Goal: Task Accomplishment & Management: Complete application form

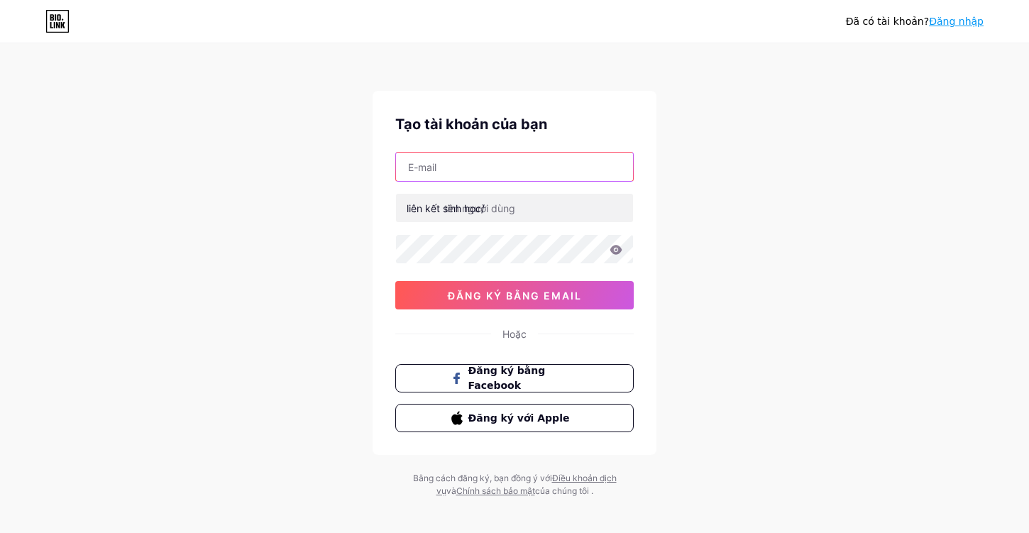
click at [505, 170] on input "text" at bounding box center [514, 167] width 237 height 28
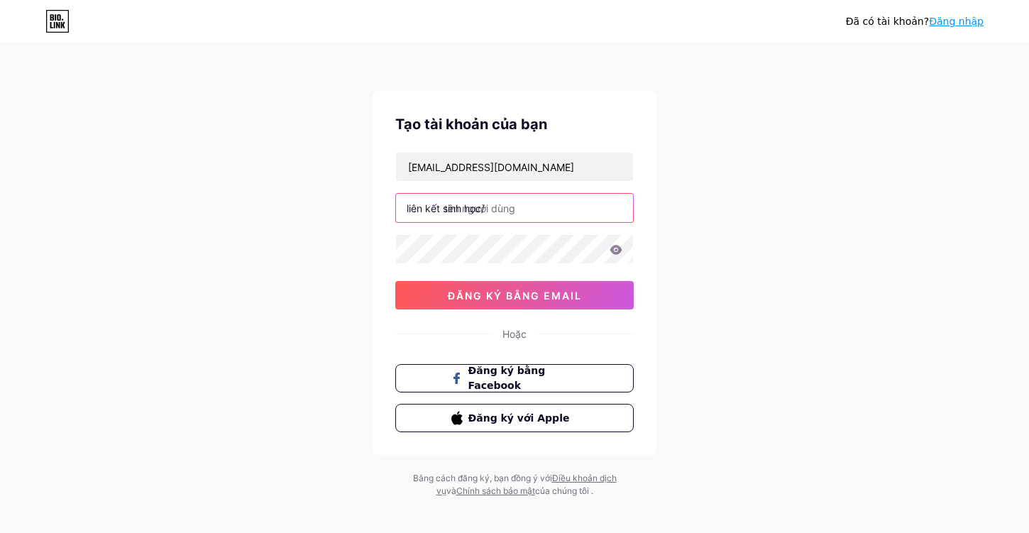
click at [515, 205] on input "text" at bounding box center [514, 208] width 237 height 28
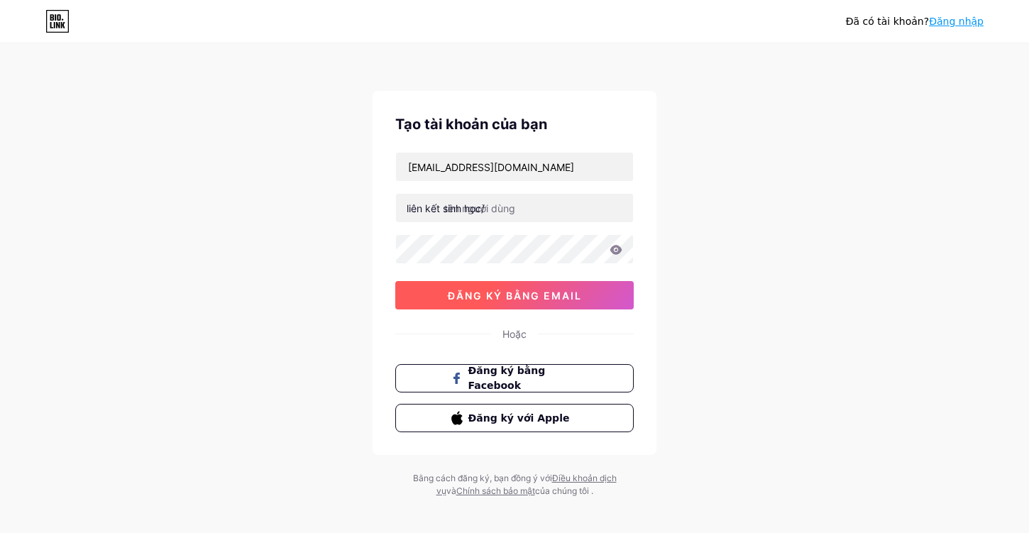
click at [520, 292] on font "đăng ký bằng email" at bounding box center [515, 296] width 134 height 12
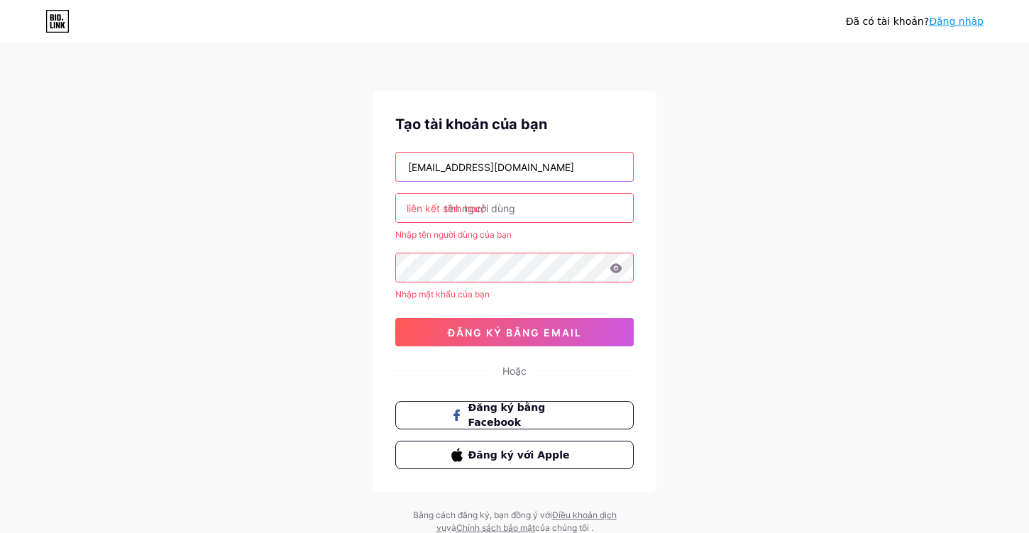
click at [417, 166] on input "[EMAIL_ADDRESS][DOMAIN_NAME]" at bounding box center [514, 167] width 237 height 28
type input "[EMAIL_ADDRESS][DOMAIN_NAME]"
click at [518, 207] on input "text" at bounding box center [514, 208] width 237 height 28
click at [516, 206] on input "text" at bounding box center [514, 208] width 237 height 28
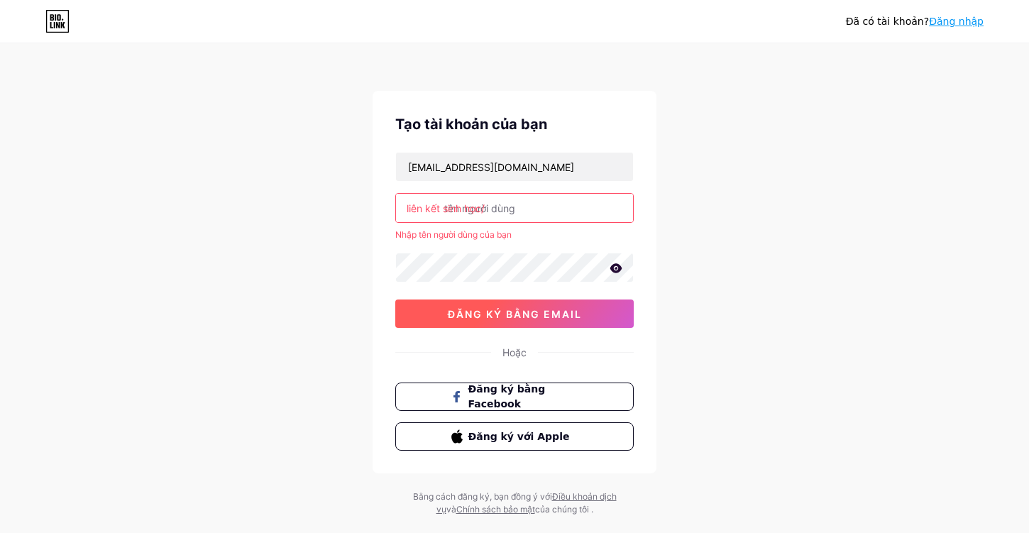
click at [536, 312] on font "đăng ký bằng email" at bounding box center [515, 314] width 134 height 12
click at [530, 305] on button "đăng ký bằng email" at bounding box center [514, 314] width 238 height 28
click at [527, 314] on font "đăng ký bằng email" at bounding box center [515, 314] width 134 height 12
click at [534, 216] on input "text" at bounding box center [514, 208] width 237 height 28
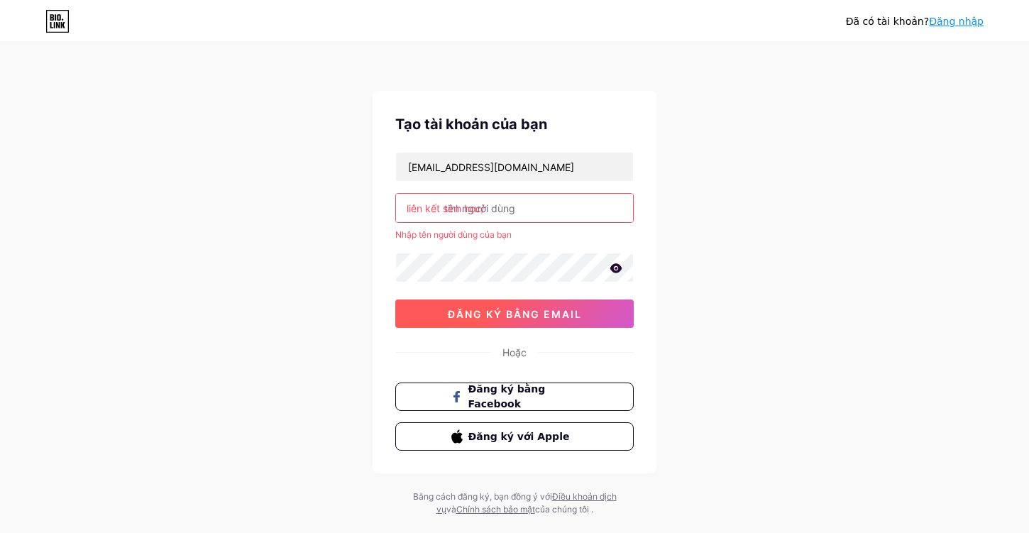
click at [510, 309] on font "đăng ký bằng email" at bounding box center [515, 314] width 134 height 12
click at [510, 396] on span "Đăng ký bằng Facebook" at bounding box center [523, 397] width 111 height 31
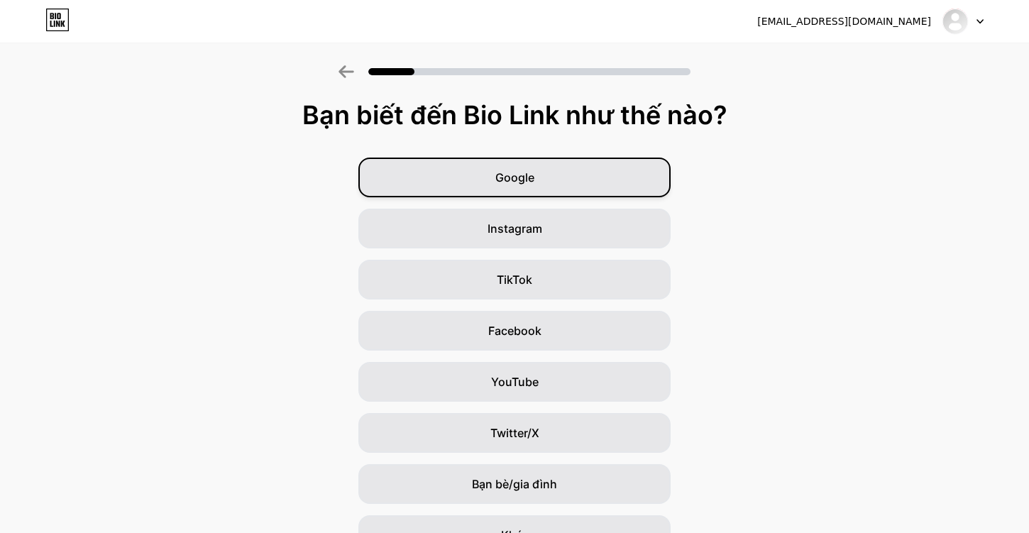
click at [495, 176] on font "Google" at bounding box center [514, 177] width 39 height 14
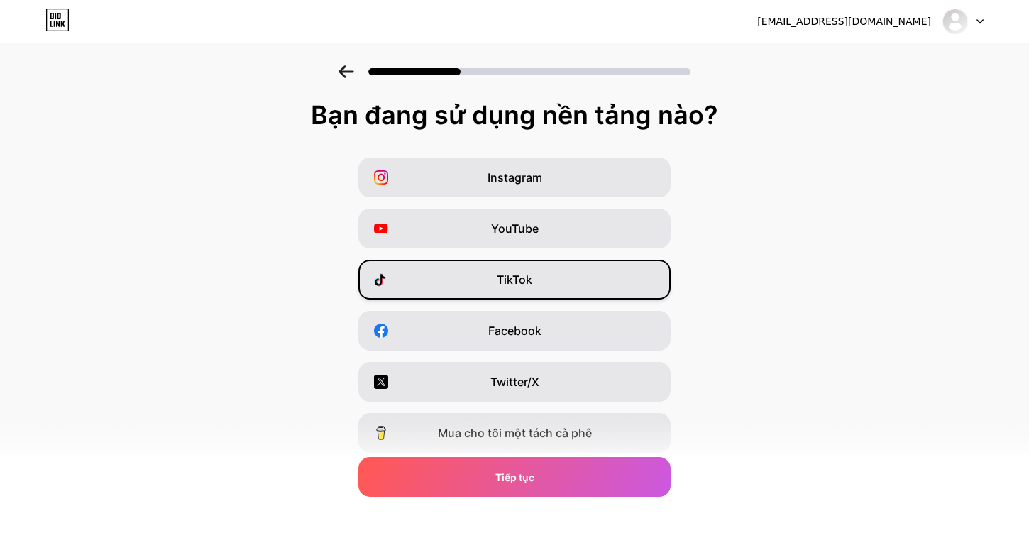
click at [484, 278] on div "TikTok" at bounding box center [514, 280] width 312 height 40
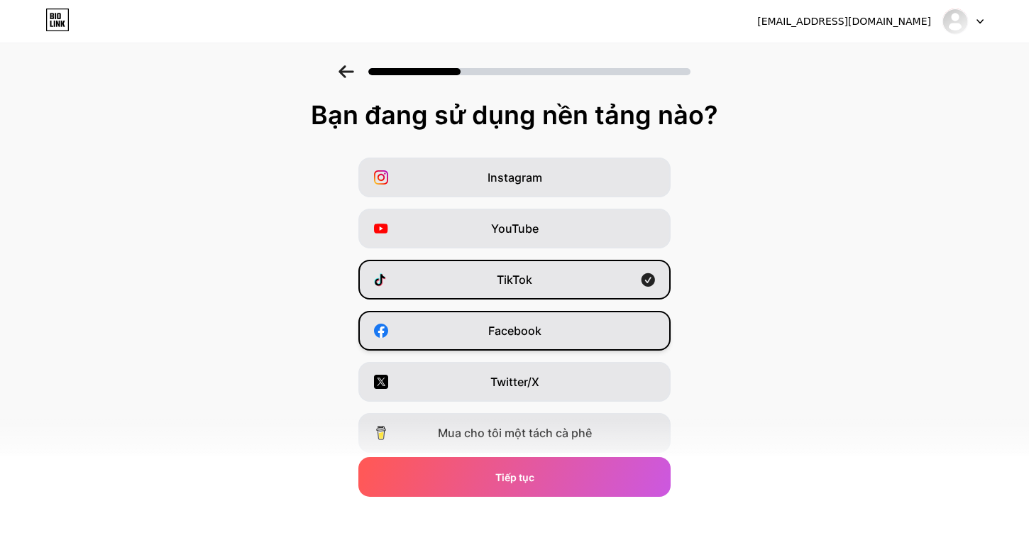
click at [484, 329] on div "Facebook" at bounding box center [514, 331] width 312 height 40
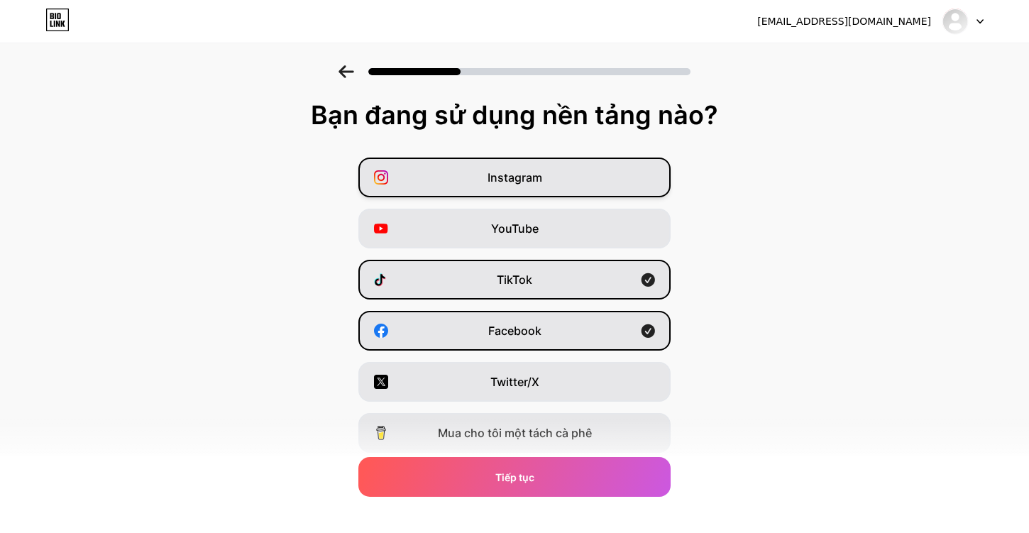
click at [458, 164] on div "Instagram" at bounding box center [514, 178] width 312 height 40
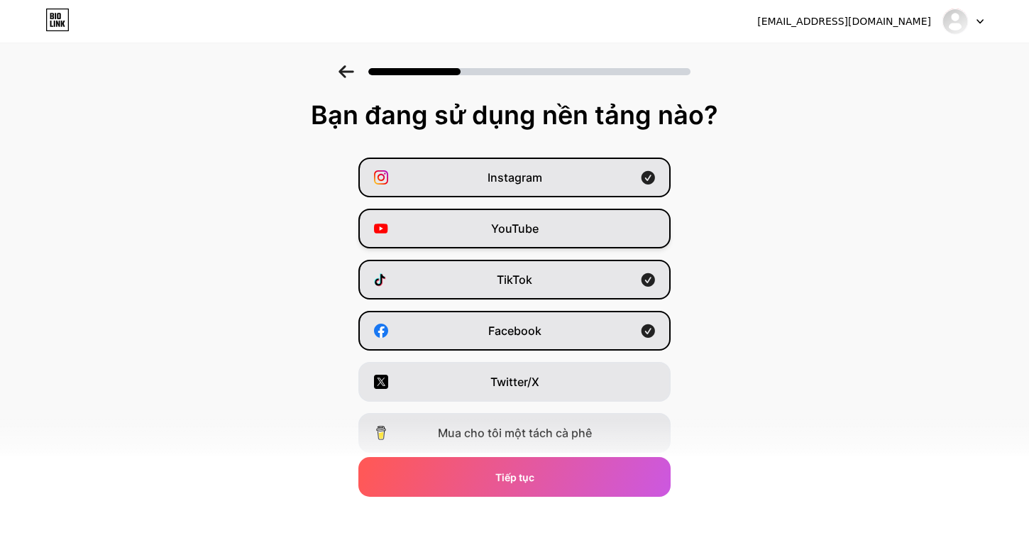
click at [460, 226] on div "YouTube" at bounding box center [514, 229] width 312 height 40
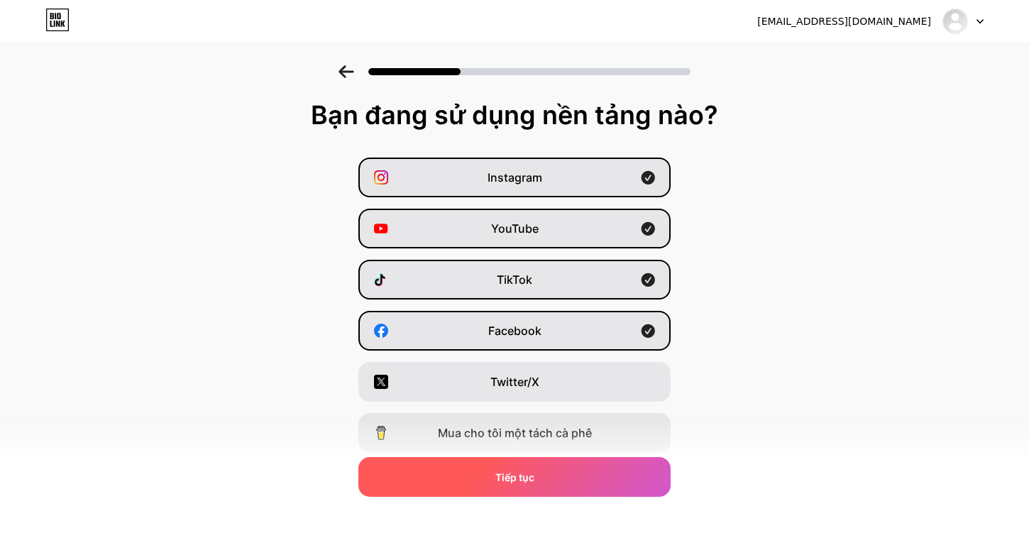
click at [495, 474] on font "Tiếp tục" at bounding box center [514, 477] width 39 height 12
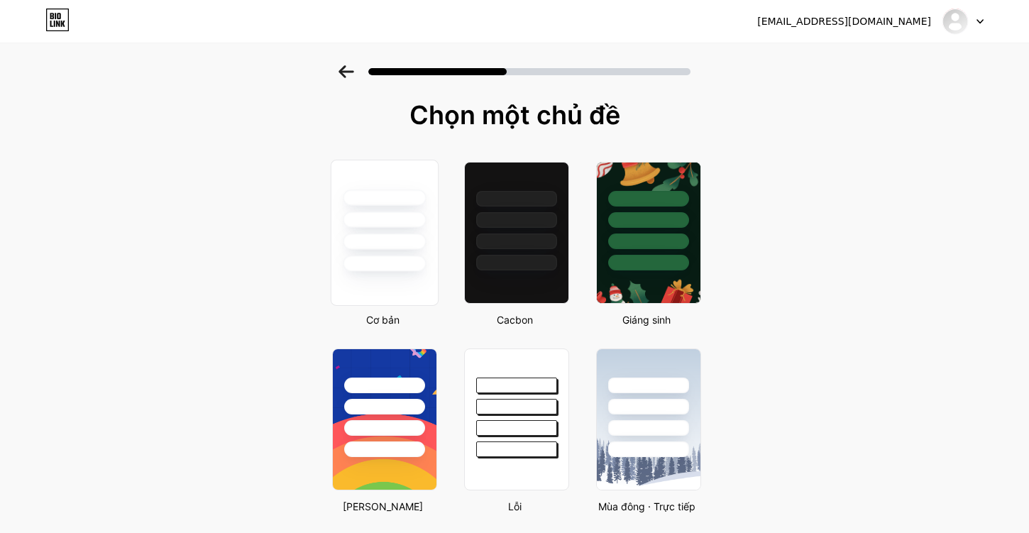
click at [388, 226] on div at bounding box center [384, 220] width 83 height 16
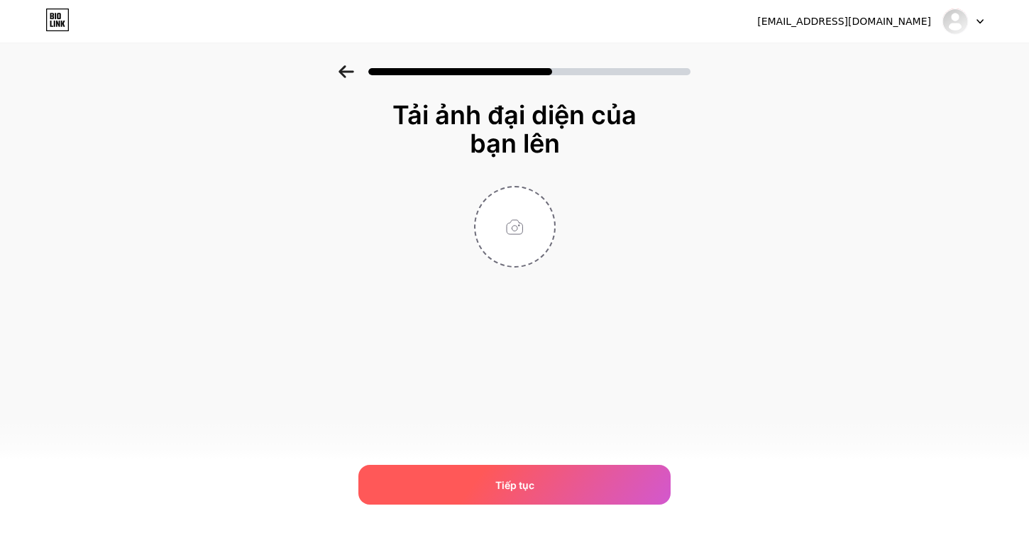
click at [485, 487] on div "Tiếp tục" at bounding box center [514, 485] width 312 height 40
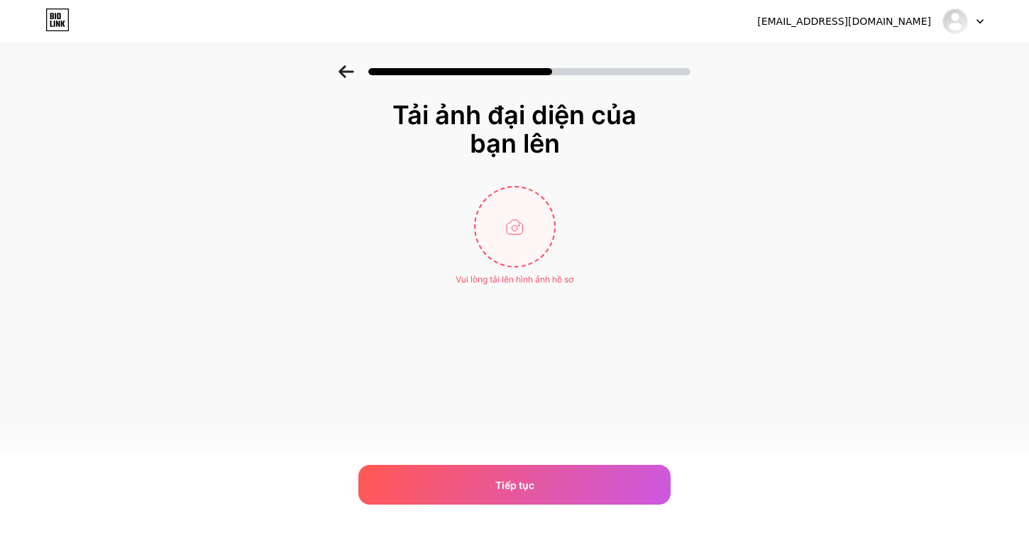
click at [512, 227] on input "file" at bounding box center [515, 226] width 79 height 79
type input "C:\fakepath\z7018317315106_d7ca146b5f98b61e4cbf2e40f3f0b00b.jpg"
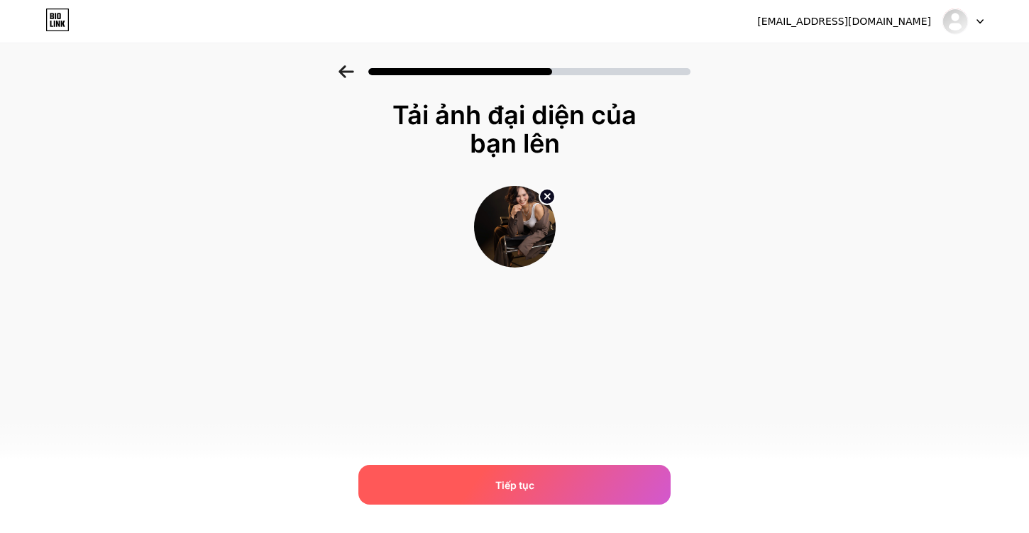
click at [545, 478] on div "Tiếp tục" at bounding box center [514, 485] width 312 height 40
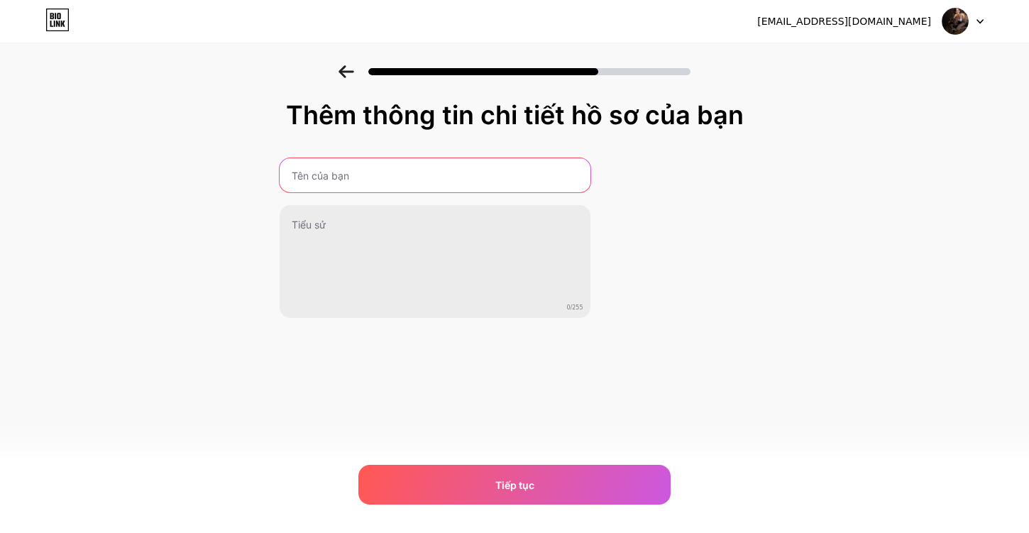
click at [489, 170] on input "text" at bounding box center [435, 175] width 311 height 34
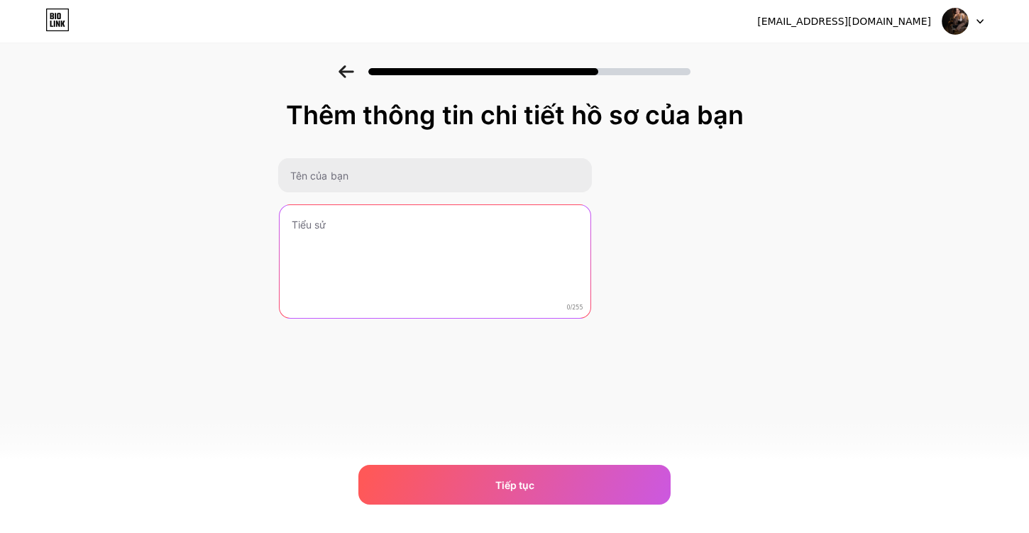
click at [418, 258] on textarea at bounding box center [435, 262] width 311 height 114
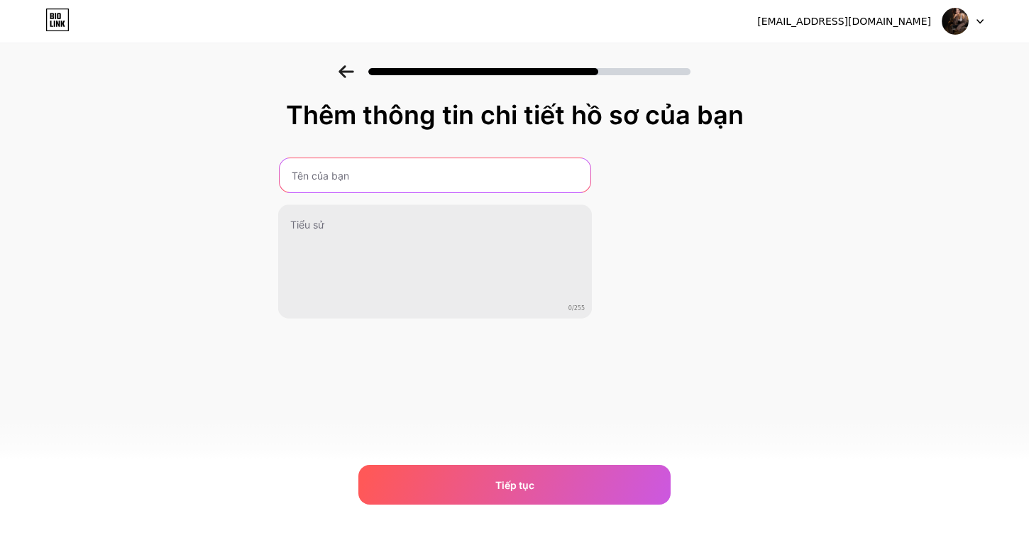
click at [415, 172] on input "text" at bounding box center [435, 175] width 311 height 34
type input "biolink/ngocanh"
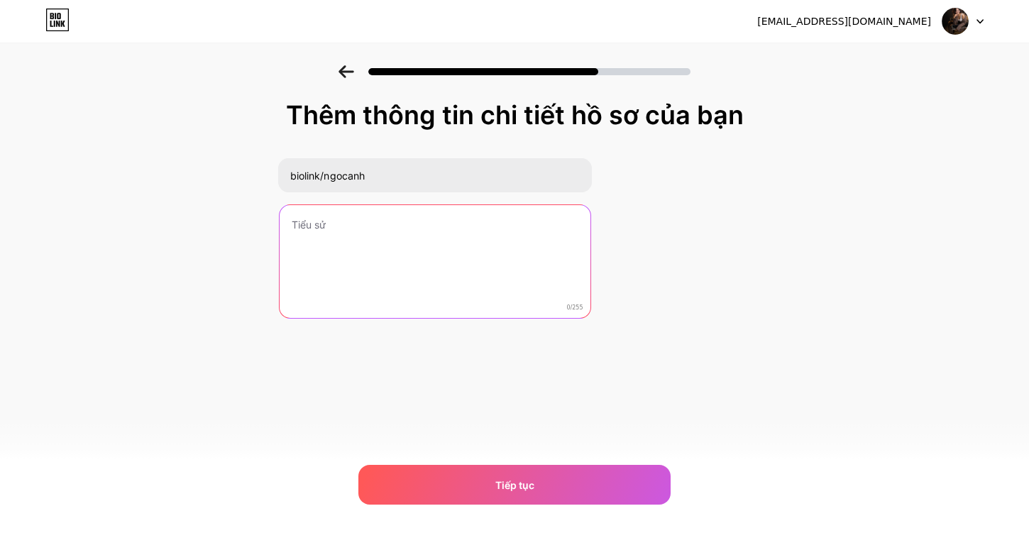
click at [429, 231] on textarea at bounding box center [435, 262] width 311 height 114
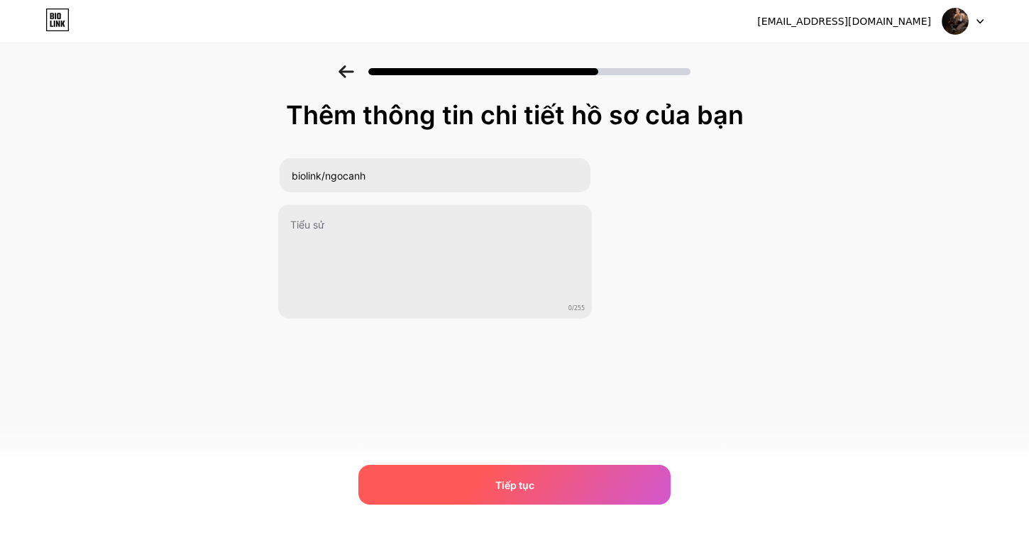
click at [489, 481] on div "Tiếp tục" at bounding box center [514, 485] width 312 height 40
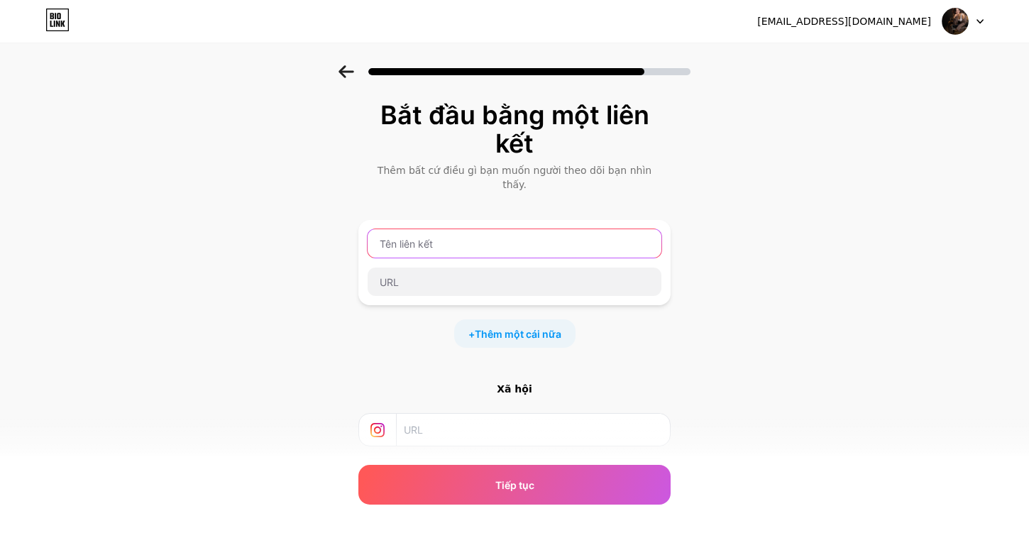
click at [446, 229] on input "text" at bounding box center [515, 243] width 294 height 28
click at [490, 328] on font "Thêm một cái nữa" at bounding box center [518, 334] width 87 height 12
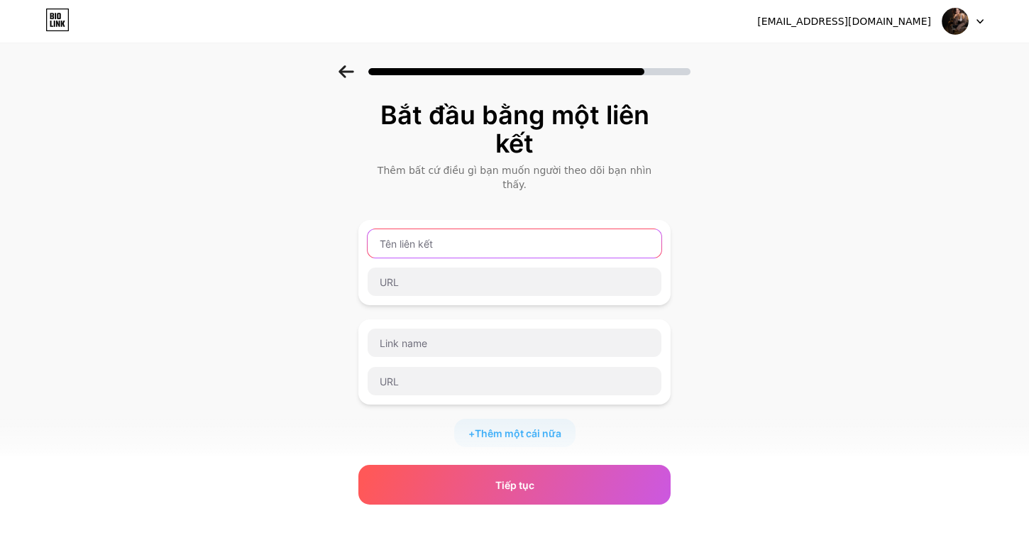
click at [436, 232] on input "text" at bounding box center [515, 243] width 294 height 28
click at [341, 74] on icon at bounding box center [346, 71] width 15 height 13
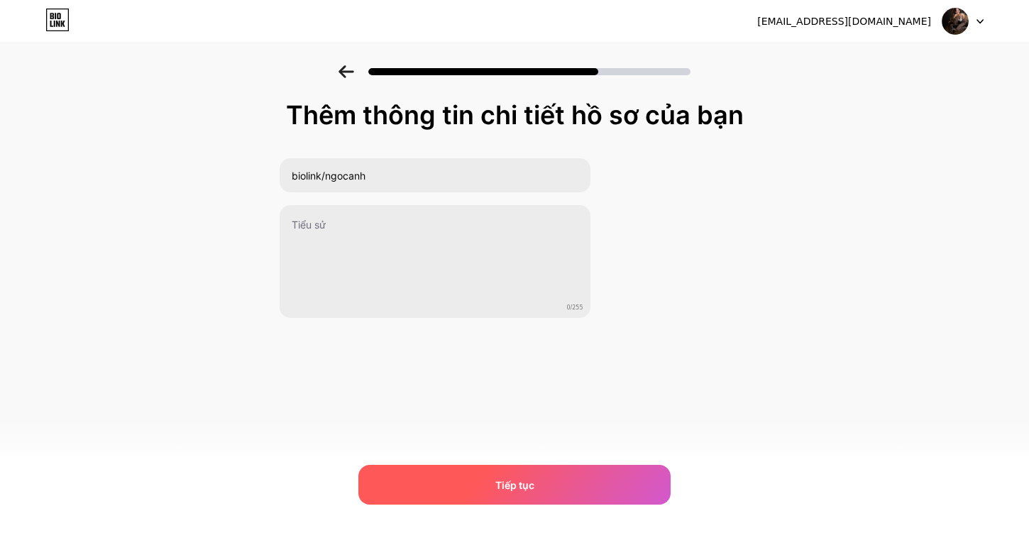
click at [480, 473] on div "Tiếp tục" at bounding box center [514, 485] width 312 height 40
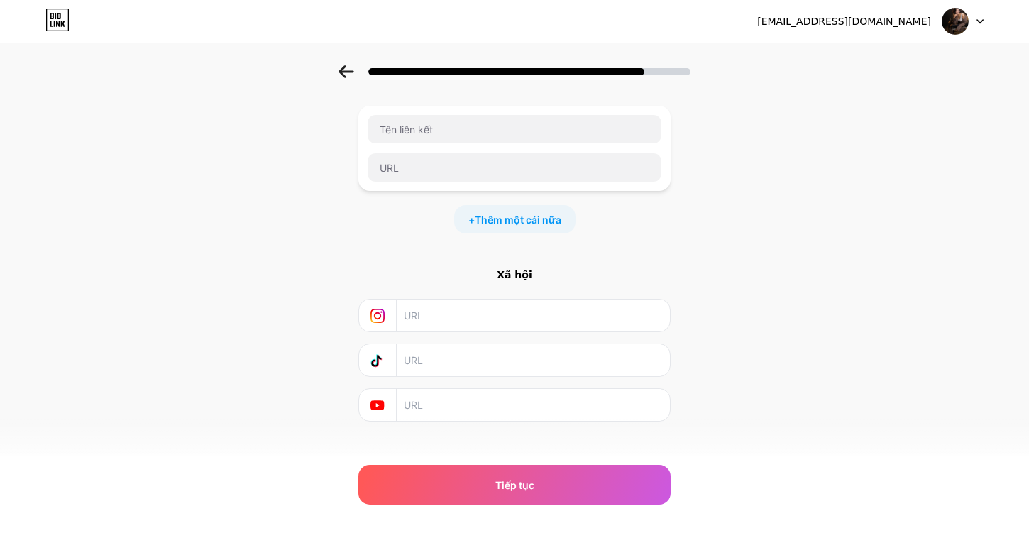
scroll to position [116, 0]
click at [541, 303] on input "text" at bounding box center [533, 313] width 258 height 32
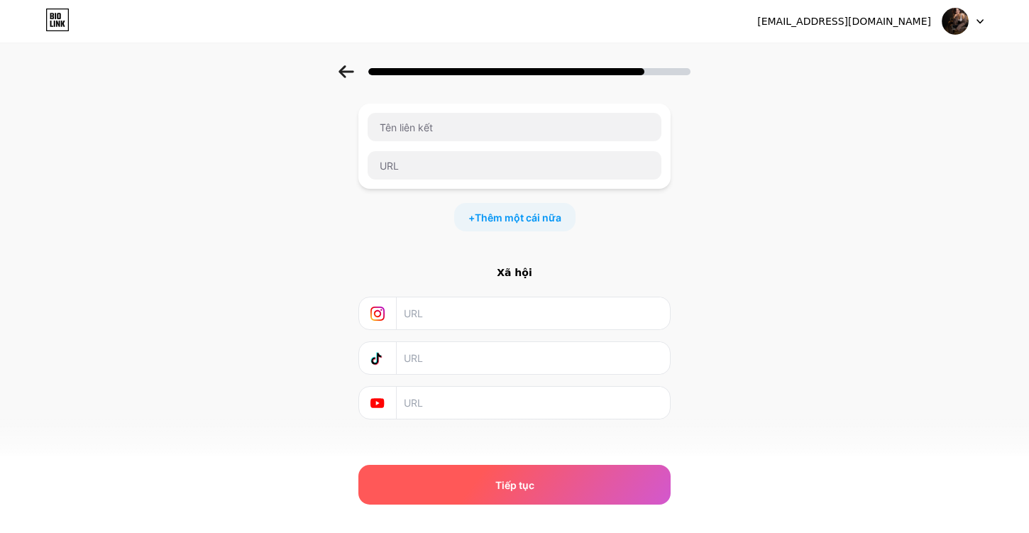
click at [567, 485] on div "Tiếp tục" at bounding box center [514, 485] width 312 height 40
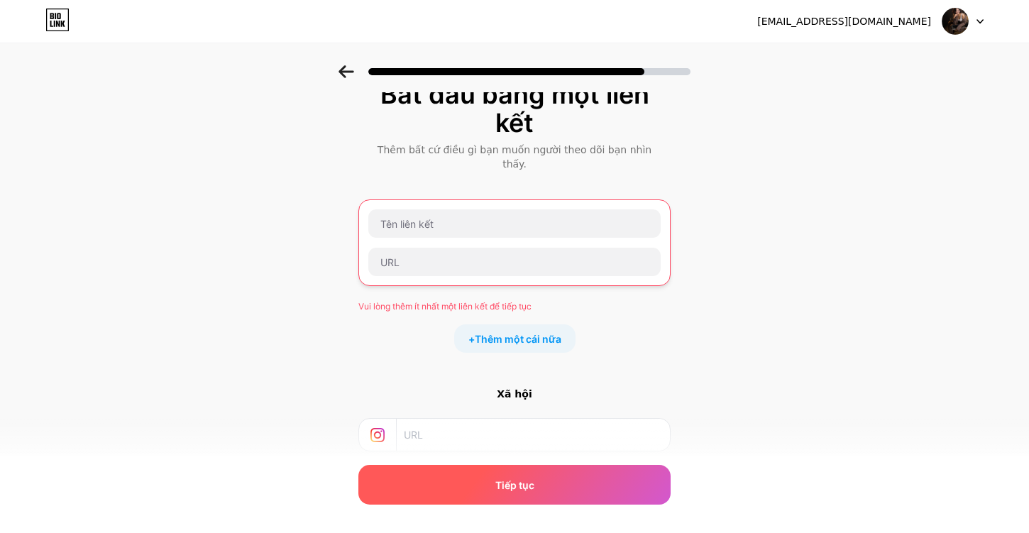
scroll to position [22, 0]
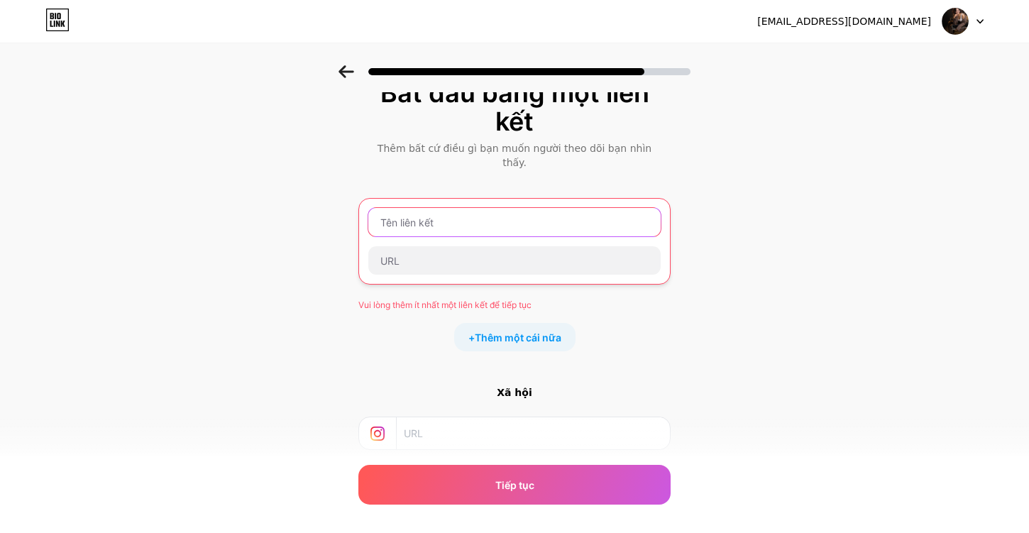
click at [557, 208] on input "text" at bounding box center [514, 222] width 292 height 28
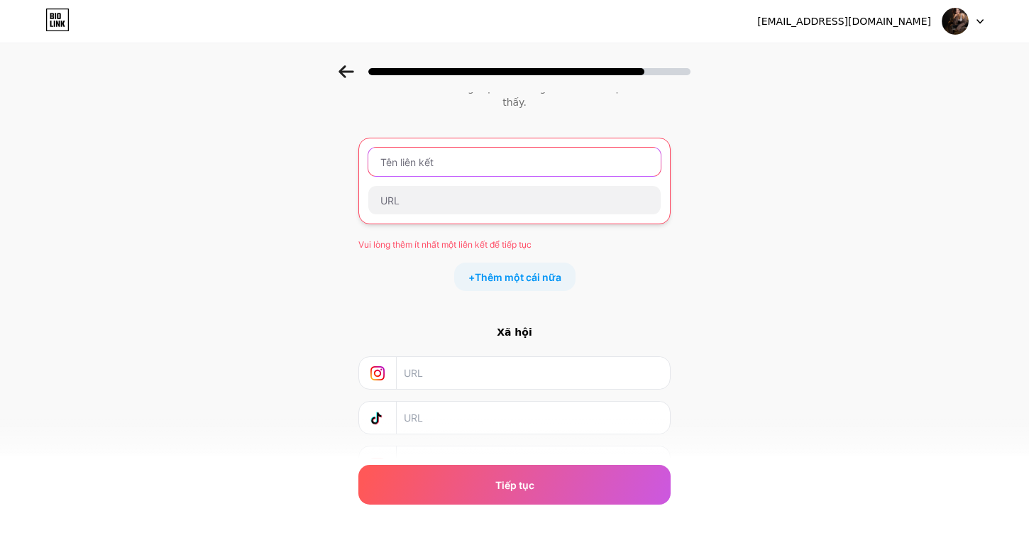
scroll to position [0, 0]
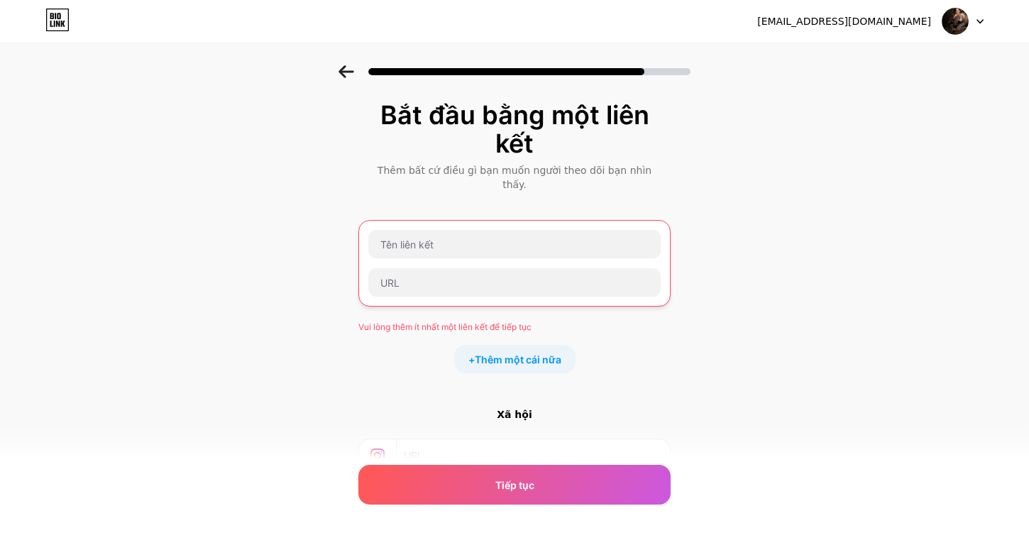
click at [58, 20] on icon at bounding box center [57, 20] width 24 height 23
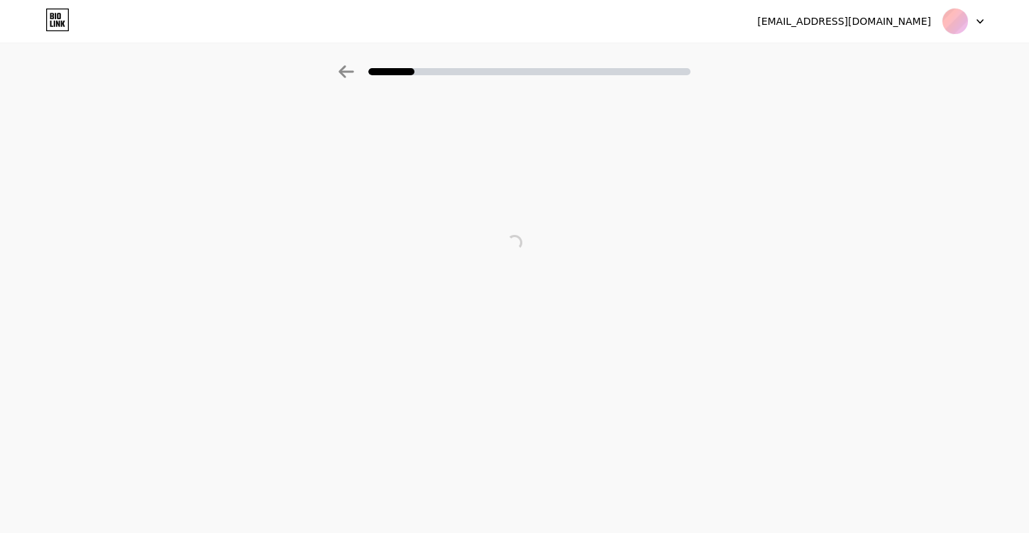
click at [984, 21] on div "phamngocanh13011987@gmail.com Đăng xuất" at bounding box center [514, 22] width 1029 height 26
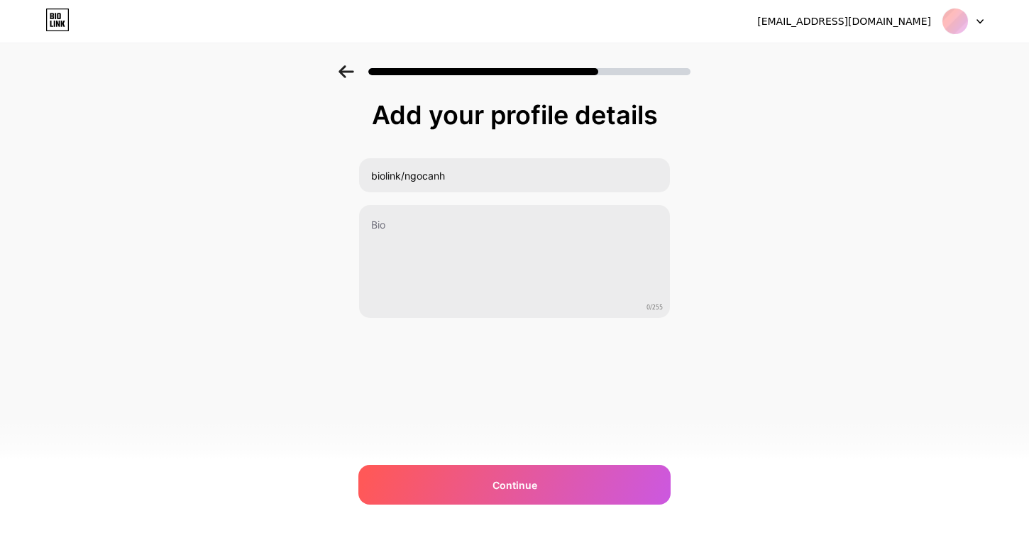
click at [981, 21] on icon at bounding box center [980, 21] width 7 height 5
click at [978, 21] on icon at bounding box center [980, 22] width 6 height 4
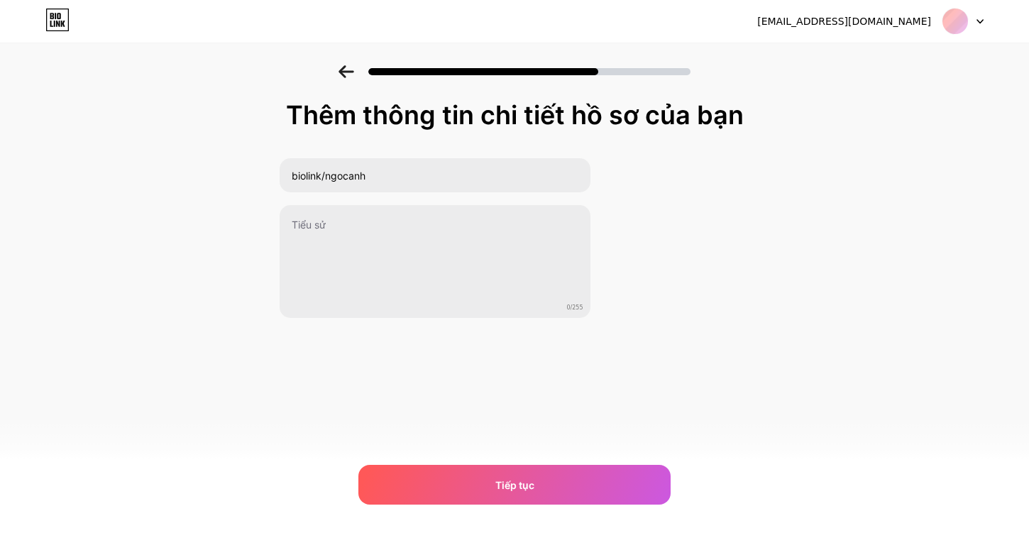
click at [982, 21] on icon at bounding box center [980, 22] width 6 height 4
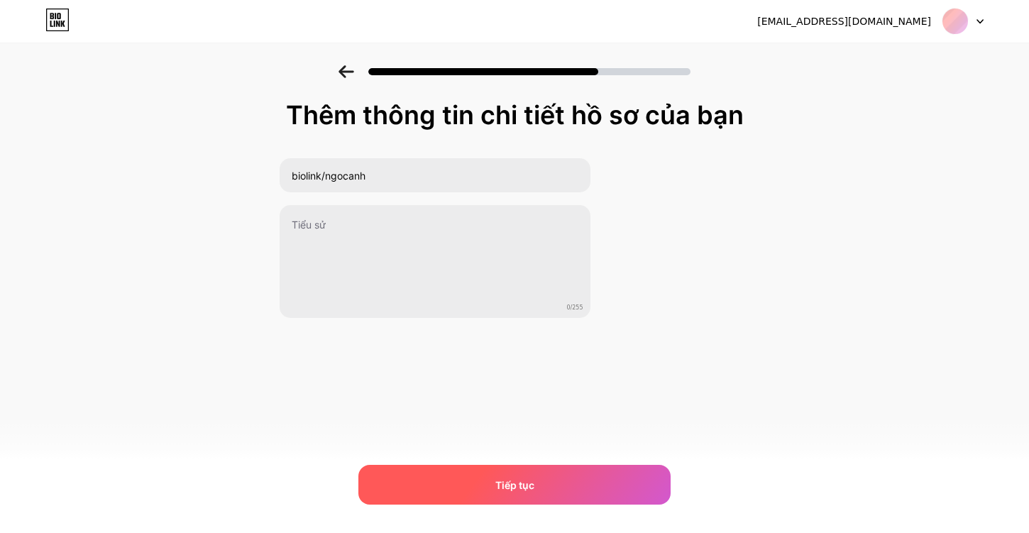
click at [505, 483] on font "Tiếp tục" at bounding box center [514, 485] width 39 height 12
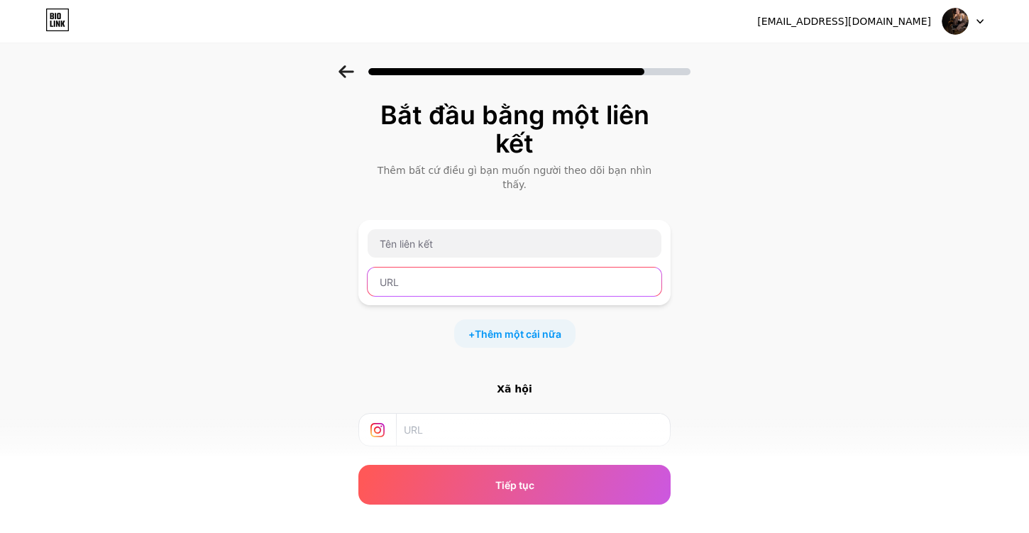
click at [504, 269] on input "text" at bounding box center [515, 282] width 294 height 28
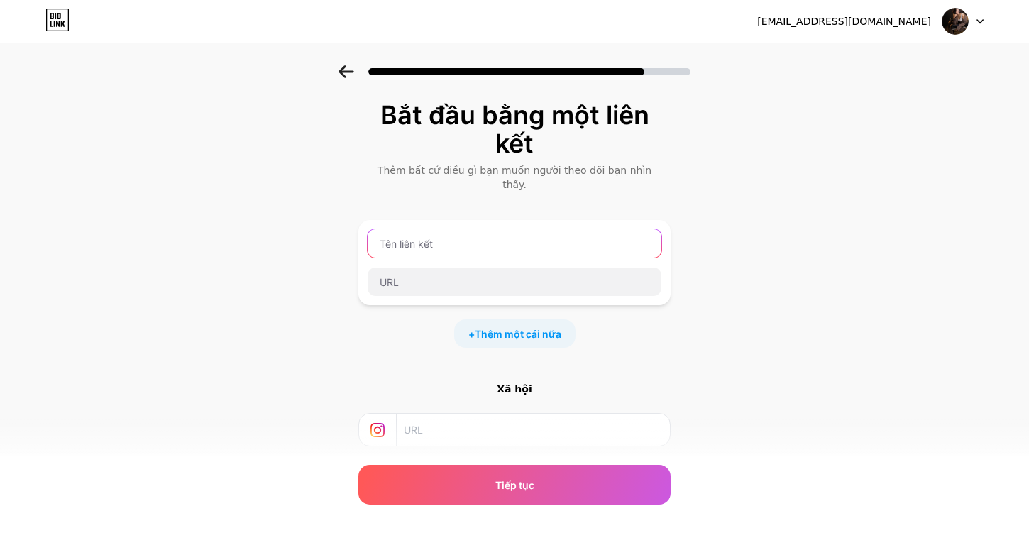
click at [505, 232] on input "text" at bounding box center [515, 243] width 294 height 28
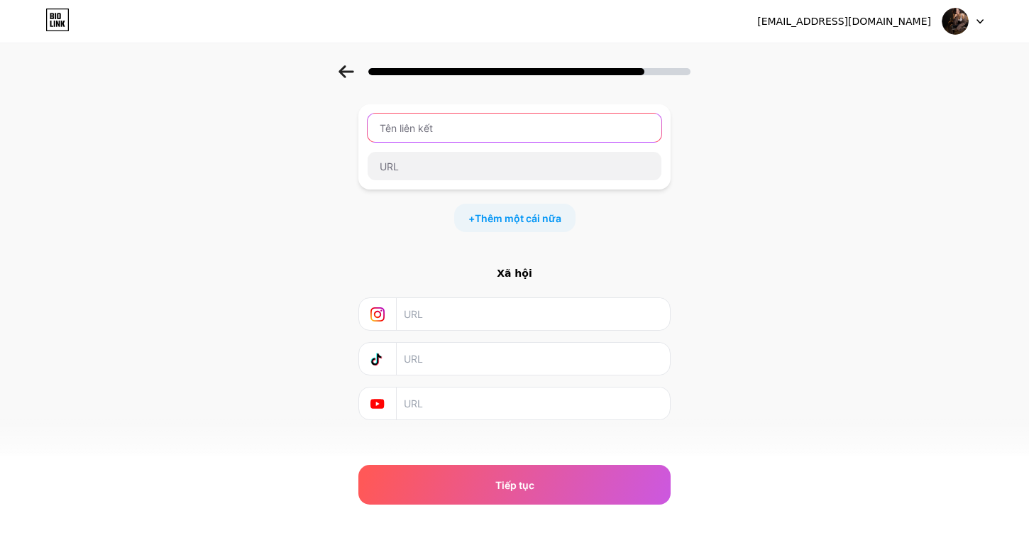
scroll to position [116, 0]
click at [512, 304] on input "text" at bounding box center [533, 313] width 258 height 32
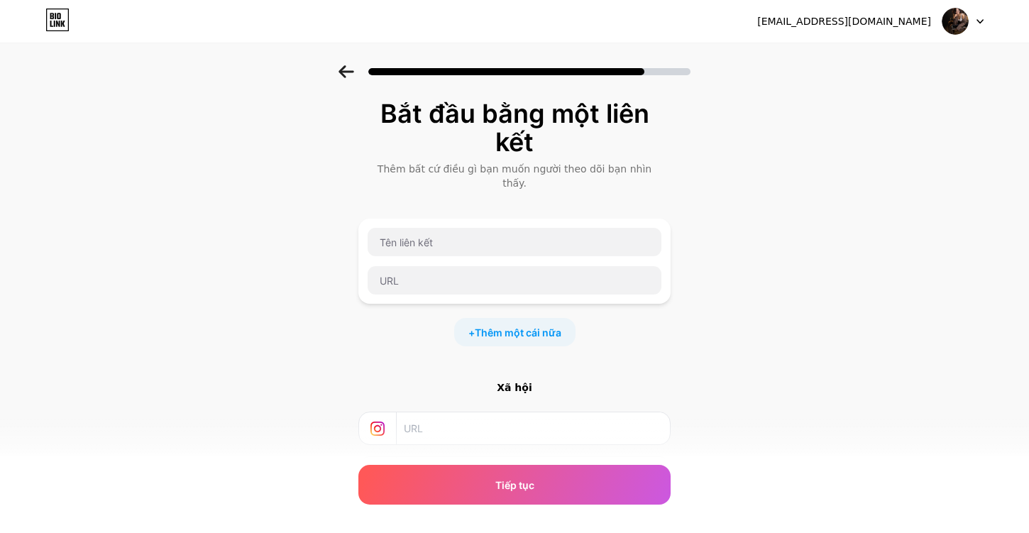
scroll to position [0, 0]
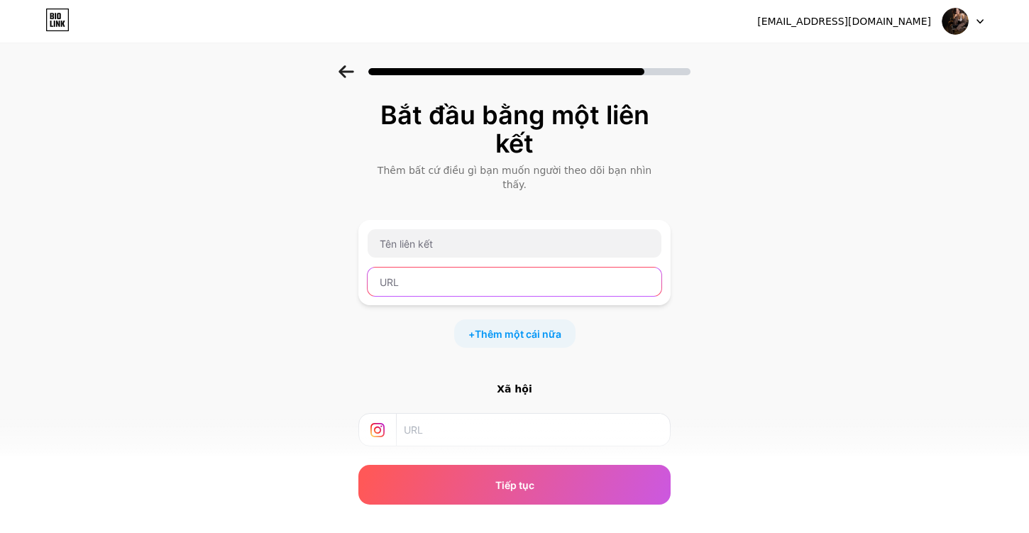
click at [528, 270] on input "text" at bounding box center [515, 282] width 294 height 28
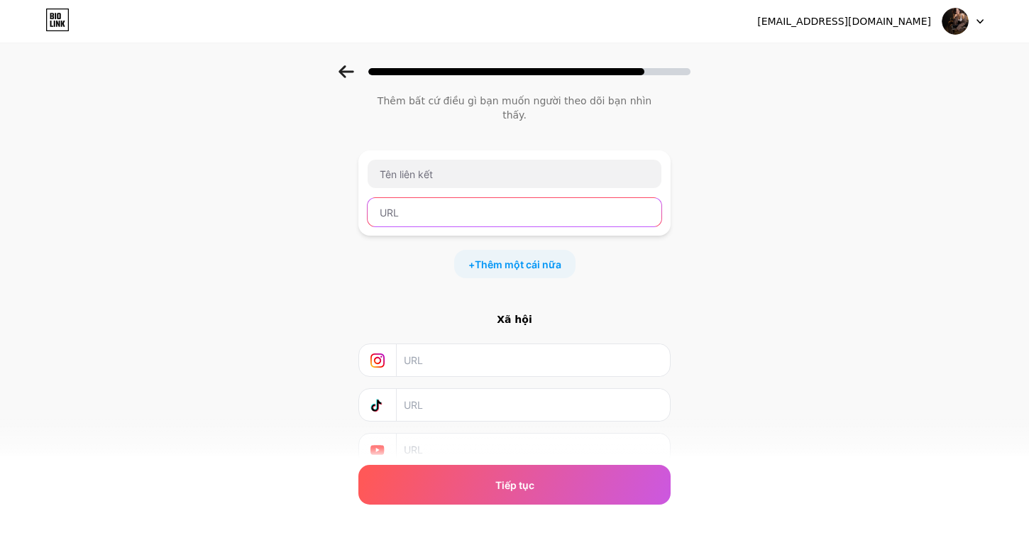
scroll to position [116, 0]
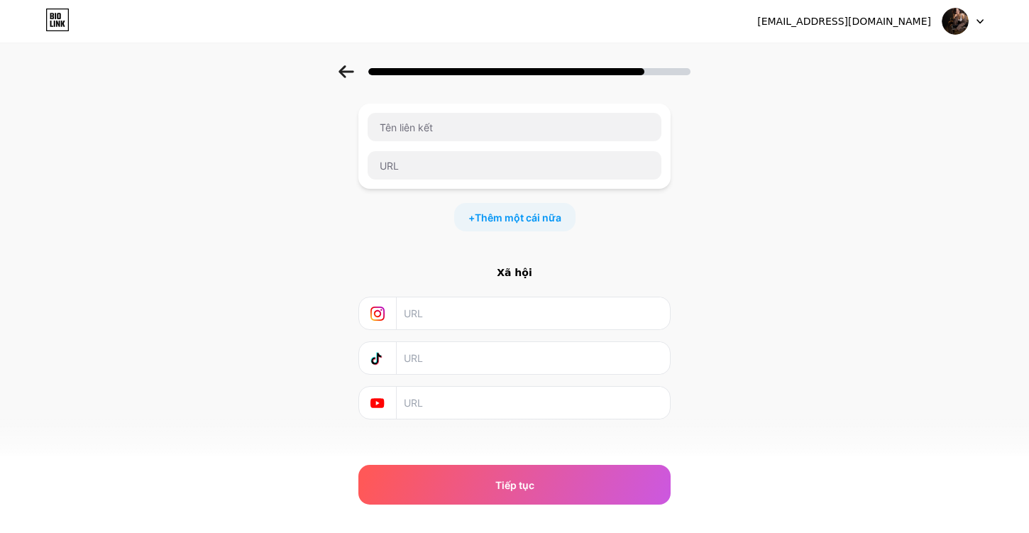
click at [514, 388] on input "text" at bounding box center [533, 403] width 258 height 32
paste input "UCC-7saaXPNMyZNzZ2w_vXjw"
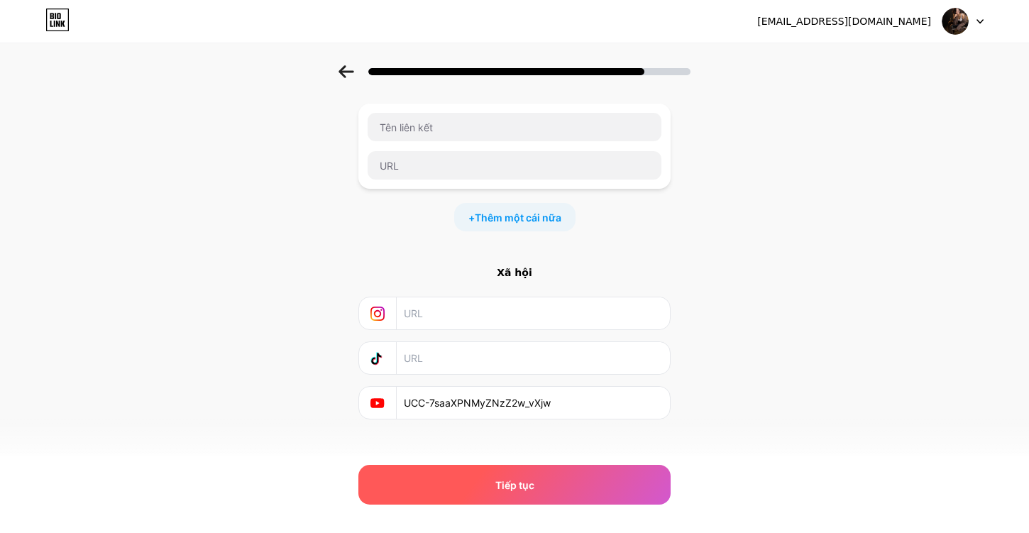
click at [522, 486] on font "Tiếp tục" at bounding box center [514, 485] width 39 height 12
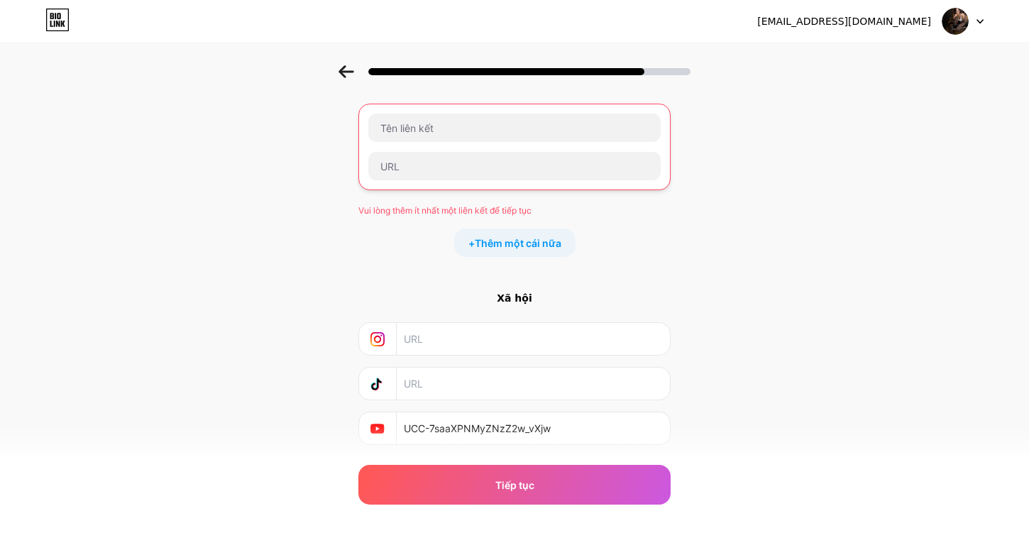
click at [500, 371] on input "text" at bounding box center [533, 384] width 258 height 32
click at [574, 413] on input "UCC-7saaXPNMyZNzZ2w_vXjw" at bounding box center [533, 428] width 258 height 32
type input "U"
click at [574, 413] on input "text" at bounding box center [533, 428] width 258 height 32
paste input "https://www.youtube.com/channel/UCC-7saaXPNMyZNzZ2w_vXjw"
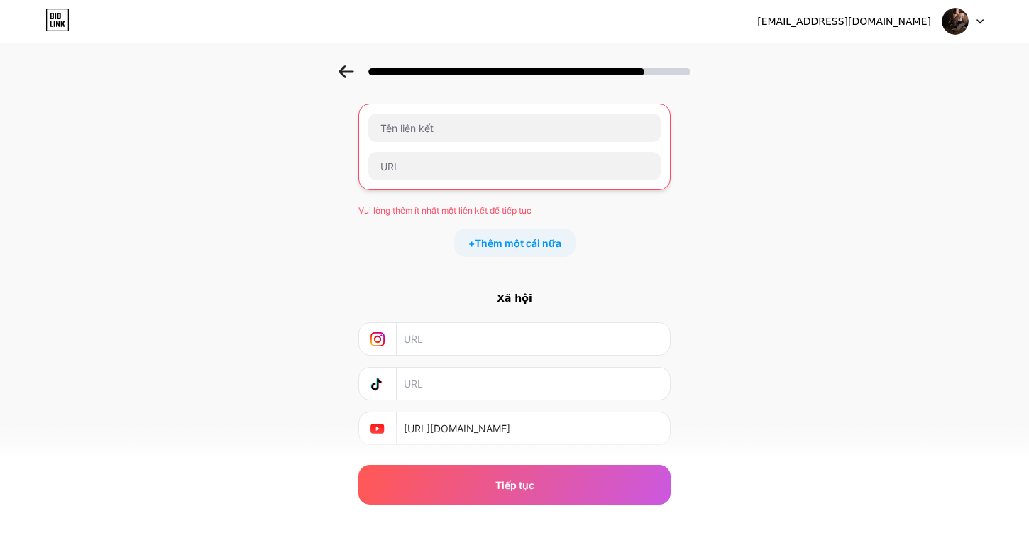
scroll to position [0, 55]
type input "https://www.youtube.com/channel/UCC-7saaXPNMyZNzZ2w_vXjw"
click at [547, 368] on input "text" at bounding box center [533, 384] width 258 height 32
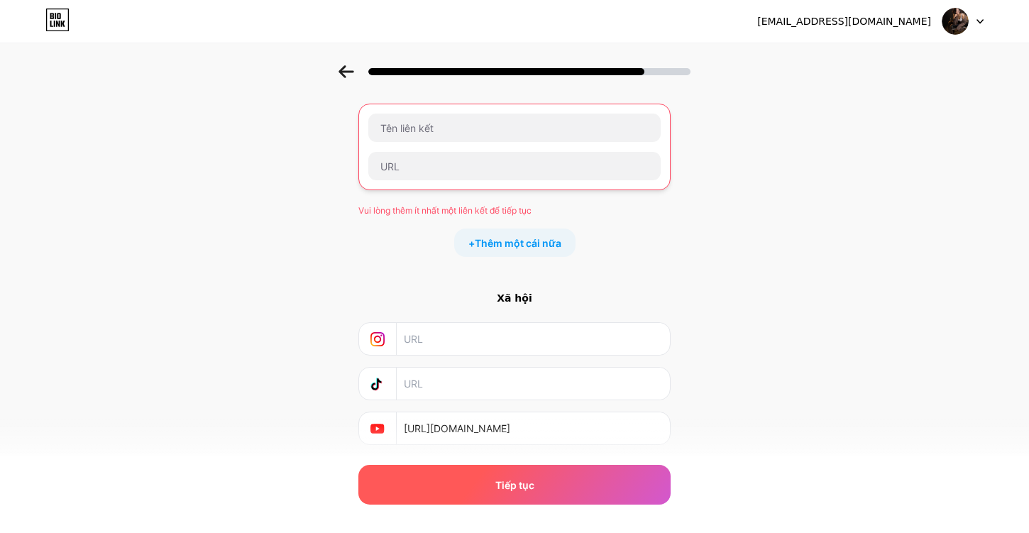
click at [505, 479] on font "Tiếp tục" at bounding box center [514, 485] width 39 height 12
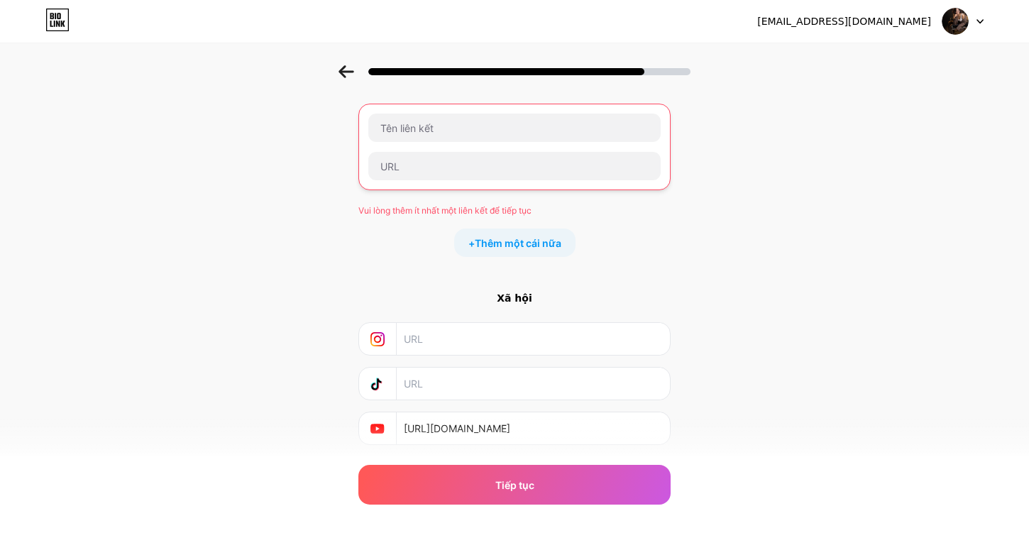
click at [494, 374] on input "text" at bounding box center [533, 384] width 258 height 32
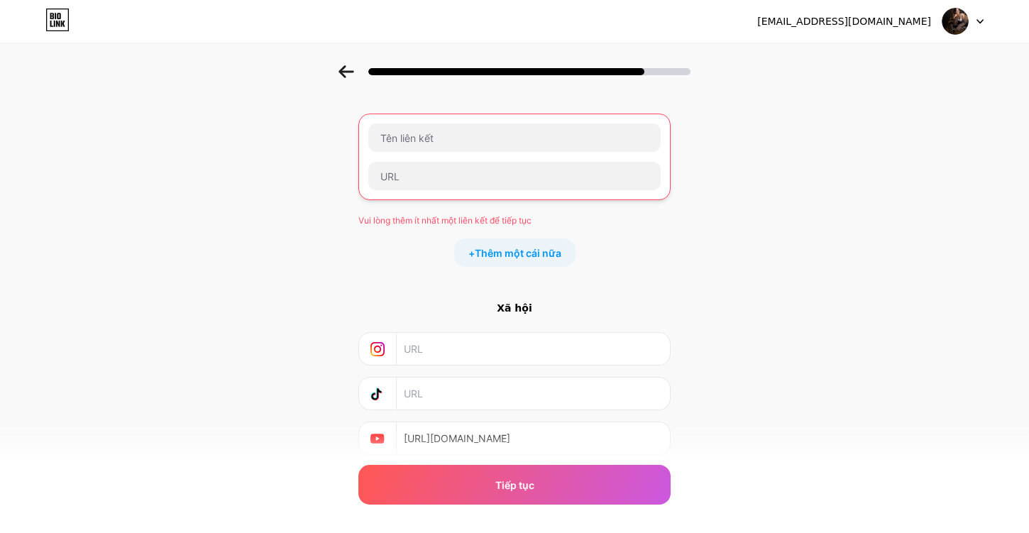
scroll to position [142, 0]
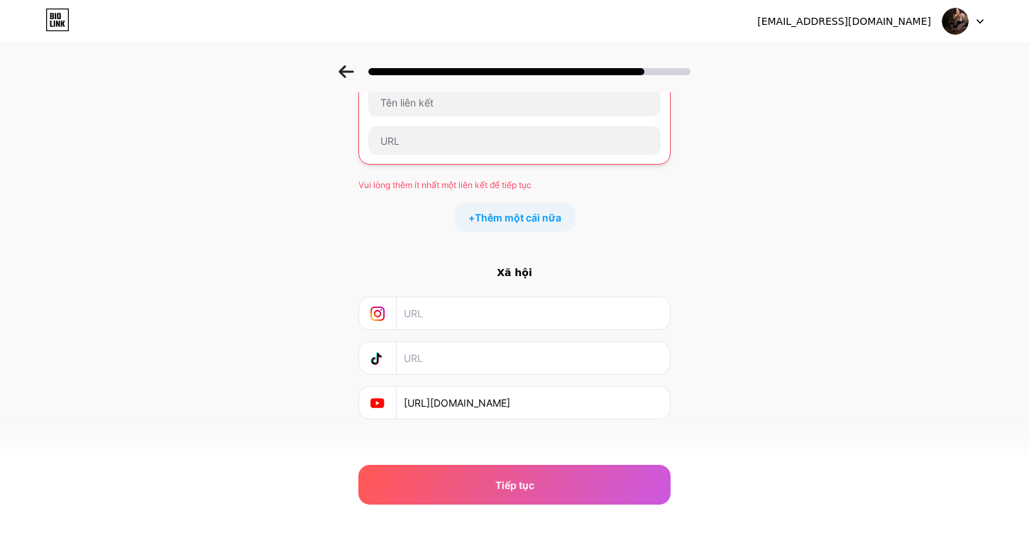
paste input "https://www.tiktok.com/@kol.nana?is_from_webapp=1&sender_device=pc"
type input "https://www.tiktok.com/@kol.nana?is_from_webapp=1&sender_device=pc"
click at [463, 307] on input "text" at bounding box center [533, 313] width 258 height 32
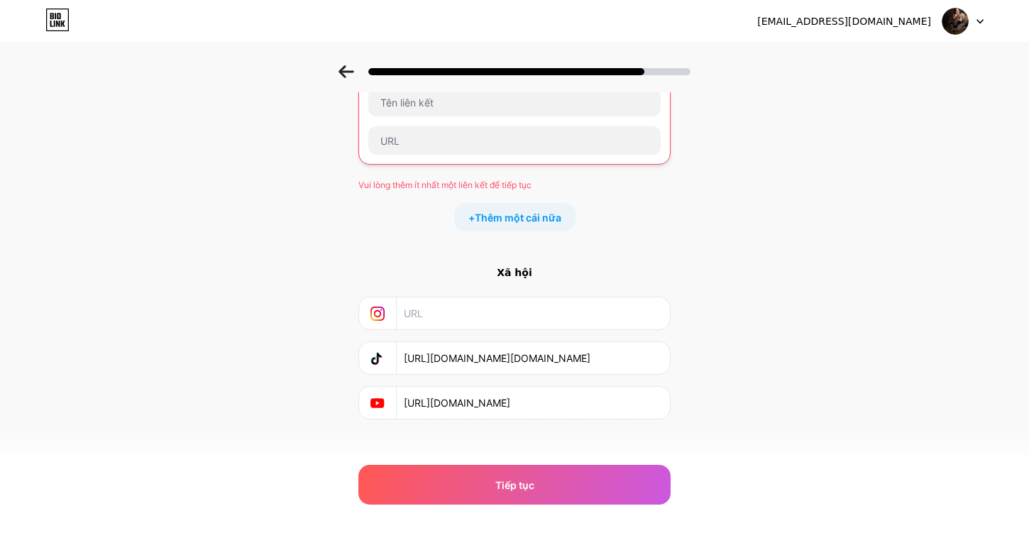
paste input "https://www.instagram.com/accounts/settings/v2/sharing_and_reuse/"
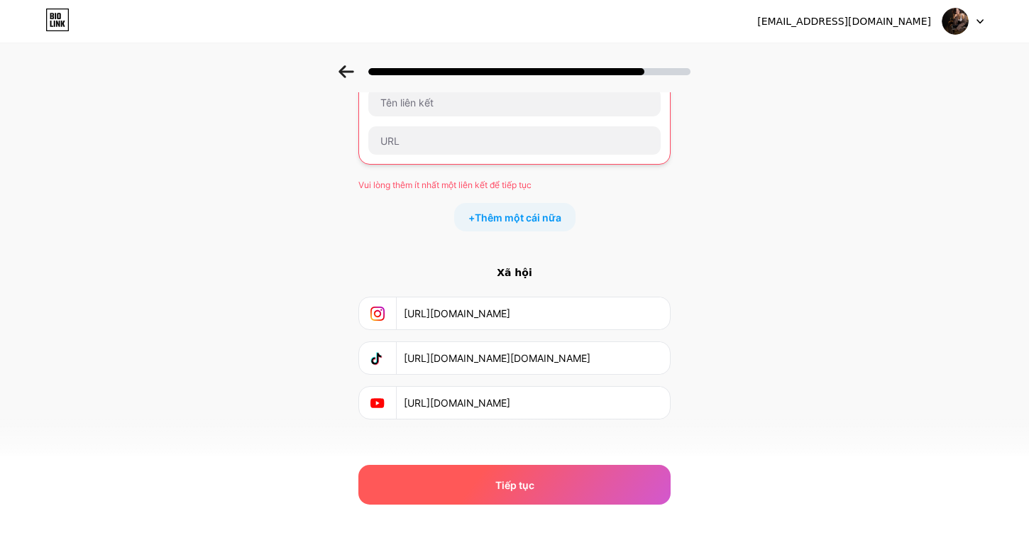
type input "https://www.instagram.com/accounts/settings/v2/sharing_and_reuse/"
click at [498, 487] on font "Tiếp tục" at bounding box center [514, 485] width 39 height 12
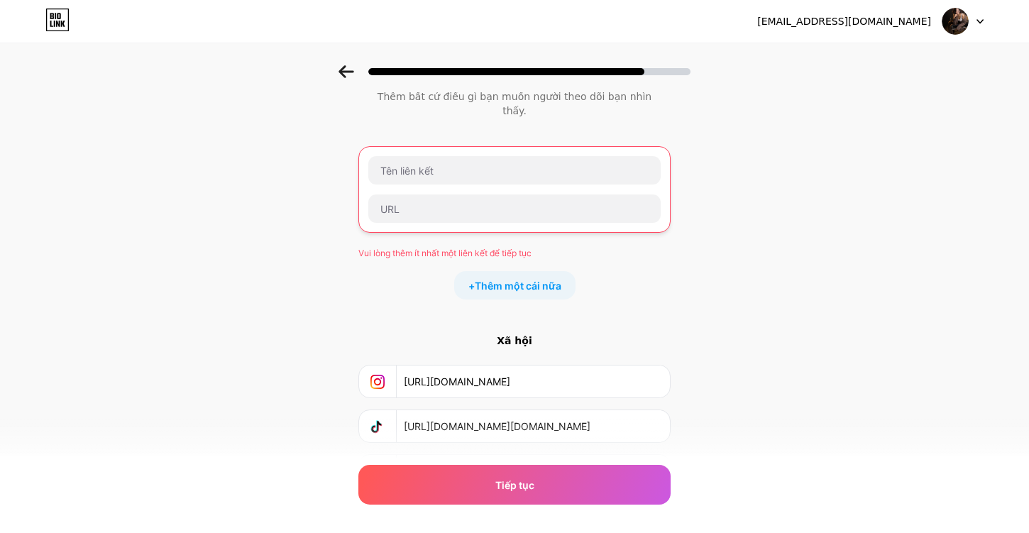
scroll to position [142, 0]
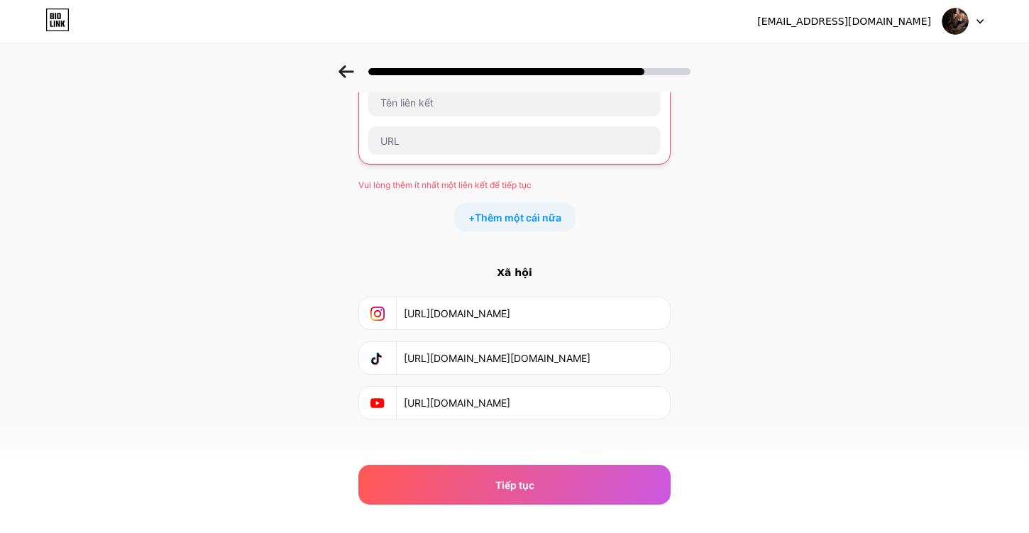
click at [474, 342] on input "https://www.tiktok.com/@kol.nana?is_from_webapp=1&sender_device=pc" at bounding box center [533, 358] width 258 height 32
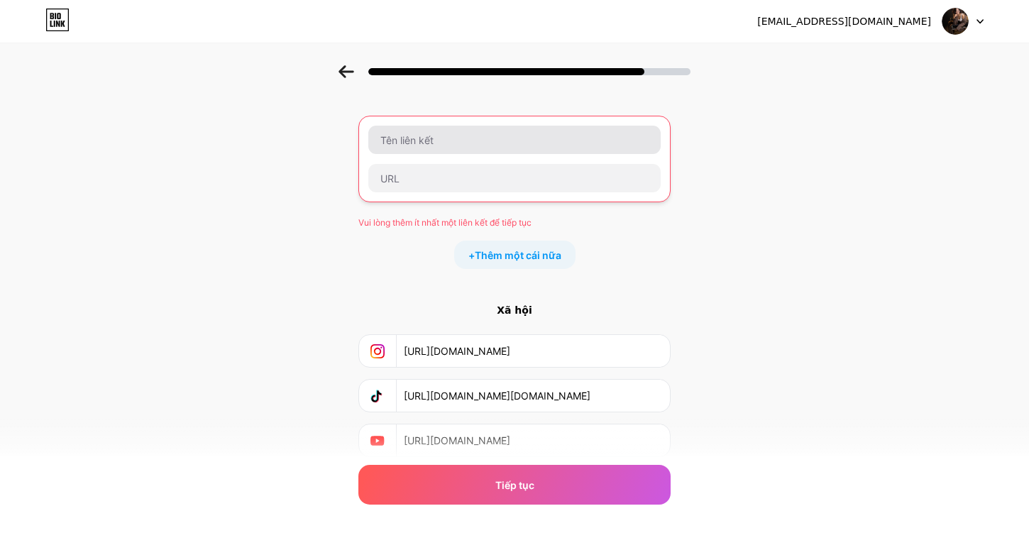
scroll to position [81, 0]
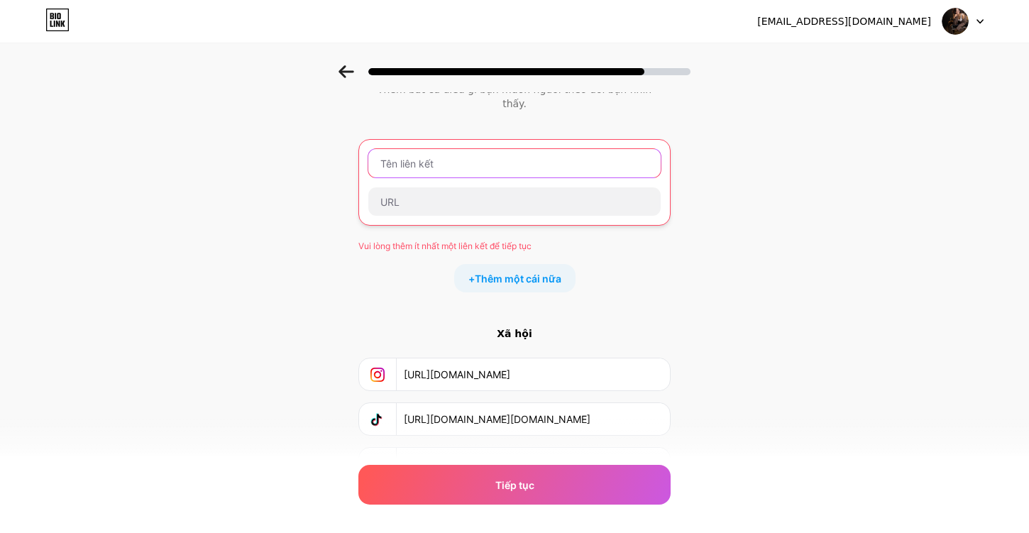
click at [459, 149] on input "text" at bounding box center [514, 163] width 292 height 28
paste input "https://www.tiktok.com/@kol.nana?is_from_webapp=1&sender_device=pc"
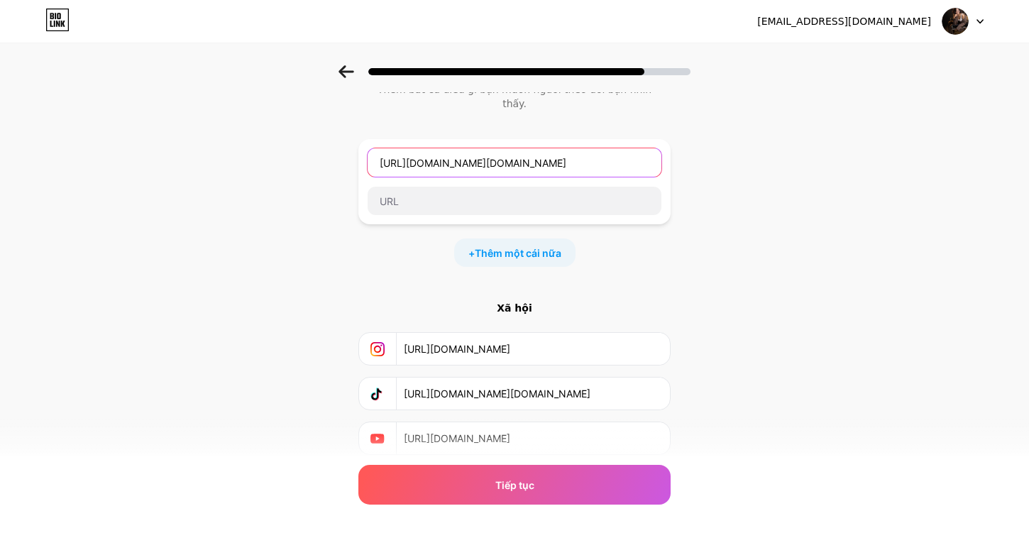
scroll to position [0, 76]
type input "https://www.tiktok.com/@kol.nana?is_from_webapp=1&sender_device=pc"
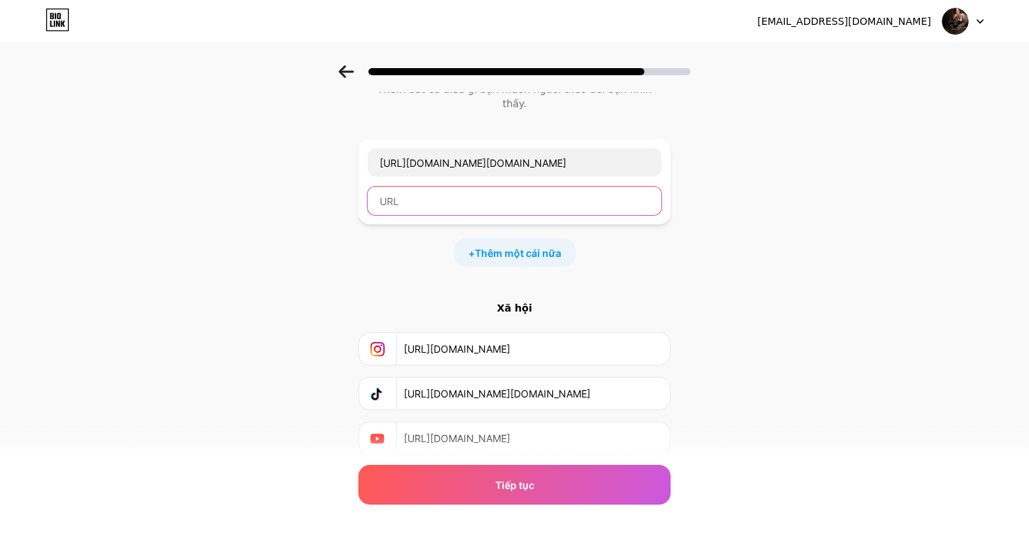
scroll to position [0, 0]
click at [441, 190] on input "text" at bounding box center [515, 201] width 294 height 28
type input "n"
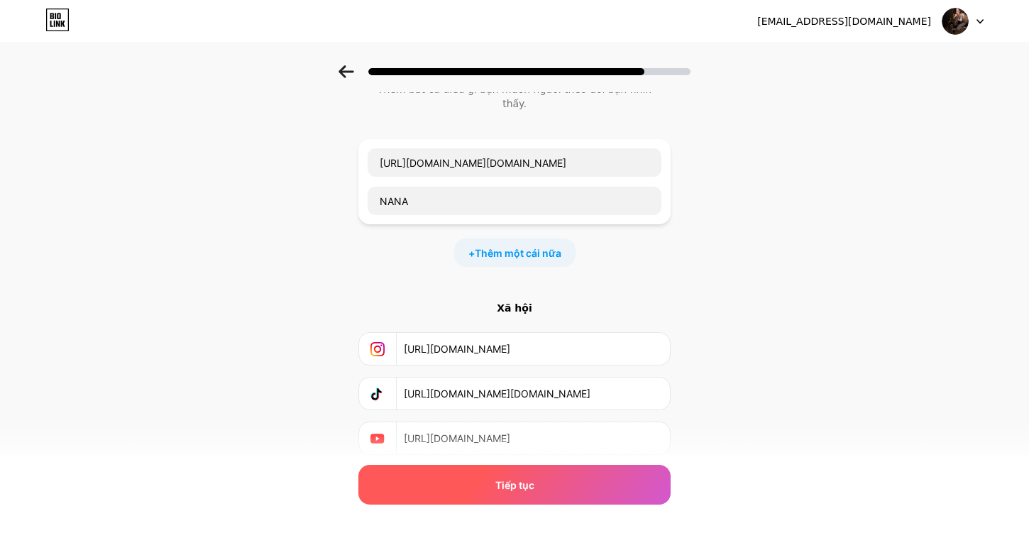
click at [493, 473] on div "Tiếp tục" at bounding box center [514, 485] width 312 height 40
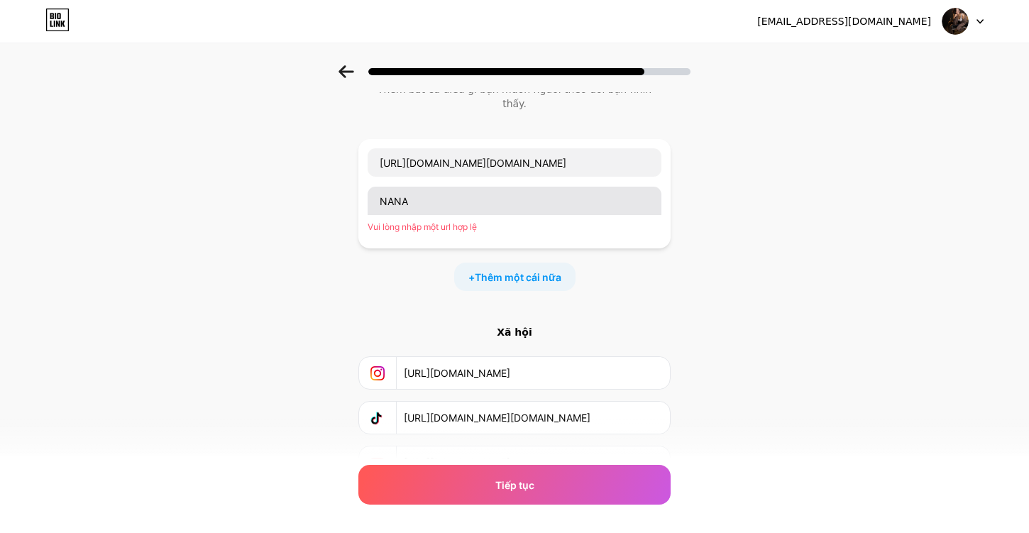
click at [479, 192] on input "NANA" at bounding box center [515, 201] width 294 height 28
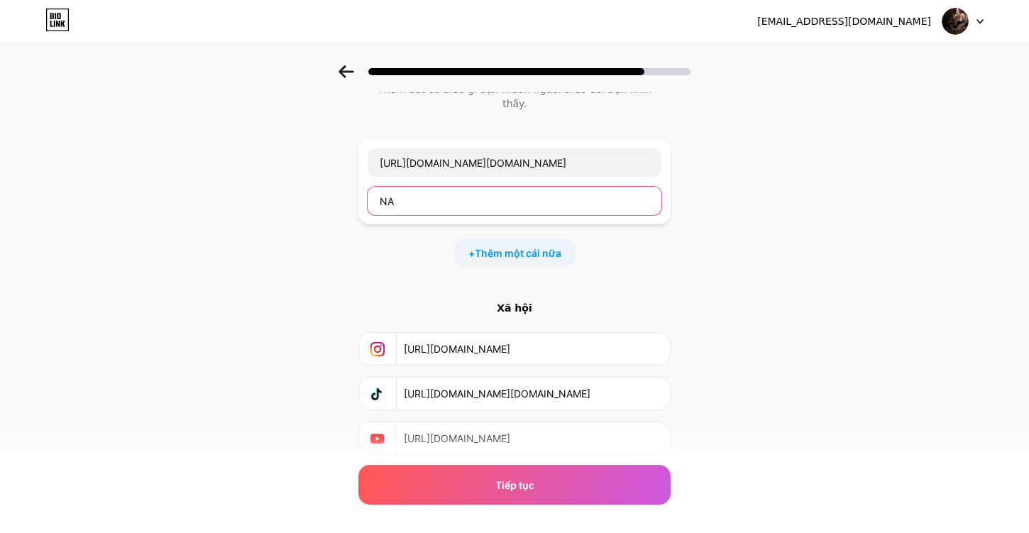
type input "N"
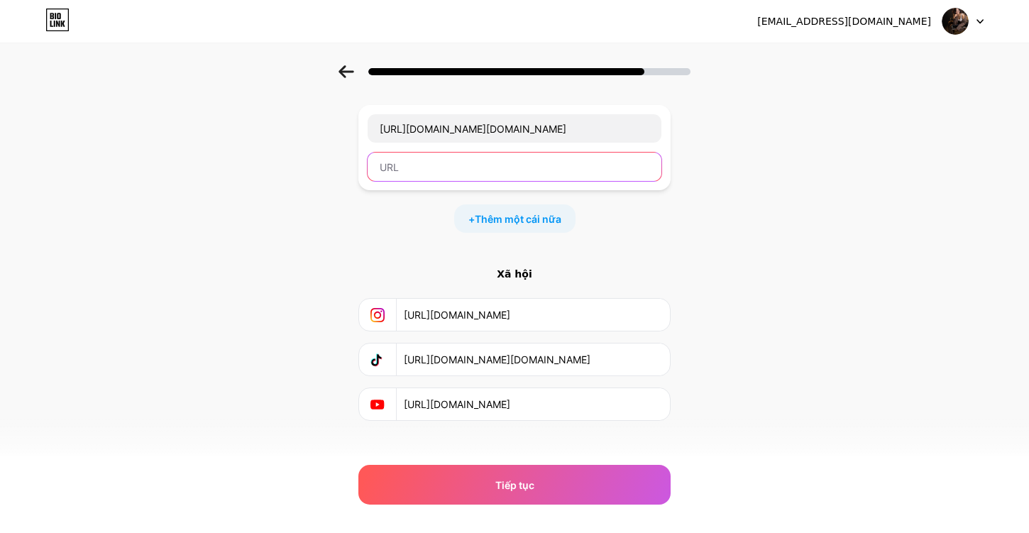
scroll to position [116, 0]
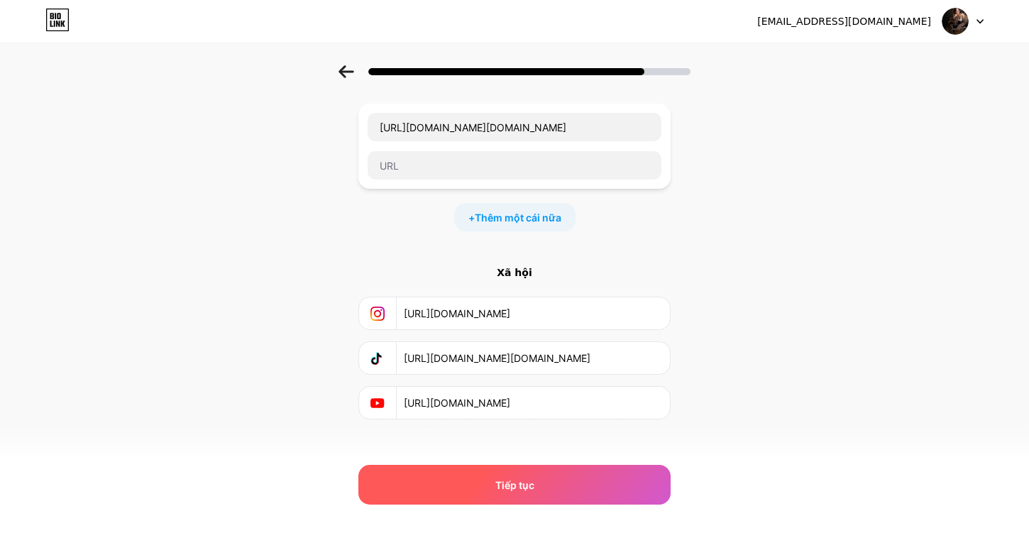
click at [515, 489] on font "Tiếp tục" at bounding box center [514, 485] width 39 height 12
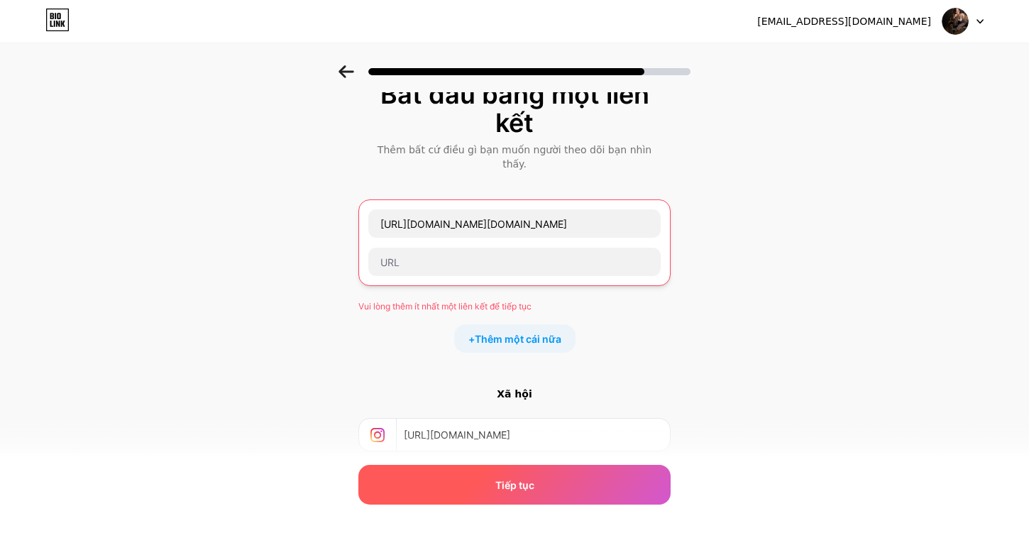
scroll to position [13, 0]
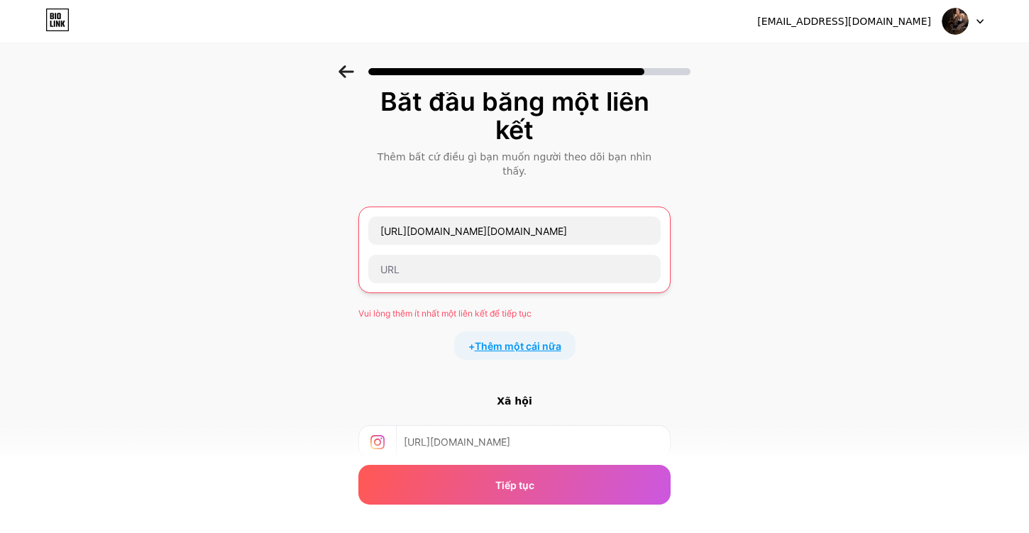
click at [503, 340] on font "Thêm một cái nữa" at bounding box center [518, 346] width 87 height 12
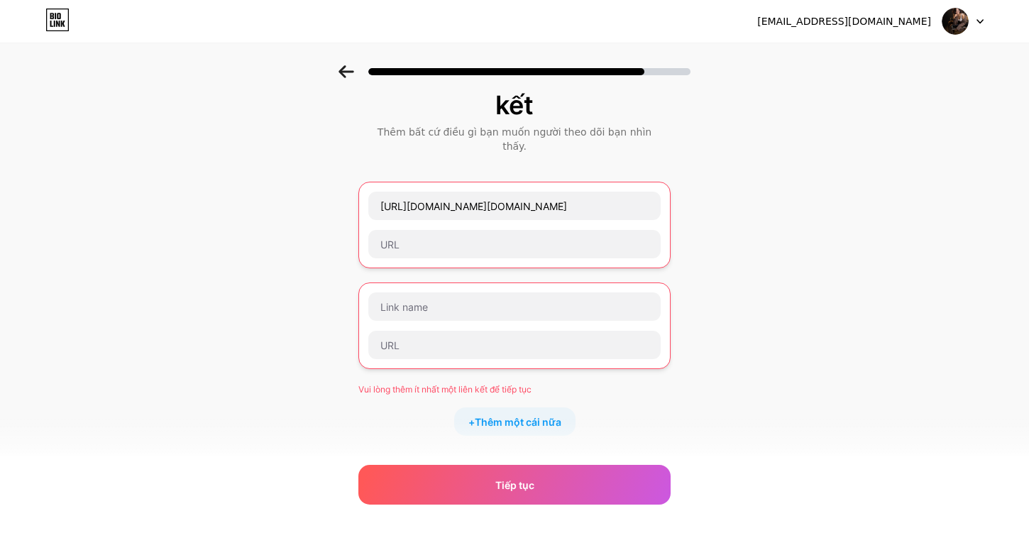
scroll to position [43, 0]
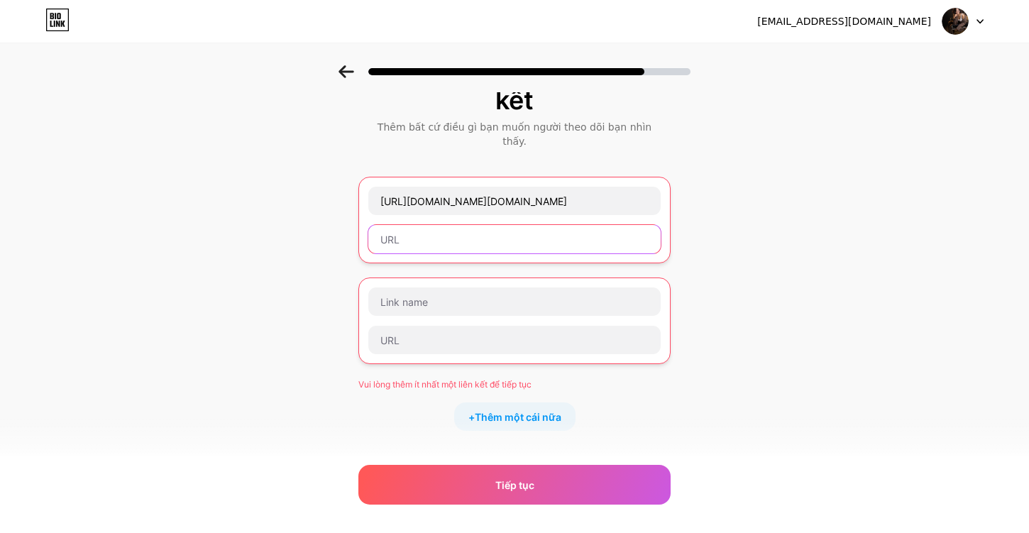
click at [480, 225] on input "text" at bounding box center [514, 239] width 292 height 28
paste input "https://www.tiktok.com/@kol.nana?is_from_webapp=1&sender_device=pc"
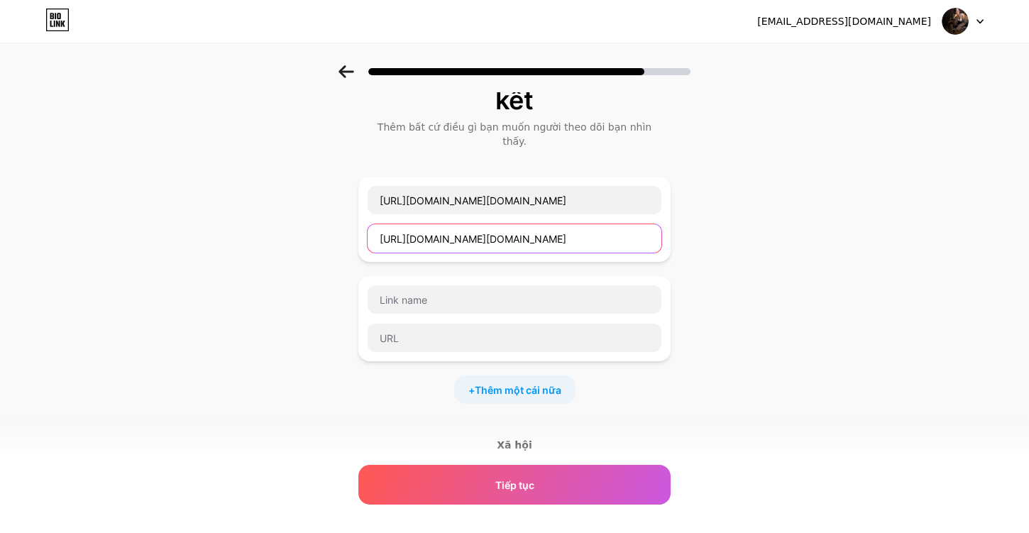
scroll to position [0, 76]
type input "https://www.tiktok.com/@kol.nana?is_from_webapp=1&sender_device=pc"
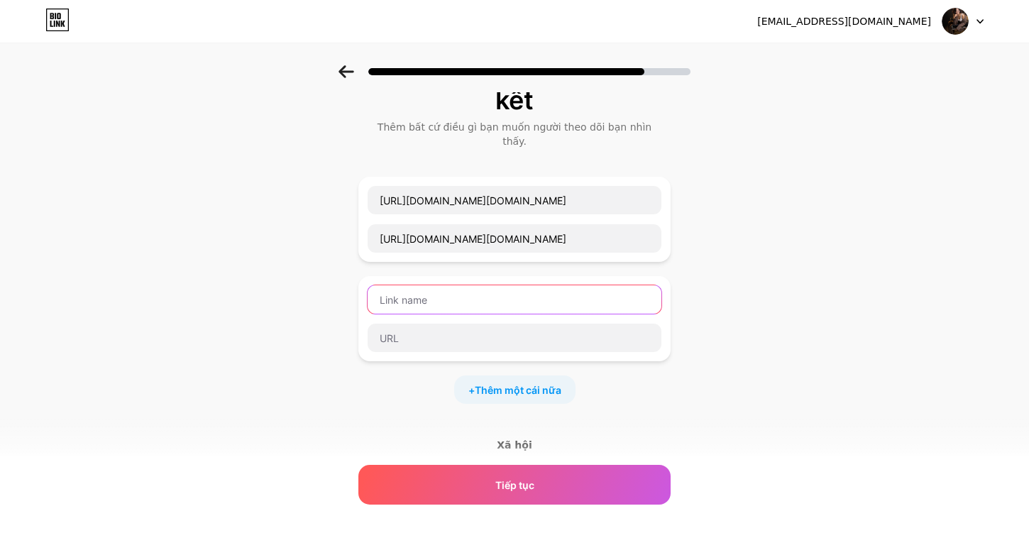
scroll to position [0, 0]
click at [466, 285] on input "text" at bounding box center [515, 299] width 294 height 28
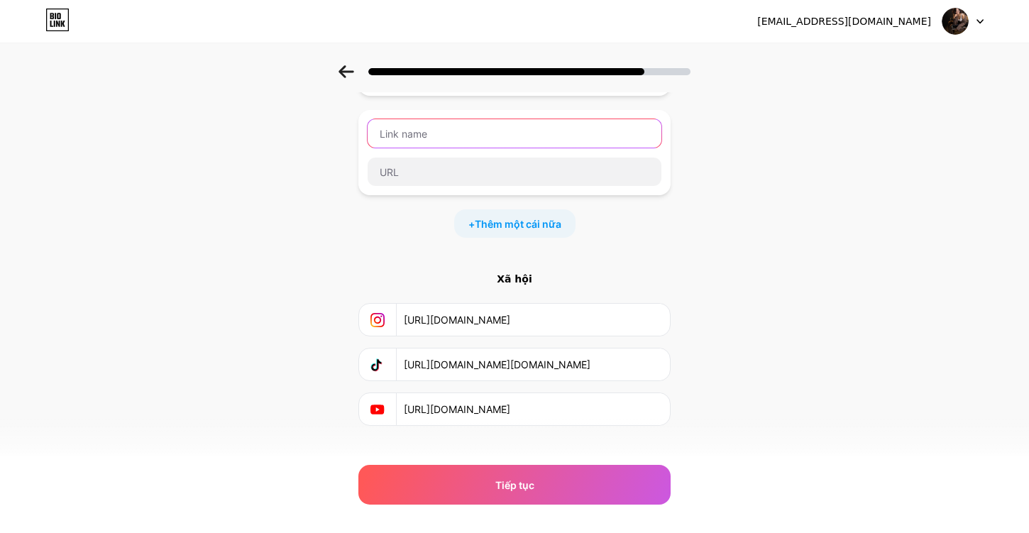
scroll to position [216, 0]
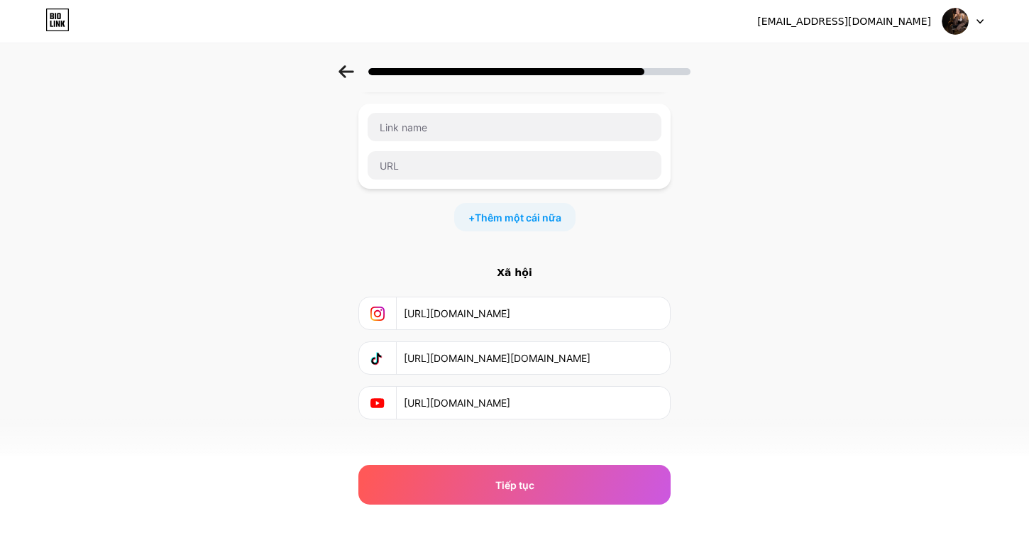
click at [519, 346] on input "https://www.tiktok.com/@kol.nana?is_from_webapp=1&sender_device=pc" at bounding box center [533, 358] width 258 height 32
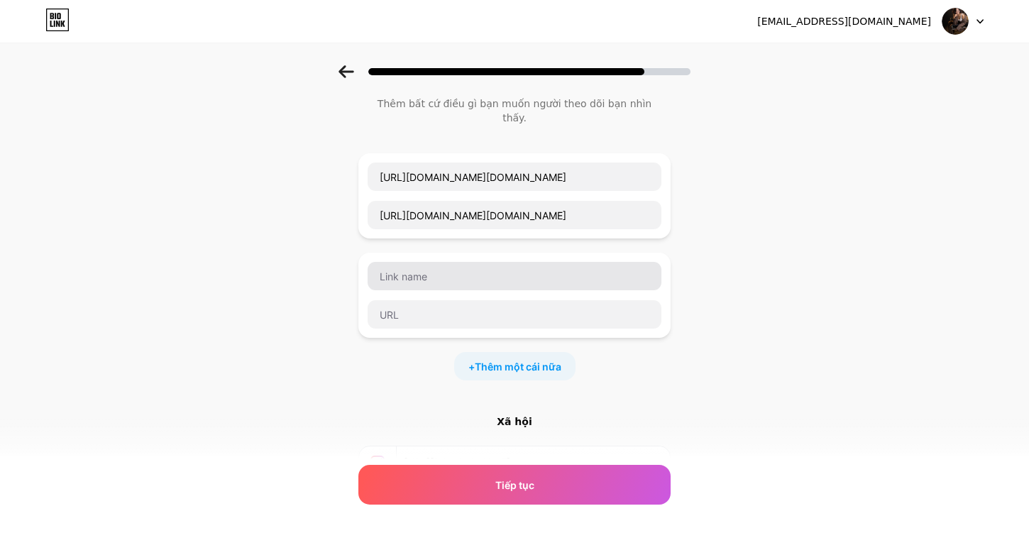
scroll to position [64, 0]
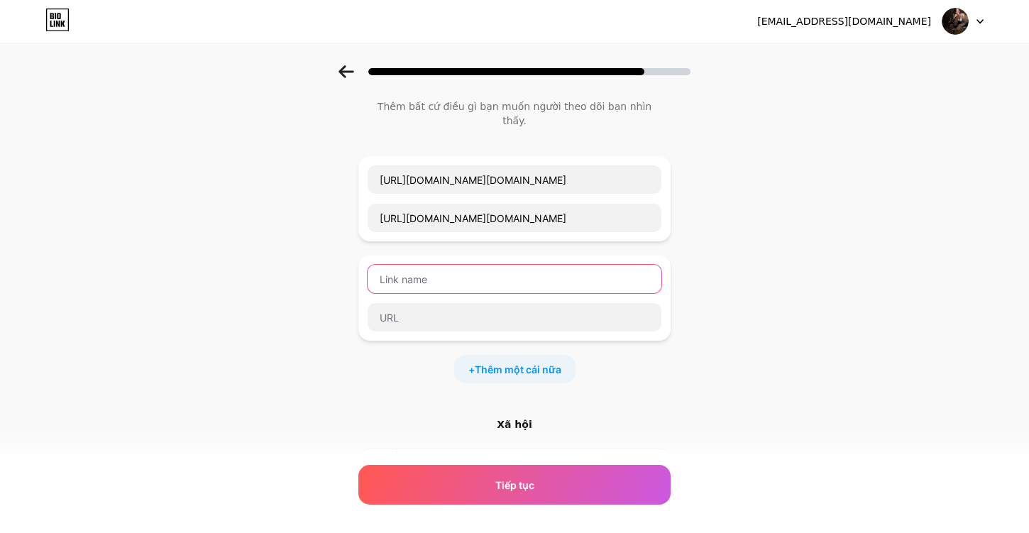
click at [500, 267] on input "text" at bounding box center [515, 279] width 294 height 28
paste input "https://www.tiktok.com/@kol.nana?is_from_webapp=1&sender_device=pc"
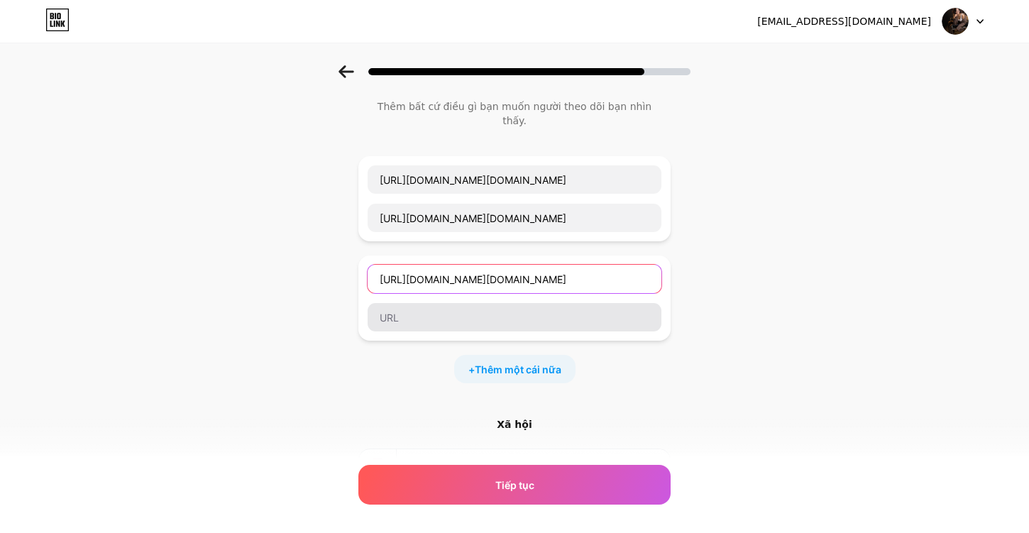
type input "https://www.tiktok.com/@kol.nana?is_from_webapp=1&sender_device=pc"
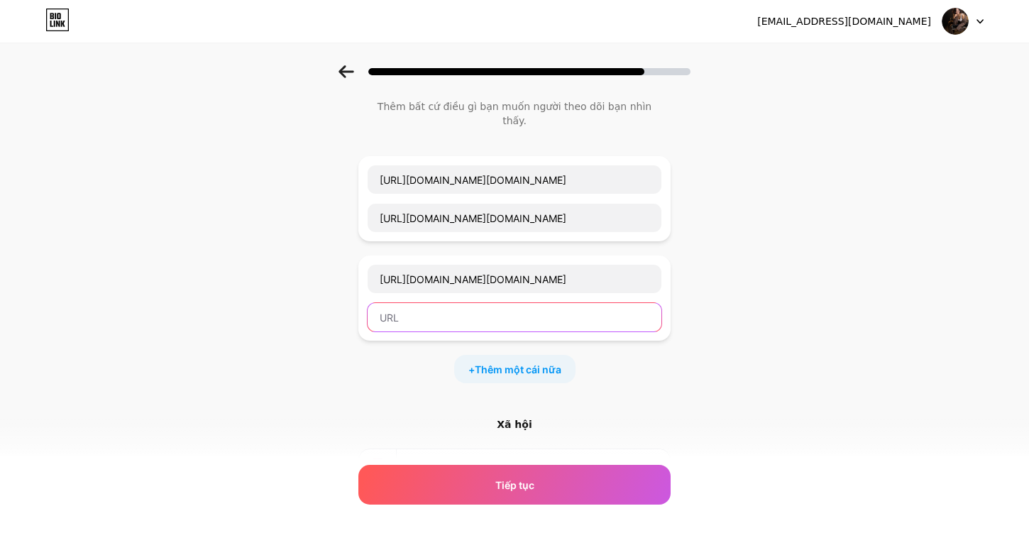
scroll to position [0, 0]
click at [490, 303] on input "text" at bounding box center [515, 317] width 294 height 28
paste input "https://www.tiktok.com/@kol.nana?is_from_webapp=1&sender_device=pc"
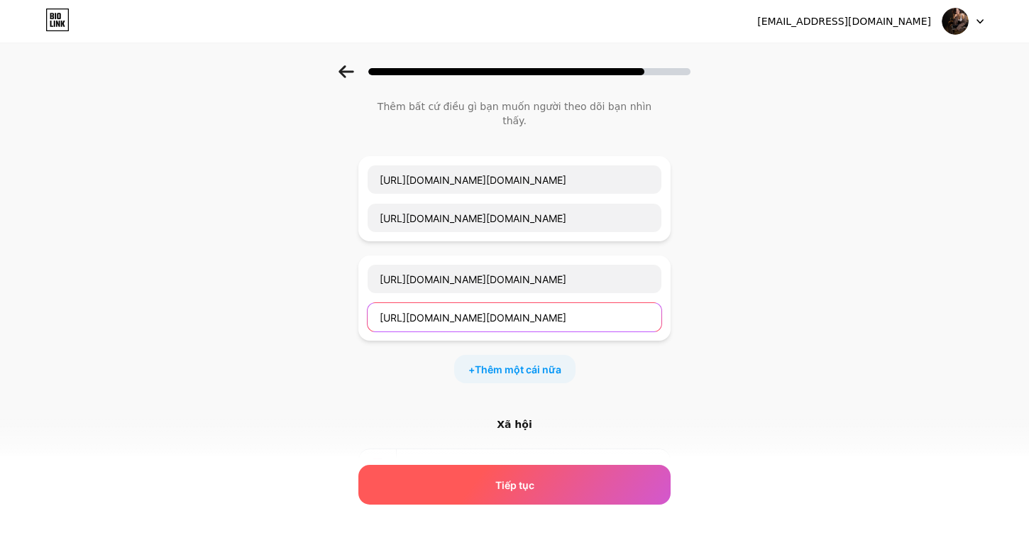
type input "https://www.tiktok.com/@kol.nana?is_from_webapp=1&sender_device=pc"
click at [507, 478] on span "Tiếp tục" at bounding box center [514, 485] width 39 height 15
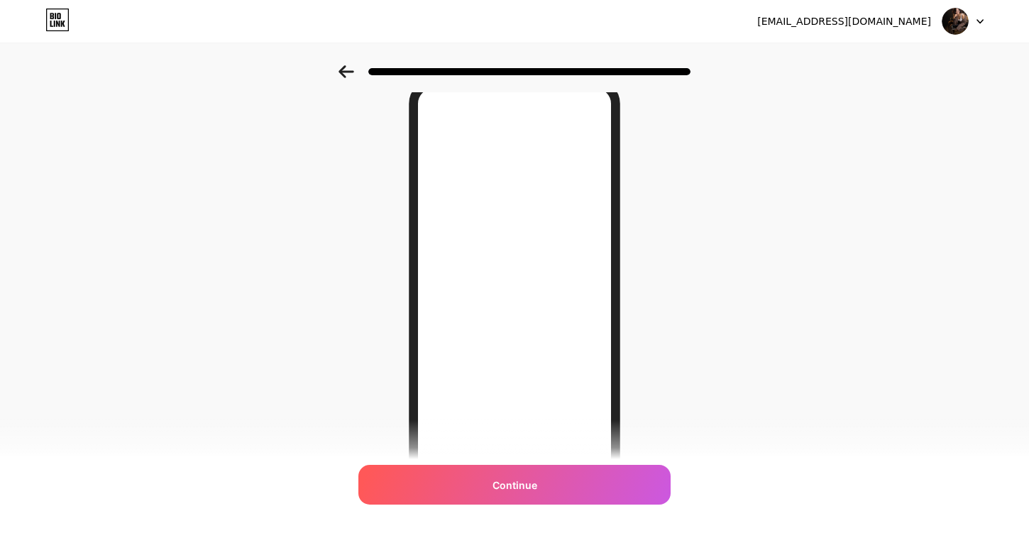
scroll to position [0, 0]
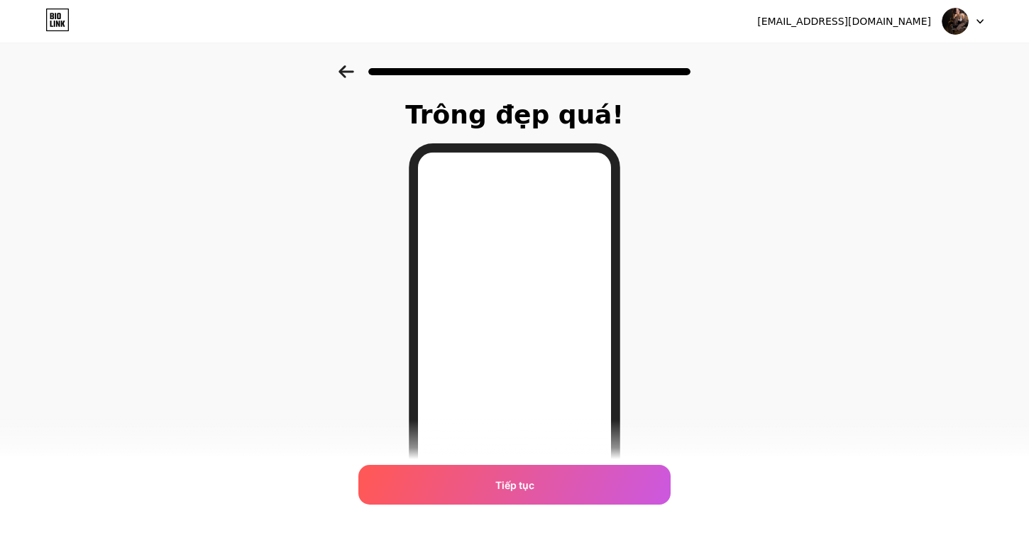
click at [510, 481] on font "Tiếp tục" at bounding box center [514, 485] width 39 height 12
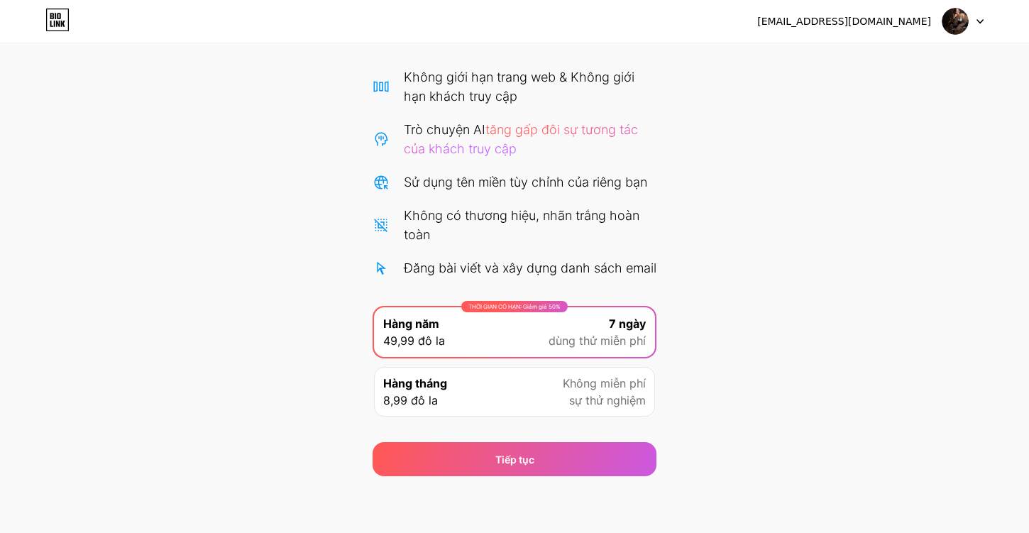
scroll to position [115, 0]
click at [55, 27] on icon at bounding box center [57, 20] width 24 height 23
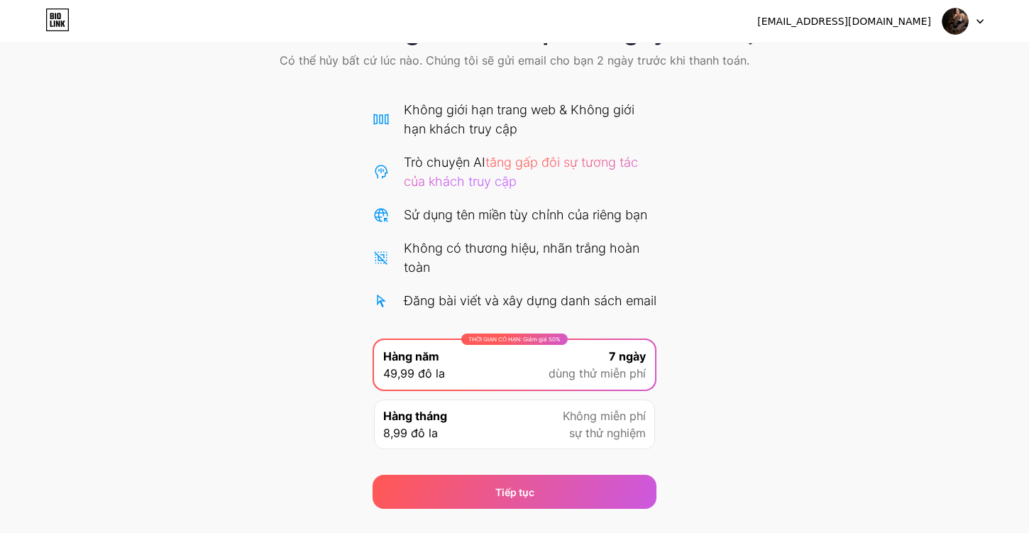
scroll to position [115, 0]
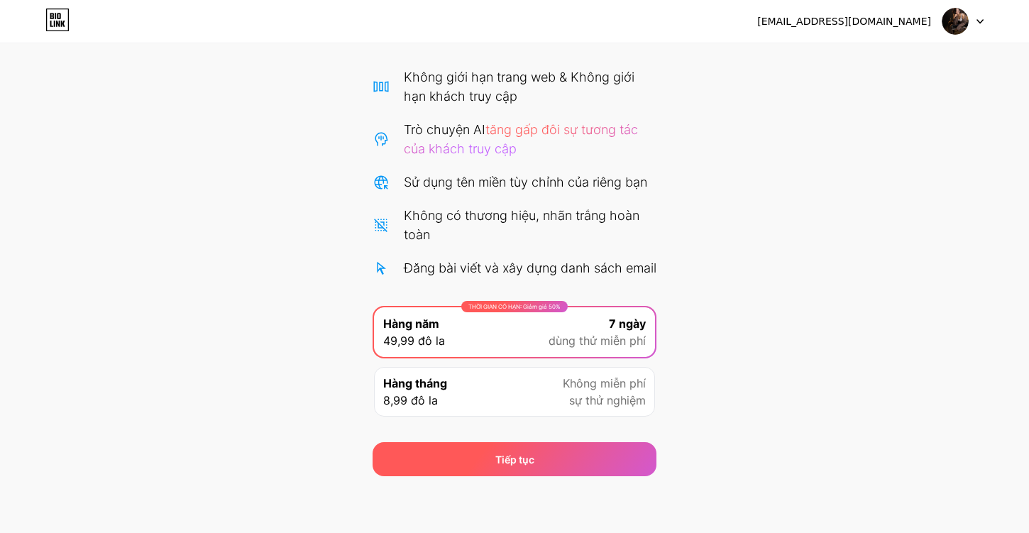
click at [451, 460] on div "Tiếp tục" at bounding box center [515, 459] width 284 height 34
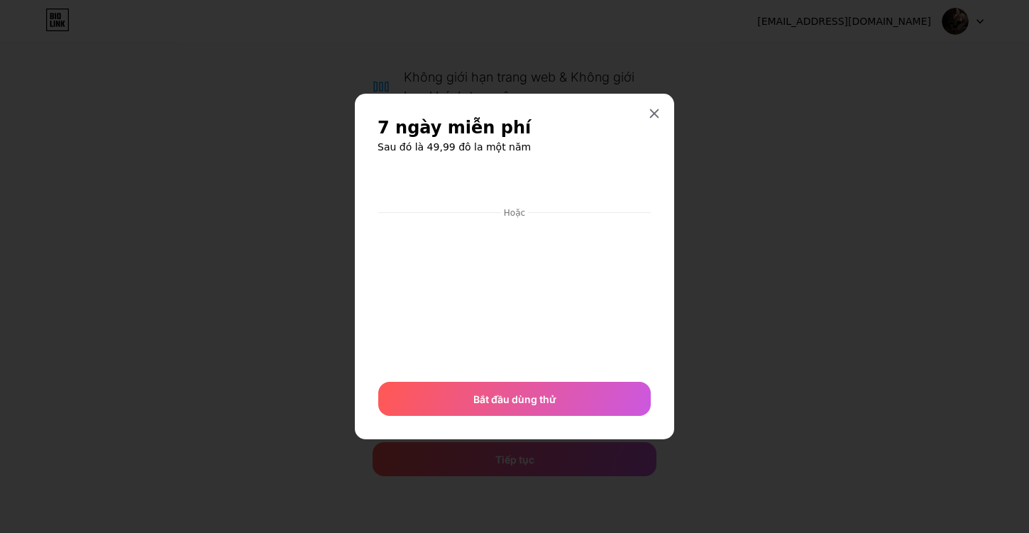
scroll to position [0, 0]
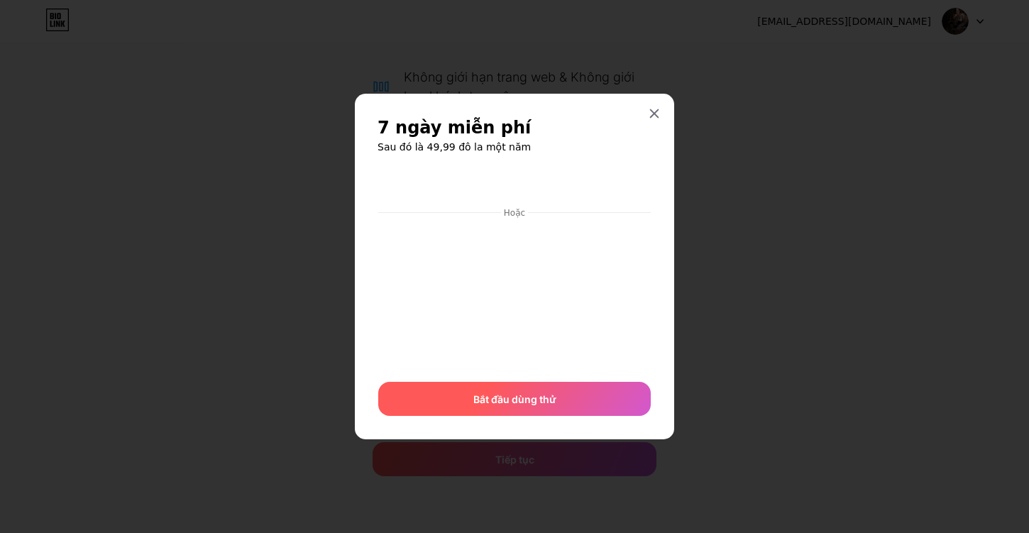
click at [490, 400] on font "Bắt đầu dùng thử" at bounding box center [514, 399] width 83 height 12
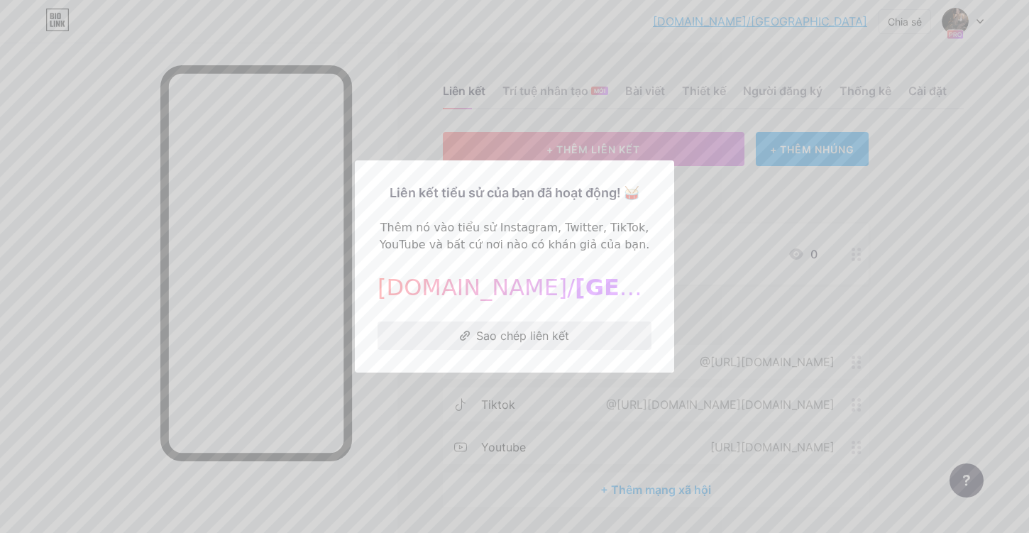
click at [533, 338] on font "Sao chép liên kết" at bounding box center [522, 336] width 93 height 14
click at [477, 336] on font "Sao chép liên kết" at bounding box center [522, 336] width 93 height 14
click at [808, 214] on div at bounding box center [514, 266] width 1029 height 533
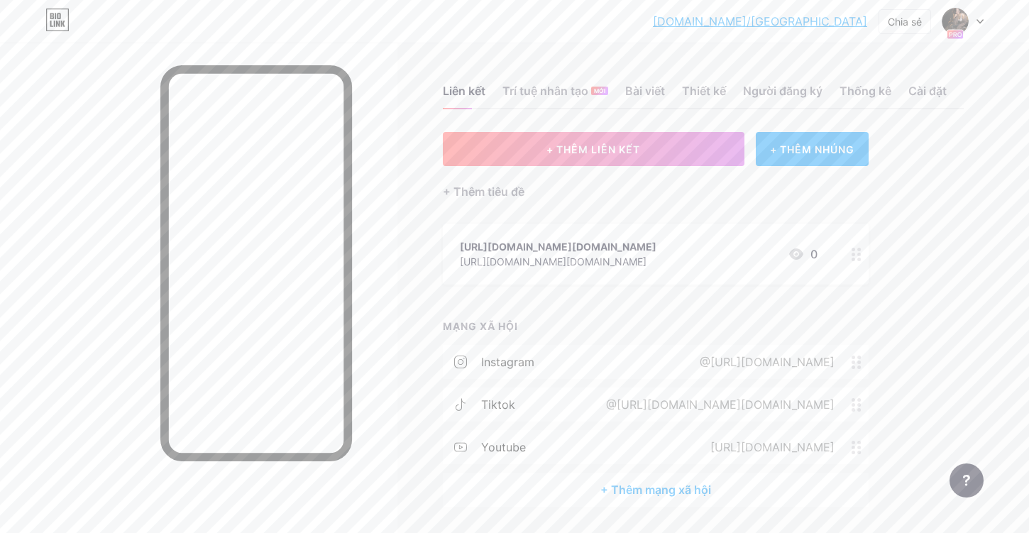
click at [983, 22] on icon at bounding box center [980, 21] width 7 height 5
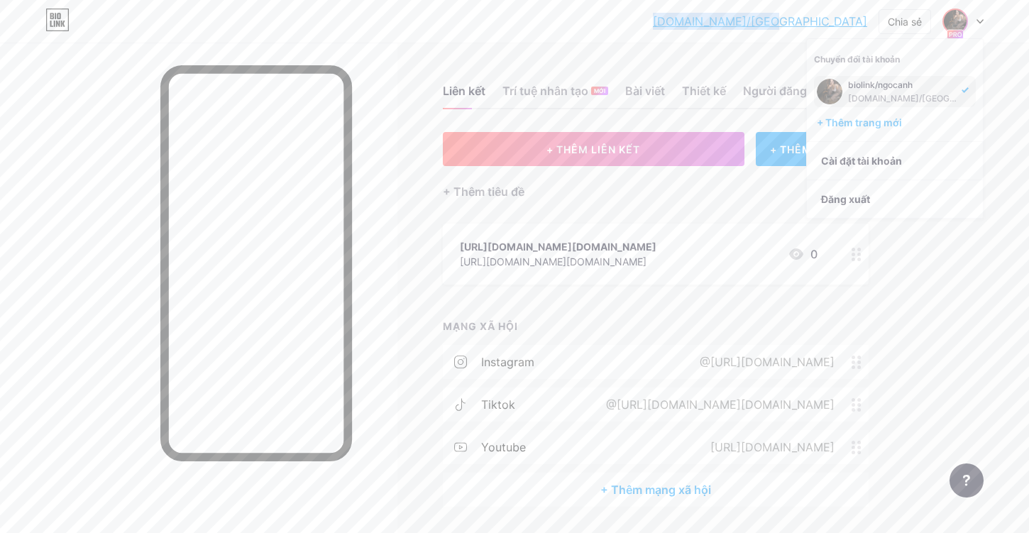
copy font "bio.link/ngocanhof"
click at [549, 141] on button "+ THÊM LIÊN KẾT" at bounding box center [594, 149] width 302 height 34
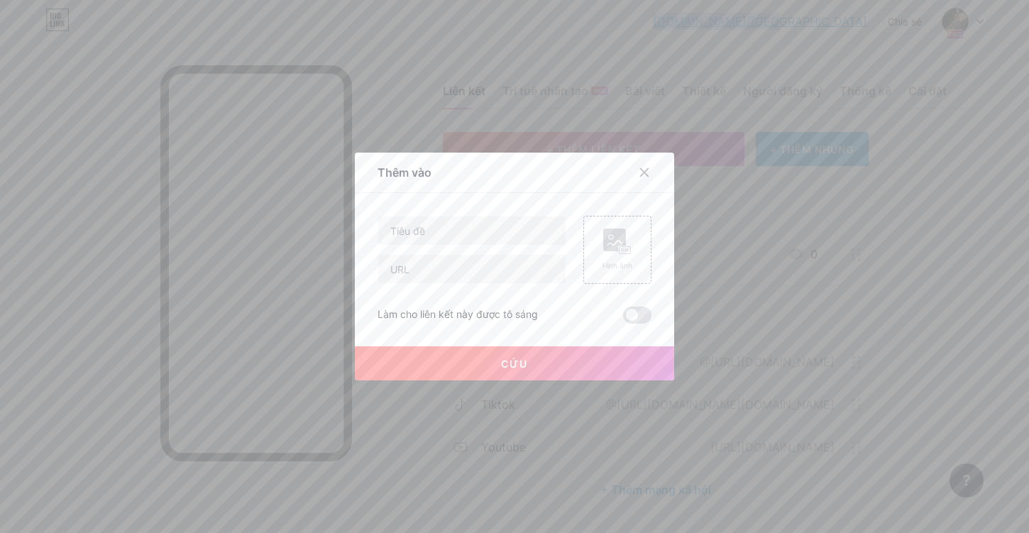
click at [564, 365] on button "Cứu" at bounding box center [514, 363] width 319 height 34
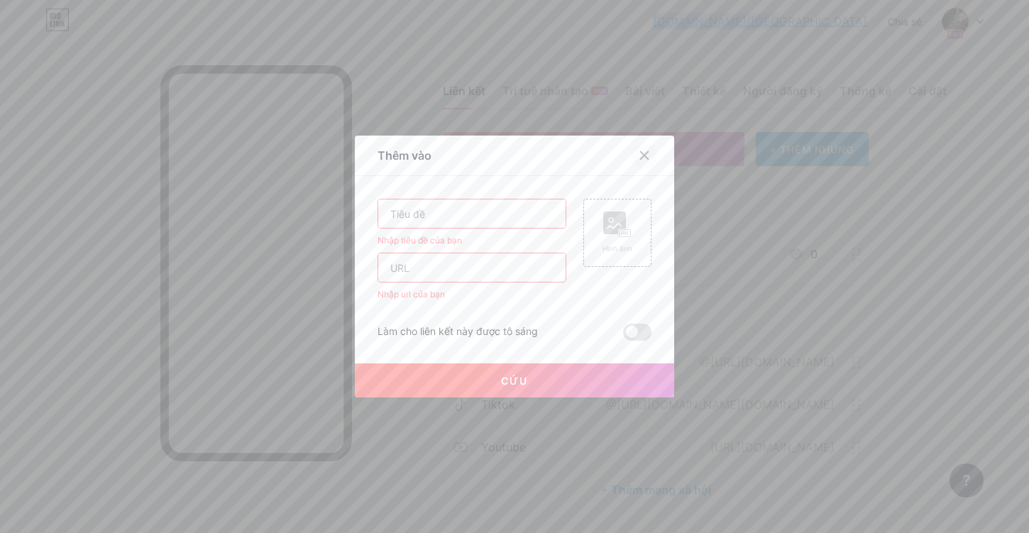
click at [647, 155] on icon at bounding box center [644, 155] width 11 height 11
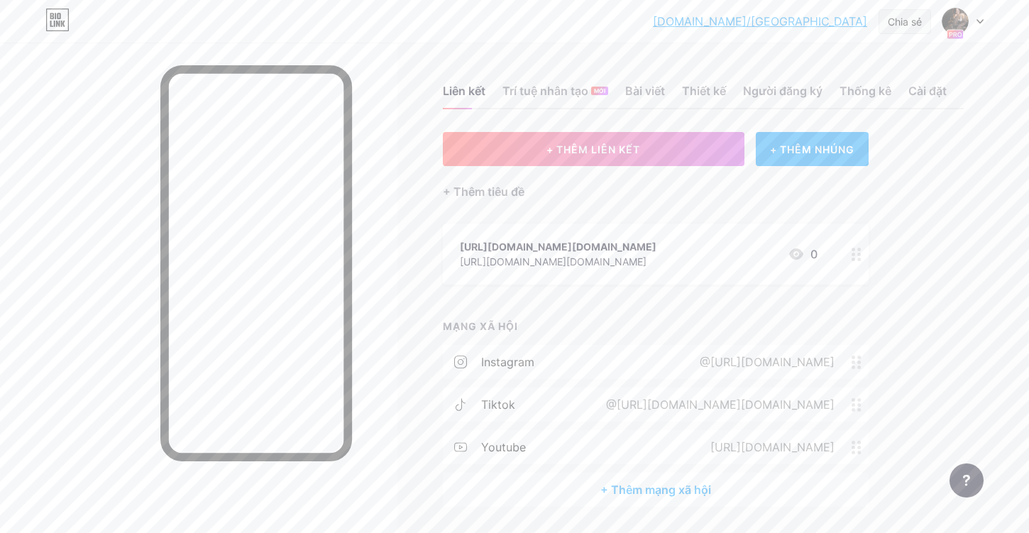
click at [904, 20] on font "Chia sẻ" at bounding box center [905, 22] width 34 height 12
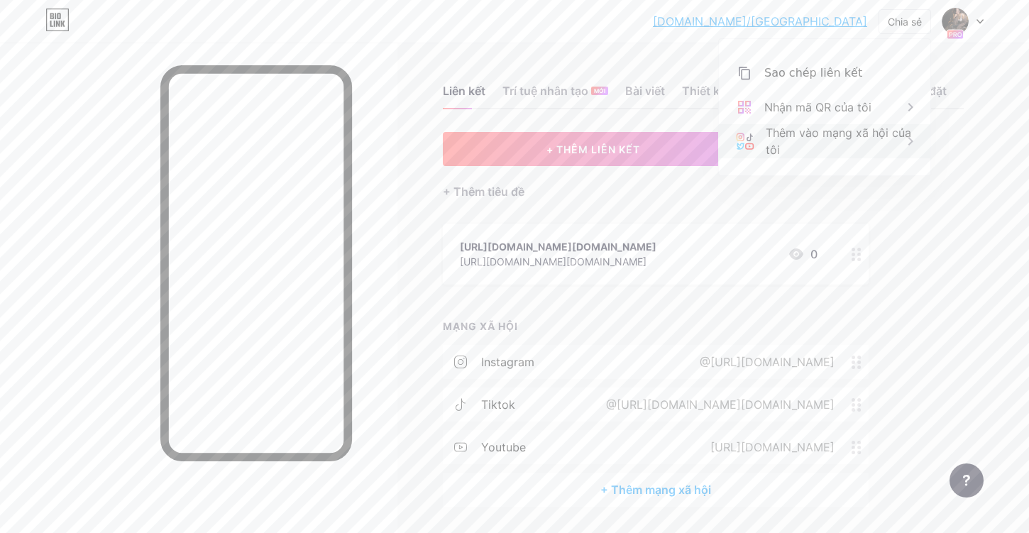
click at [808, 131] on font "Thêm vào mạng xã hội của tôi" at bounding box center [839, 141] width 146 height 31
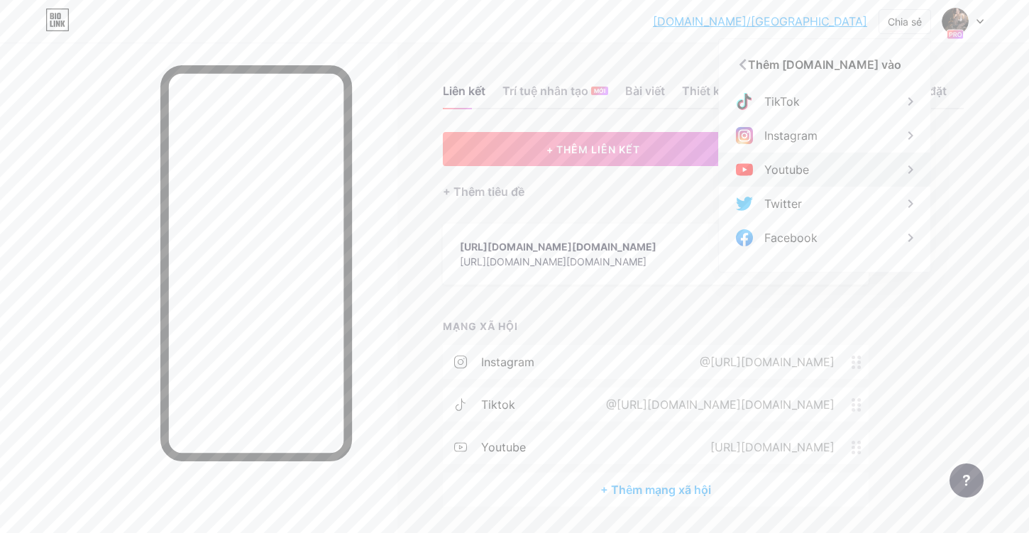
click at [803, 163] on font "Youtube" at bounding box center [786, 170] width 45 height 14
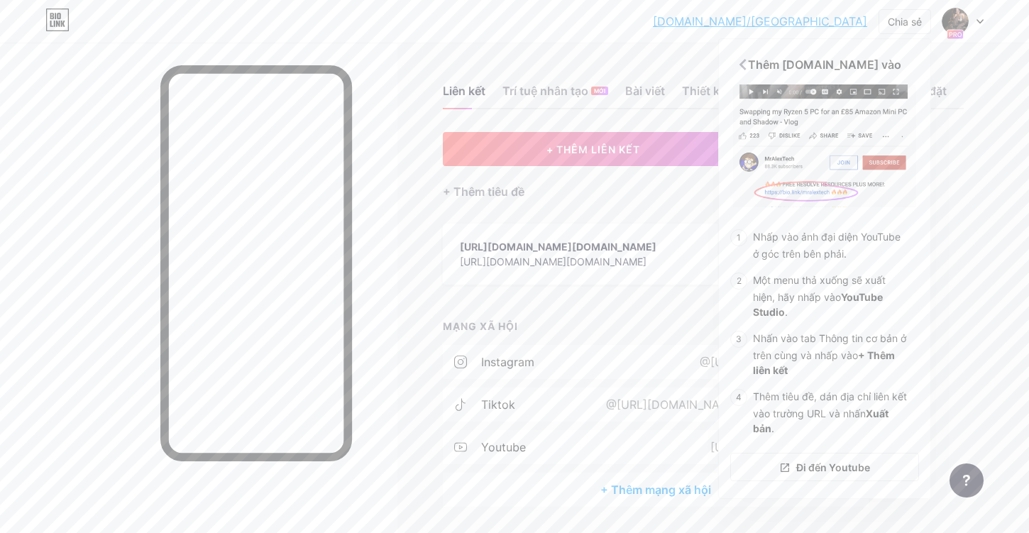
click at [982, 24] on div at bounding box center [963, 22] width 41 height 26
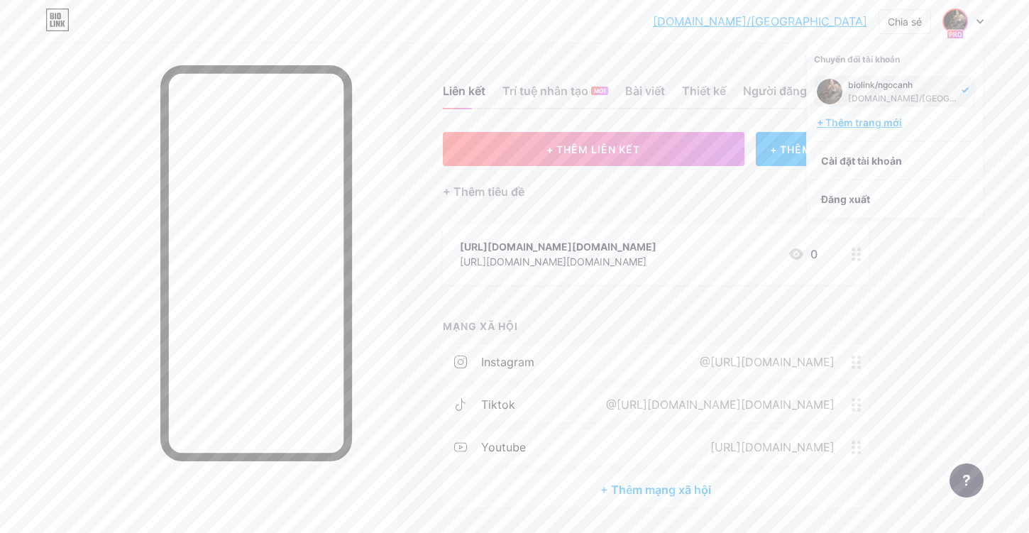
click at [933, 124] on div "+ Thêm trang mới" at bounding box center [896, 123] width 159 height 14
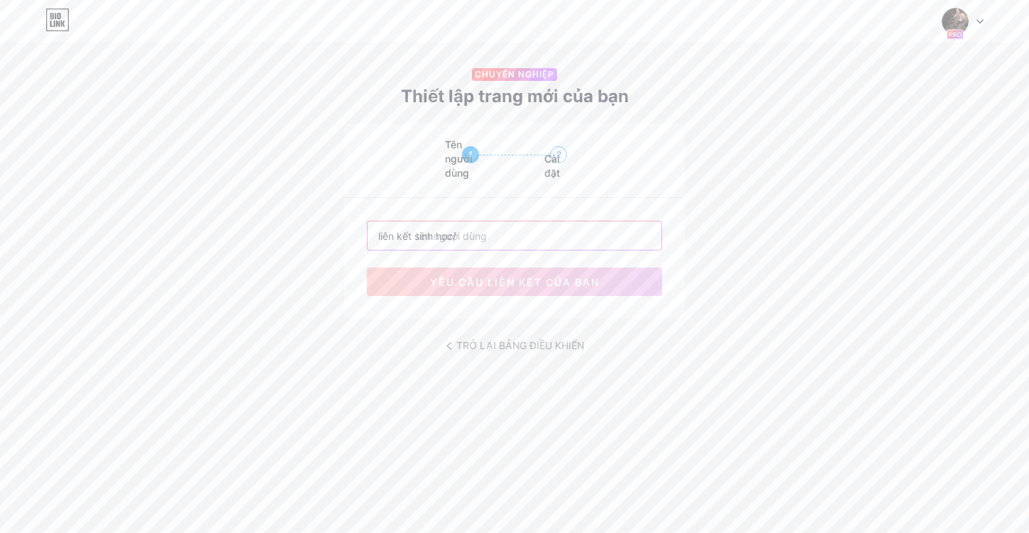
click at [483, 242] on input "text" at bounding box center [515, 235] width 294 height 28
click at [980, 15] on div at bounding box center [963, 22] width 41 height 26
click at [952, 54] on link "Bảng điều khiển" at bounding box center [895, 58] width 176 height 38
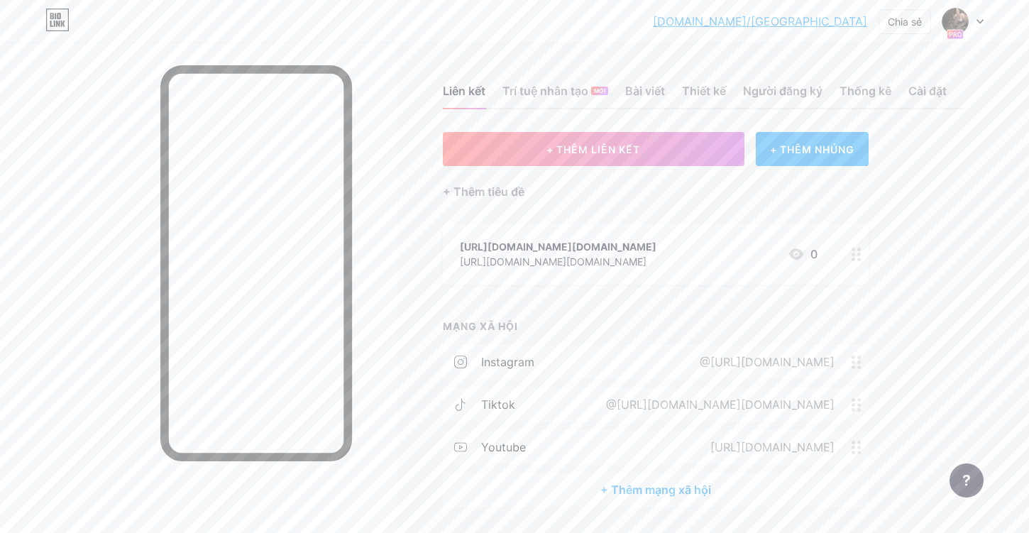
click at [952, 54] on div "Liên kết Trí tuệ nhân tạo MỚI Bài viết Thiết kế Người đăng ký Thống kê Cài đặt …" at bounding box center [512, 310] width 1024 height 535
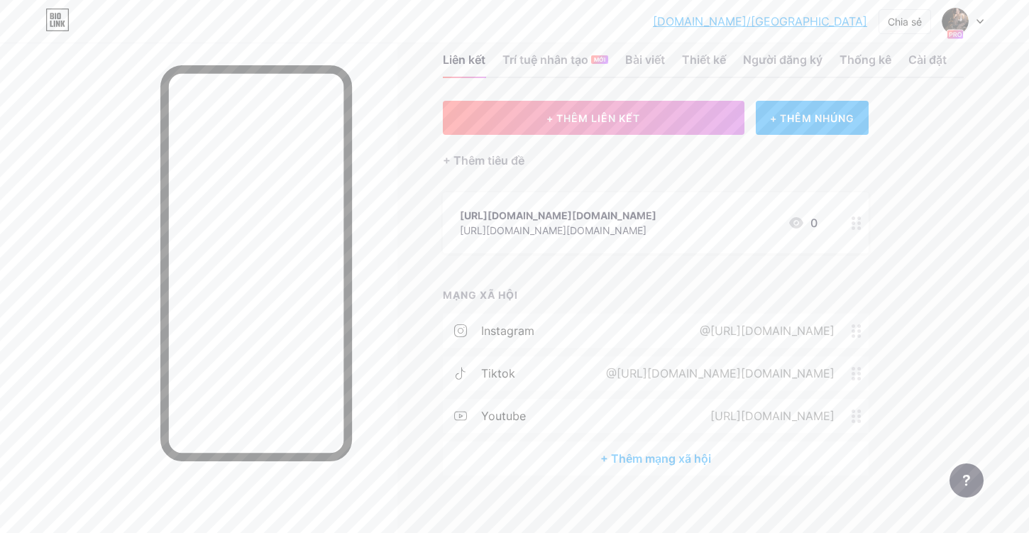
scroll to position [35, 0]
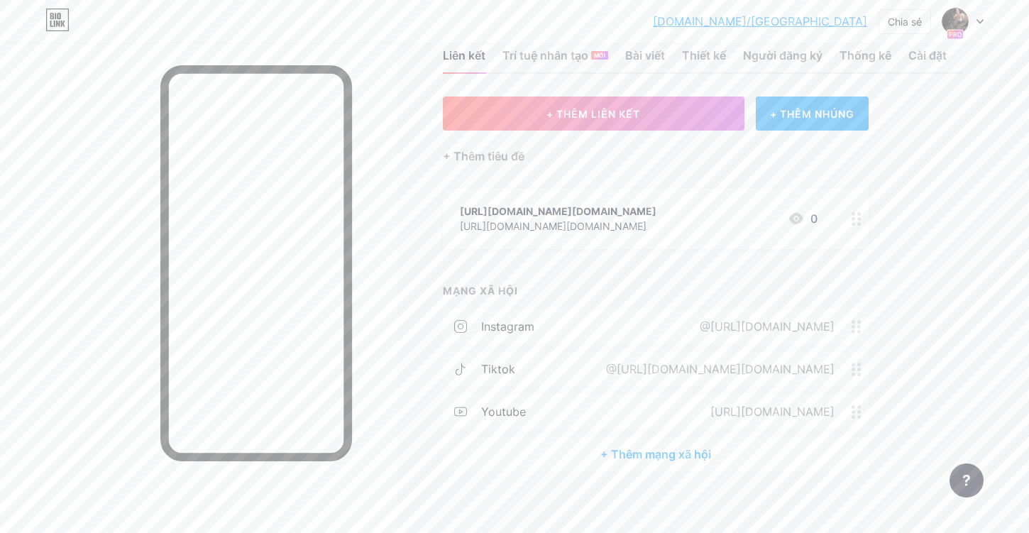
click at [860, 221] on circle at bounding box center [859, 219] width 4 height 4
click at [642, 155] on icon at bounding box center [645, 159] width 8 height 8
click at [882, 21] on div "Chia sẻ" at bounding box center [905, 21] width 53 height 25
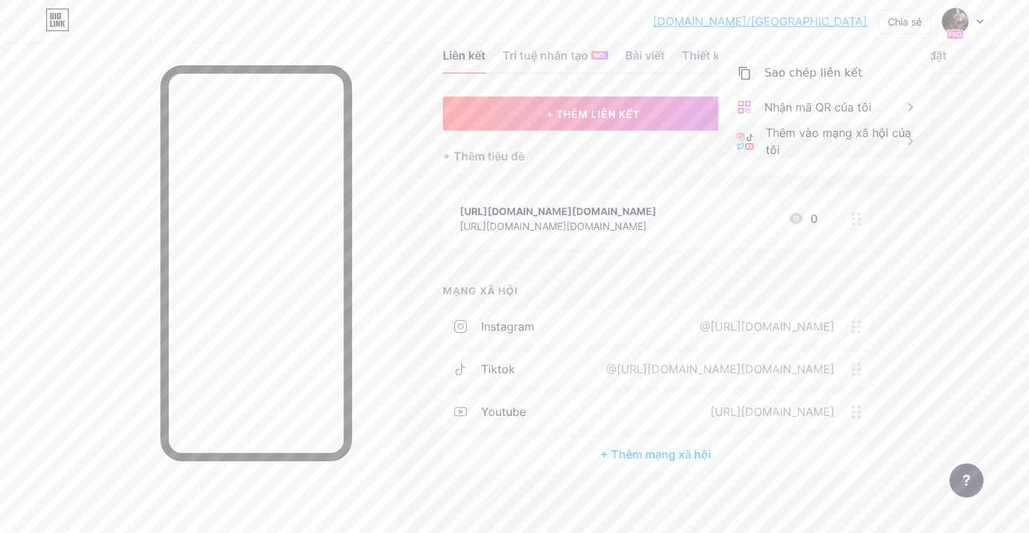
click at [909, 136] on icon at bounding box center [910, 141] width 17 height 17
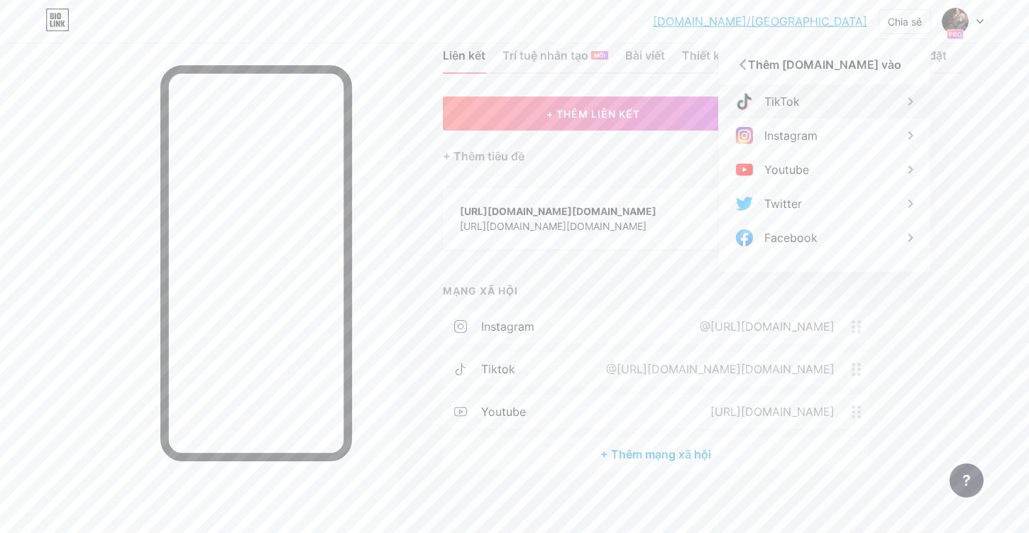
click at [886, 91] on div "TikTok" at bounding box center [825, 101] width 212 height 34
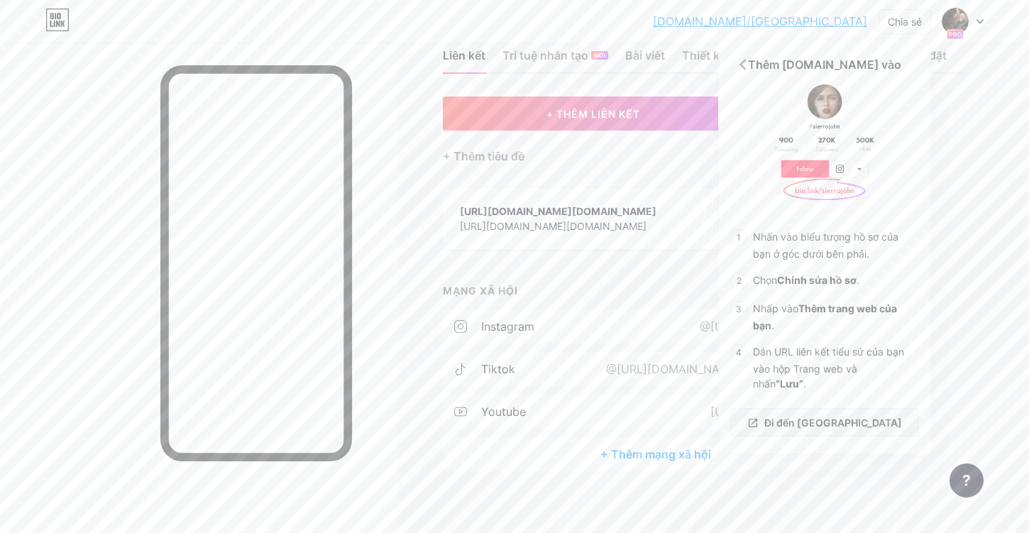
click at [851, 426] on font "Đi đến TikTok" at bounding box center [833, 423] width 138 height 12
click at [838, 18] on font "bio.link/ngocanhof" at bounding box center [760, 21] width 214 height 14
click at [904, 23] on font "Chia sẻ" at bounding box center [905, 22] width 34 height 12
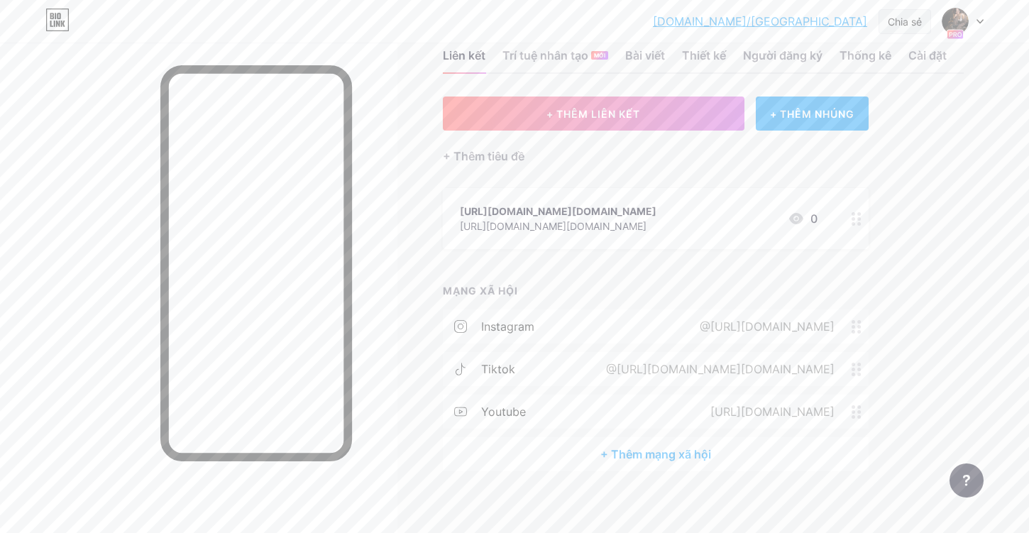
click at [904, 23] on font "Chia sẻ" at bounding box center [905, 22] width 34 height 12
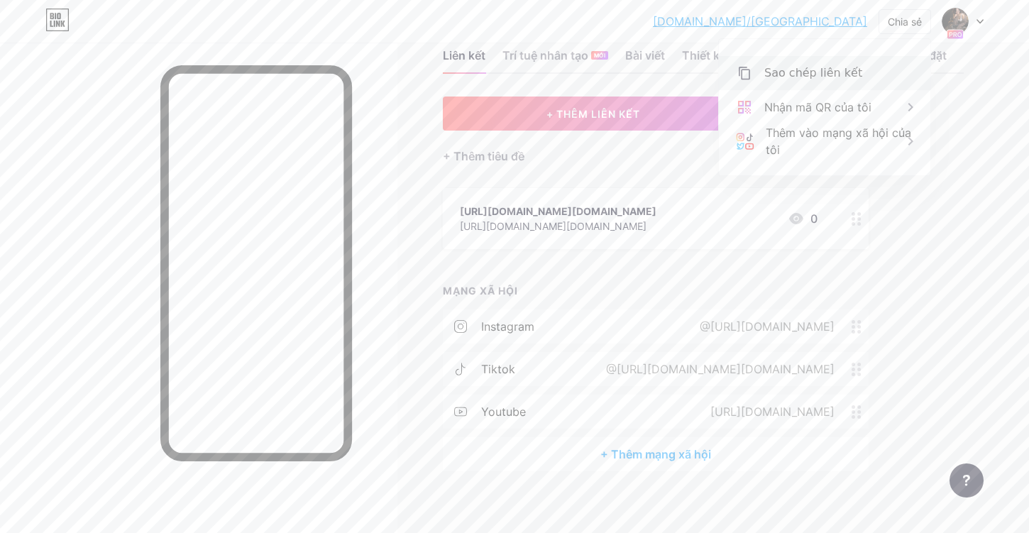
click at [825, 75] on font "Sao chép liên kết" at bounding box center [813, 72] width 98 height 13
click at [746, 73] on icon at bounding box center [744, 73] width 17 height 17
click at [746, 70] on icon at bounding box center [744, 73] width 11 height 13
click at [747, 70] on icon at bounding box center [744, 73] width 17 height 17
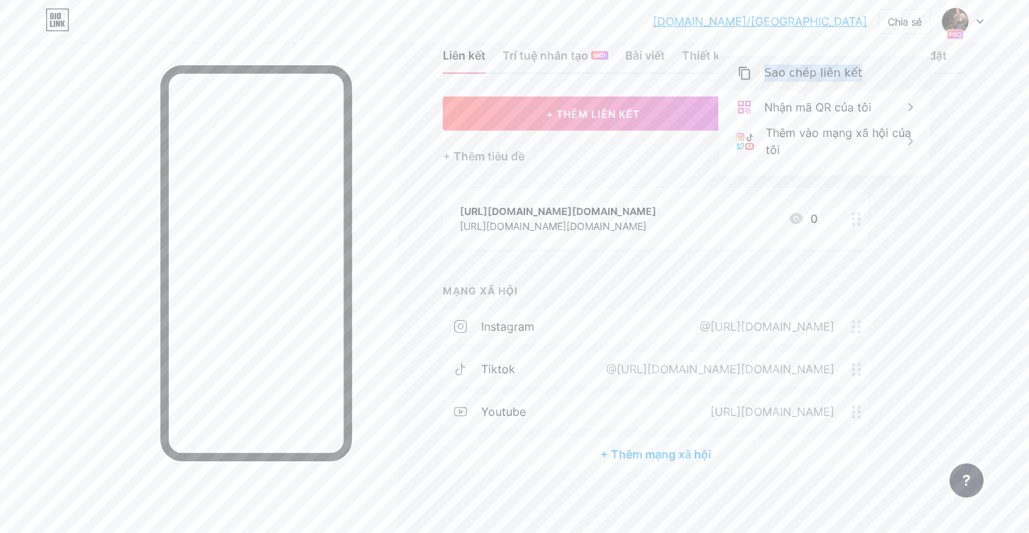
click at [747, 71] on icon at bounding box center [744, 73] width 17 height 17
click at [747, 70] on icon at bounding box center [744, 73] width 17 height 17
click at [913, 19] on font "Chia sẻ" at bounding box center [905, 22] width 34 height 12
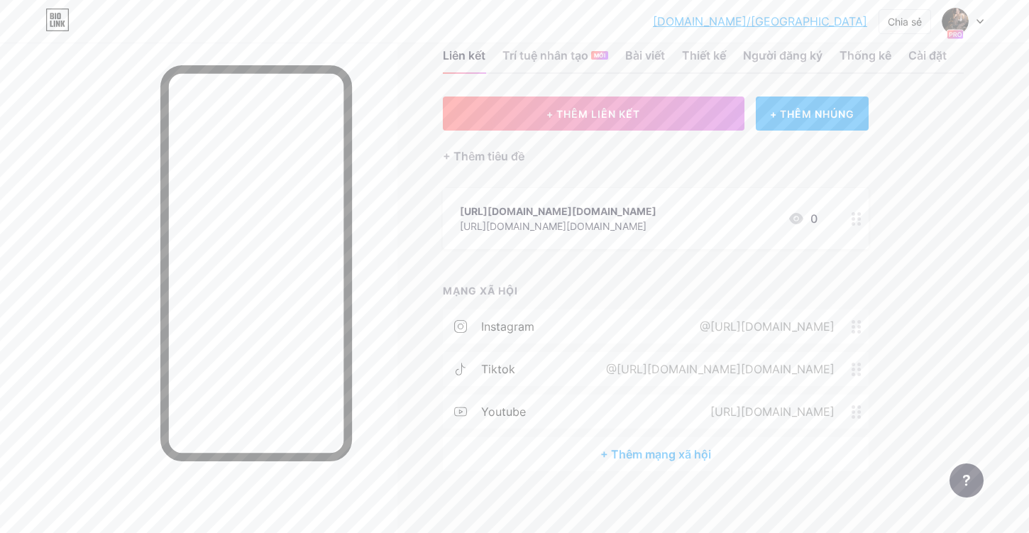
click at [983, 20] on icon at bounding box center [980, 22] width 6 height 4
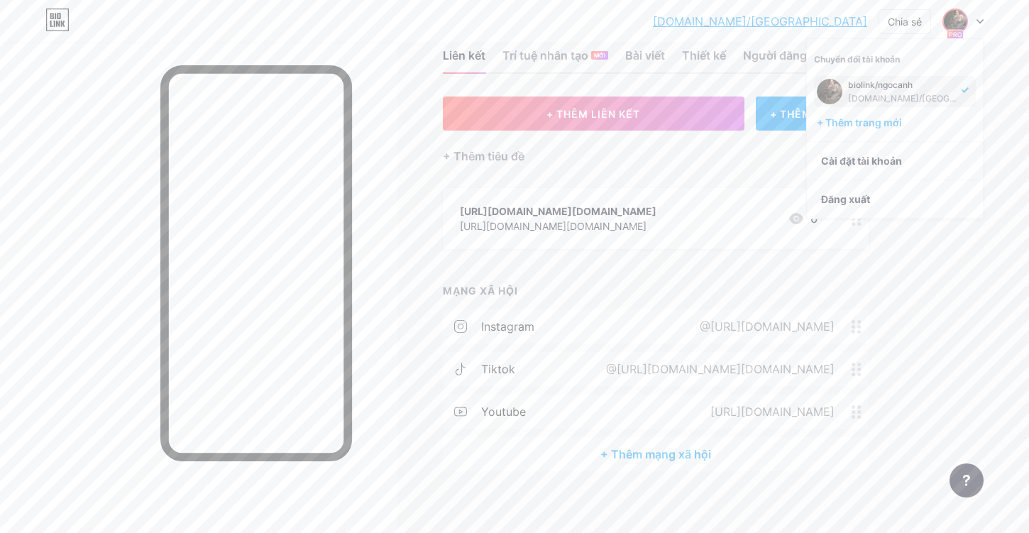
click at [942, 87] on div "biolink/ngocanh" at bounding box center [902, 84] width 109 height 11
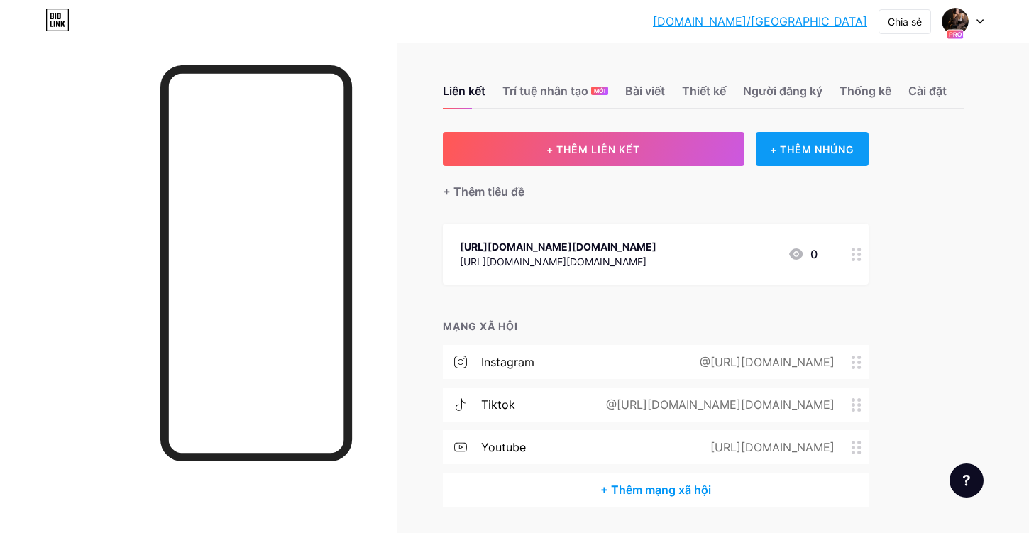
click at [830, 150] on font "+ THÊM NHÚNG" at bounding box center [812, 149] width 84 height 12
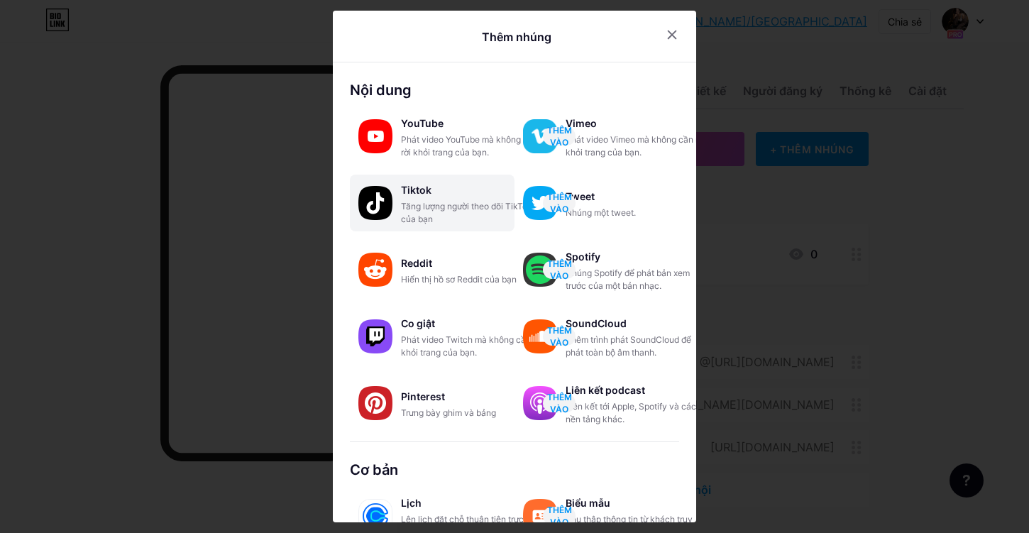
click at [448, 209] on font "Tăng lượng người theo dõi TikTok của bạn" at bounding box center [466, 212] width 131 height 23
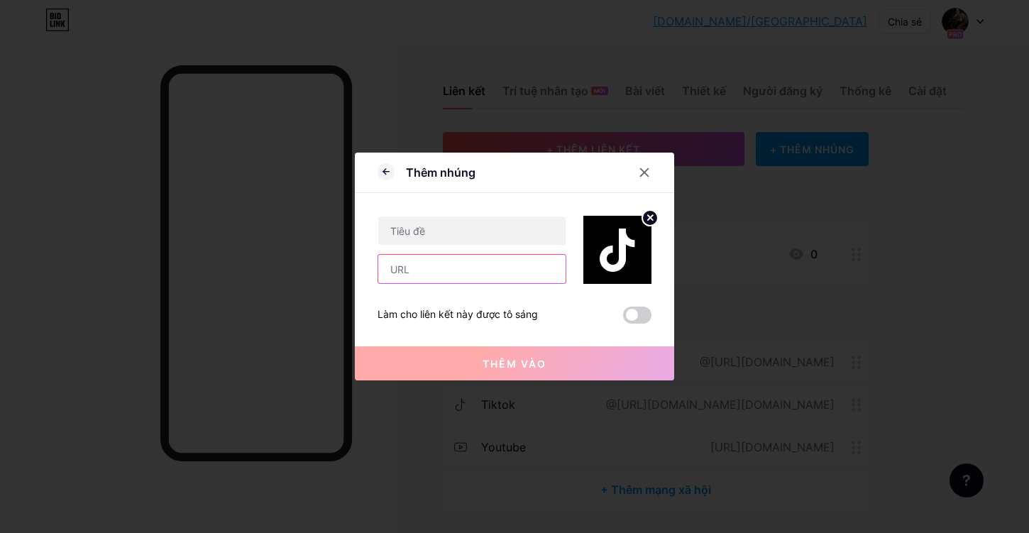
click at [446, 267] on input "text" at bounding box center [471, 269] width 187 height 28
paste input "[URL][DOMAIN_NAME]"
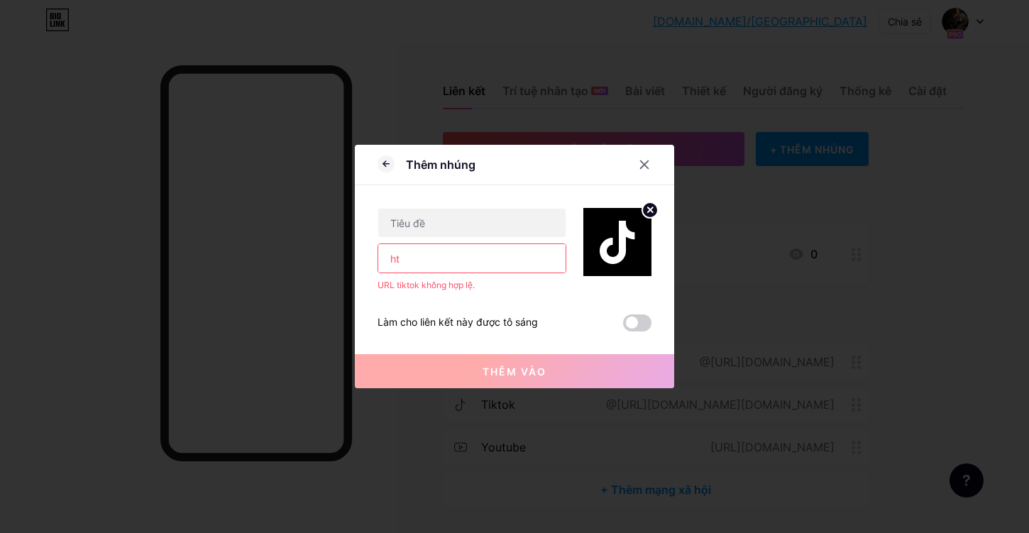
type input "h"
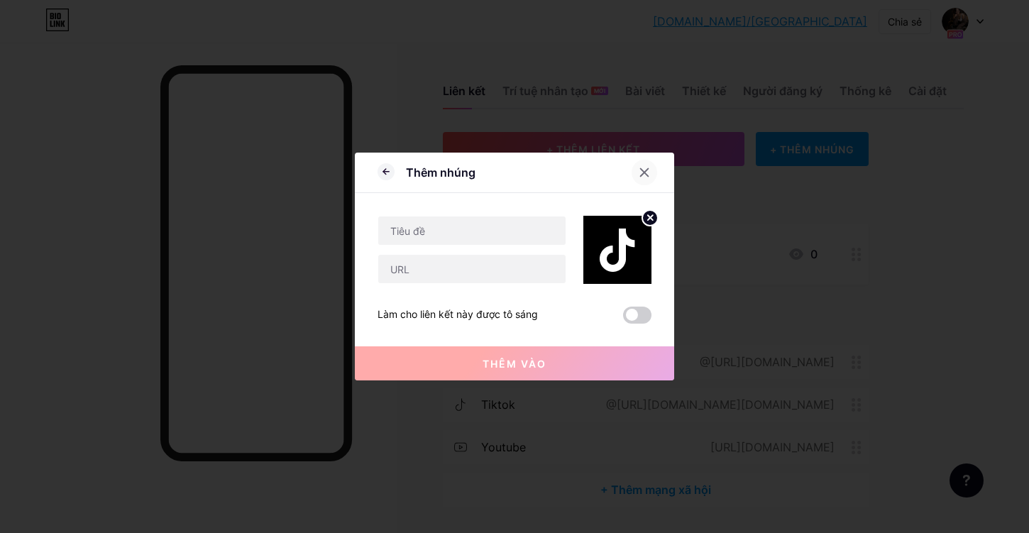
click at [642, 172] on icon at bounding box center [644, 172] width 11 height 11
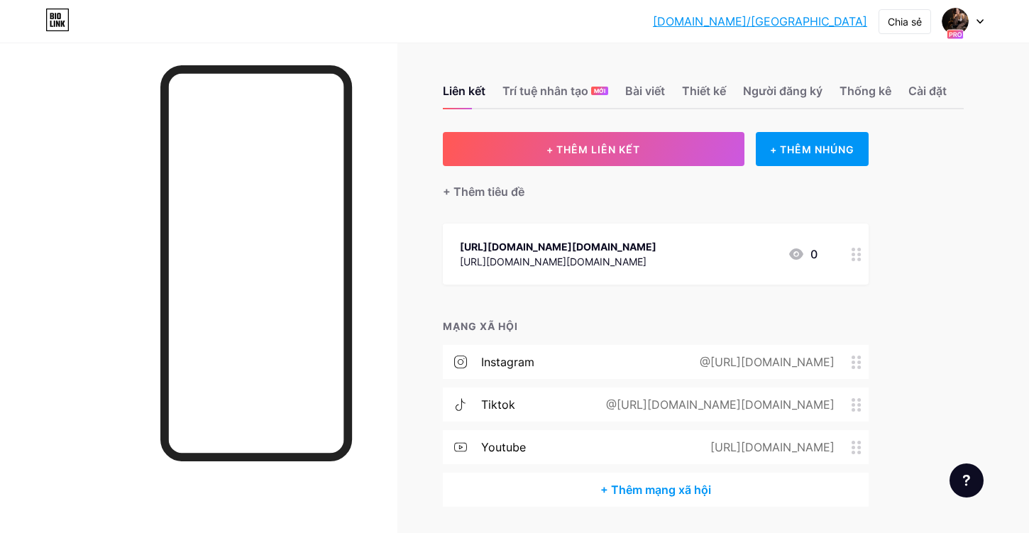
click at [800, 260] on icon at bounding box center [796, 253] width 14 height 11
click at [649, 158] on icon at bounding box center [644, 158] width 11 height 11
click at [898, 16] on font "Chia sẻ" at bounding box center [905, 22] width 34 height 12
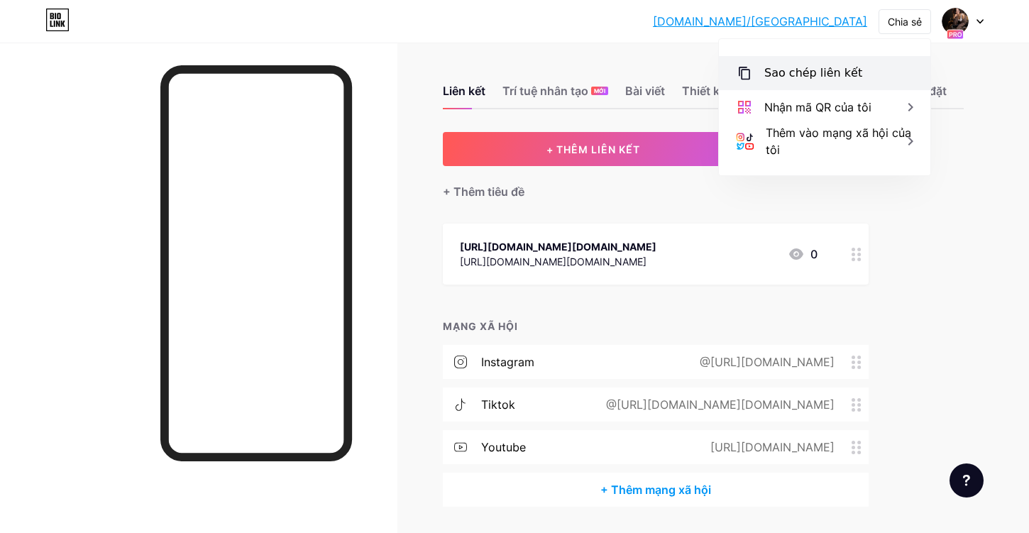
click at [830, 77] on font "Sao chép liên kết" at bounding box center [813, 72] width 98 height 13
click at [780, 74] on font "Sao chép liên kết" at bounding box center [813, 72] width 98 height 13
click at [685, 497] on font "+ Thêm mạng xã hội" at bounding box center [655, 490] width 111 height 14
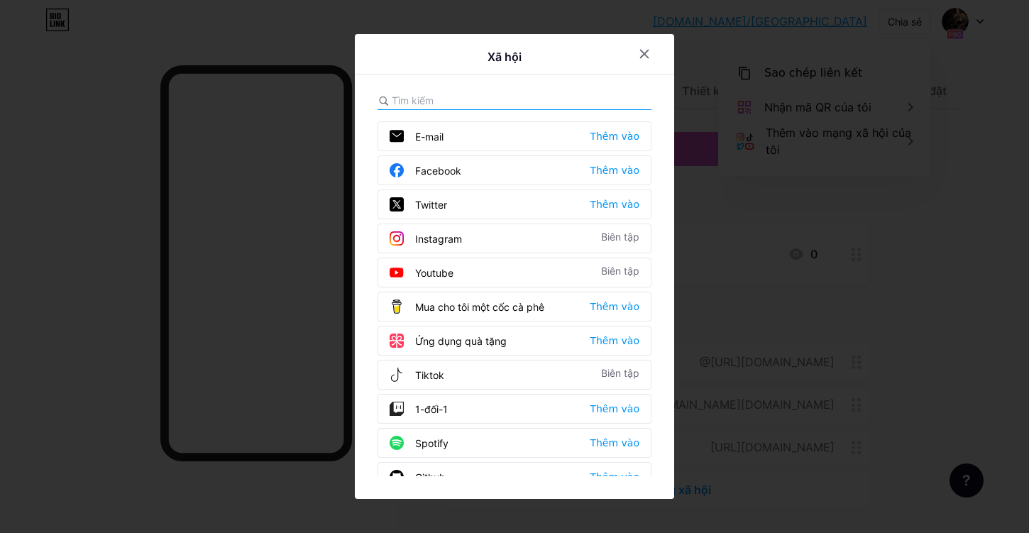
click at [565, 169] on div "Facebook Thêm vào" at bounding box center [515, 170] width 274 height 30
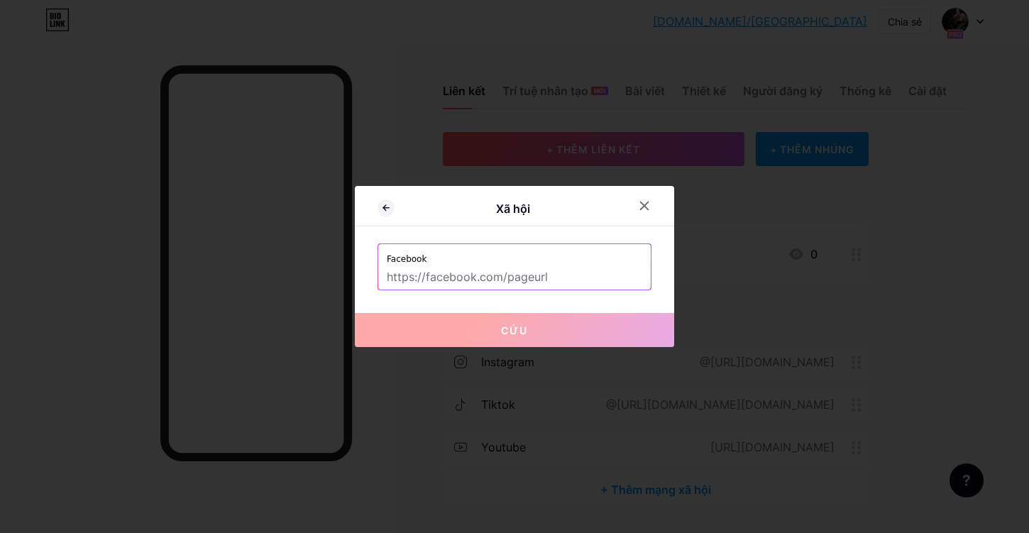
click at [532, 267] on input "text" at bounding box center [515, 277] width 256 height 24
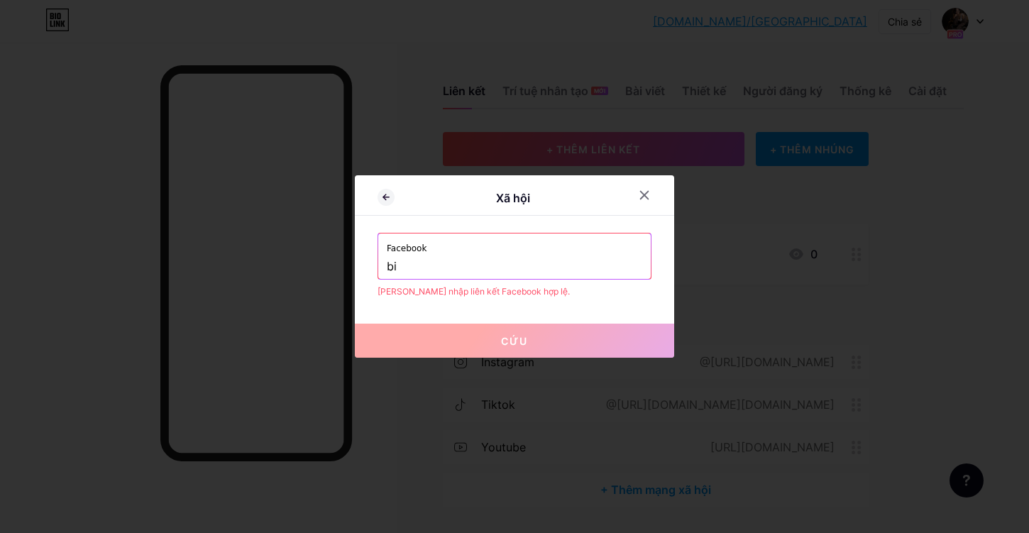
type input "b"
click at [644, 189] on div at bounding box center [645, 195] width 26 height 26
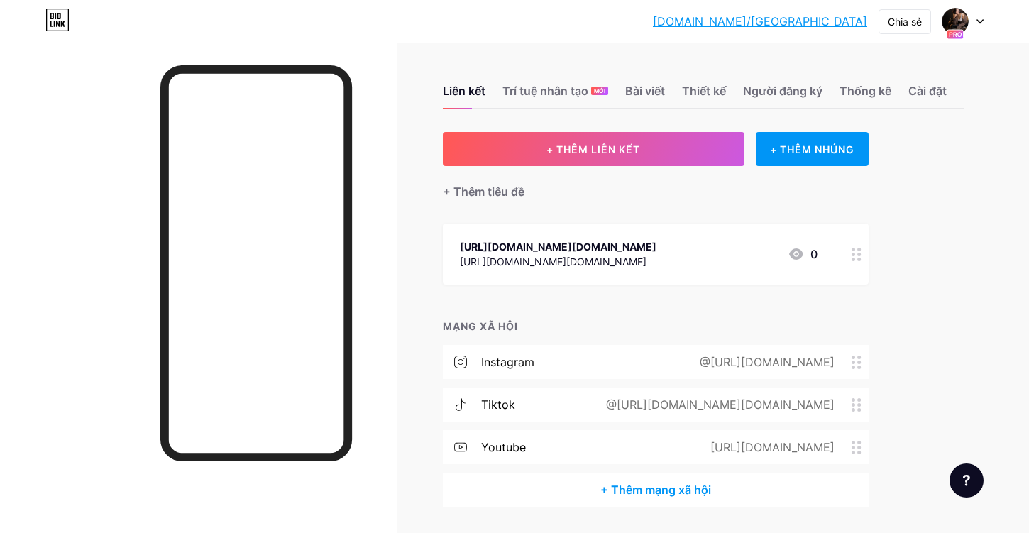
click at [757, 60] on div "Liên kết Trí tuệ nhân tạo MỚI Bài viết Thiết kế Người đăng ký Thống kê Cài đặt" at bounding box center [703, 85] width 521 height 50
click at [843, 20] on font "bio.link/ngocanhof" at bounding box center [760, 21] width 214 height 14
click at [980, 20] on icon at bounding box center [980, 21] width 7 height 5
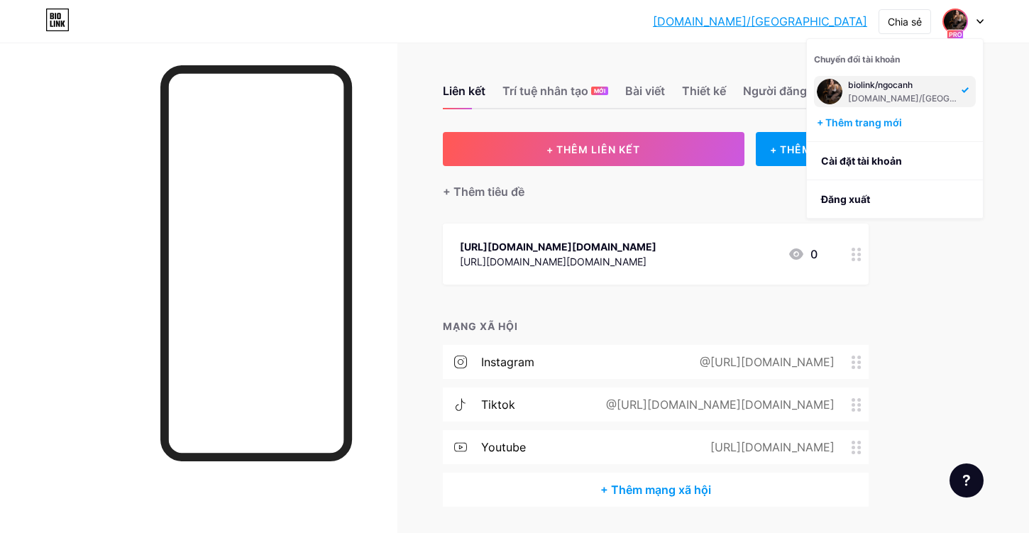
click at [943, 90] on div "biolink/ngocanh bio.link/ngocanhof" at bounding box center [902, 92] width 109 height 26
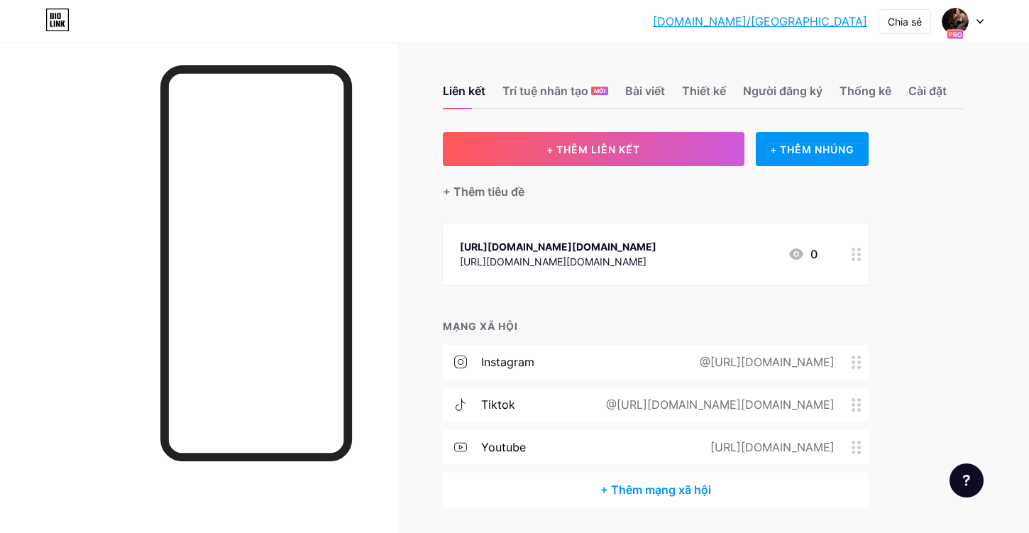
click at [610, 178] on div "+ Thêm tiêu đề" at bounding box center [656, 183] width 426 height 35
click at [795, 19] on font "bio.link/ngocanhof" at bounding box center [760, 21] width 214 height 14
click at [981, 20] on icon at bounding box center [980, 21] width 7 height 5
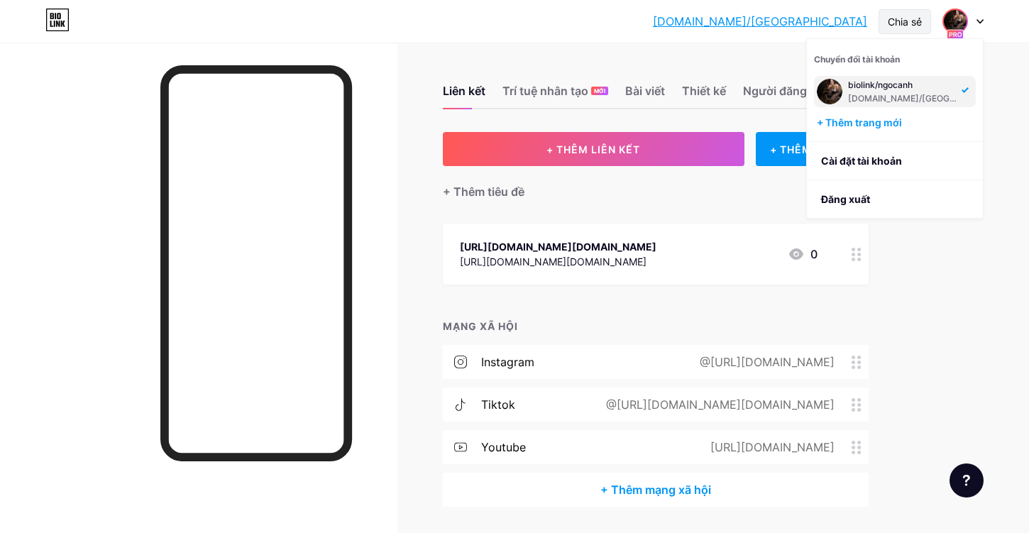
click at [901, 23] on font "Chia sẻ" at bounding box center [905, 22] width 34 height 12
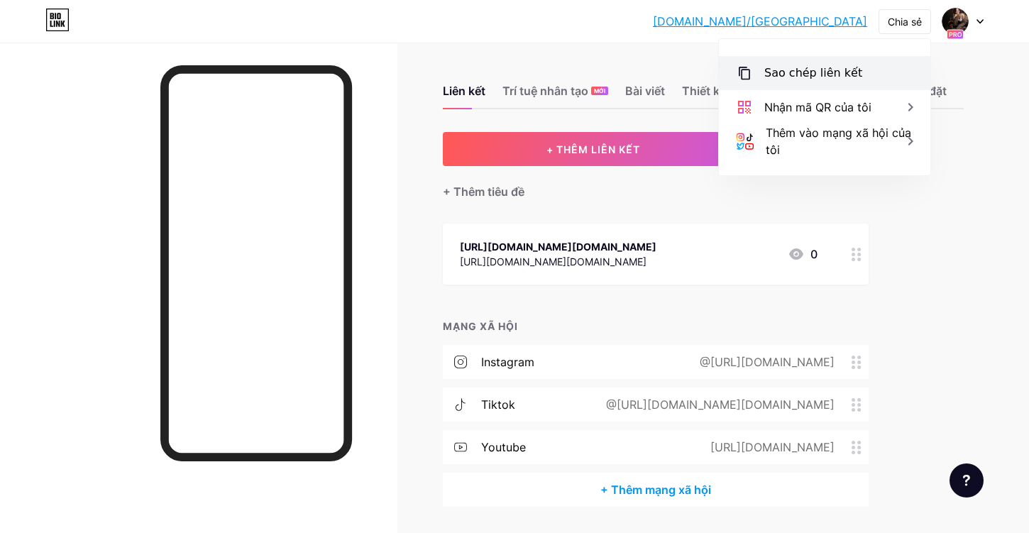
click at [799, 73] on font "Sao chép liên kết" at bounding box center [813, 72] width 98 height 13
click at [897, 25] on font "Chia sẻ" at bounding box center [905, 22] width 34 height 12
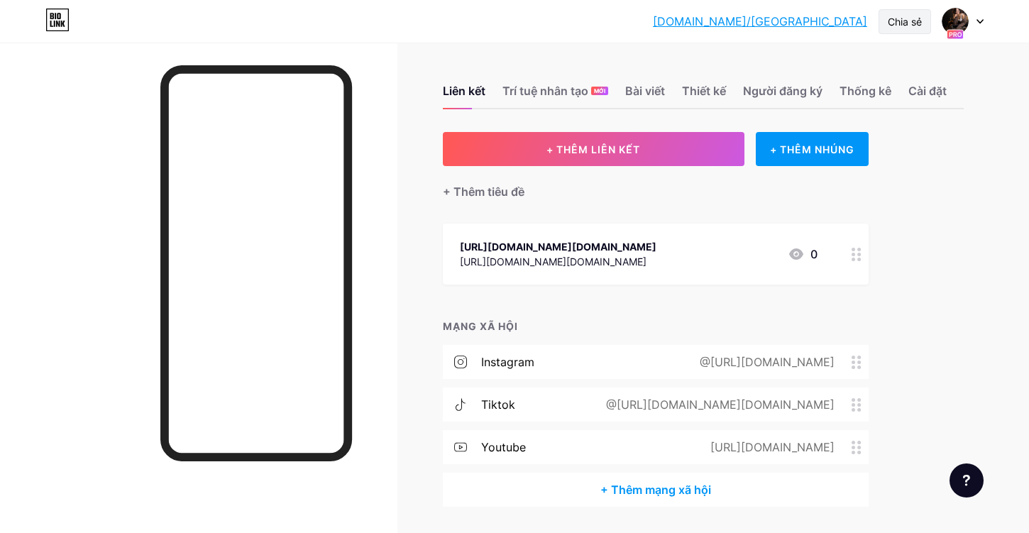
click at [899, 21] on font "Chia sẻ" at bounding box center [905, 22] width 34 height 12
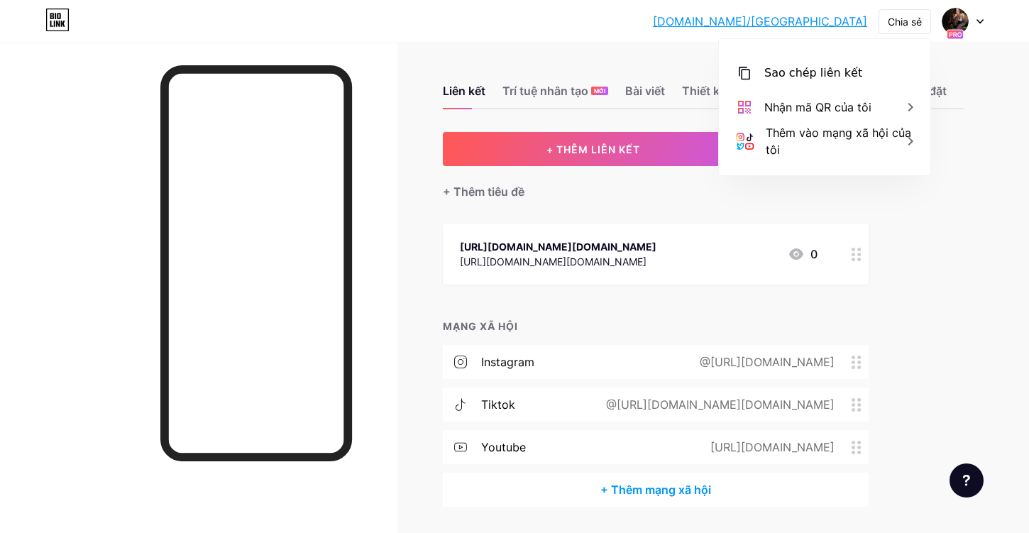
click at [845, 22] on font "bio.link/ngocanhof" at bounding box center [760, 21] width 214 height 14
click at [888, 21] on font "Chia sẻ" at bounding box center [905, 22] width 34 height 12
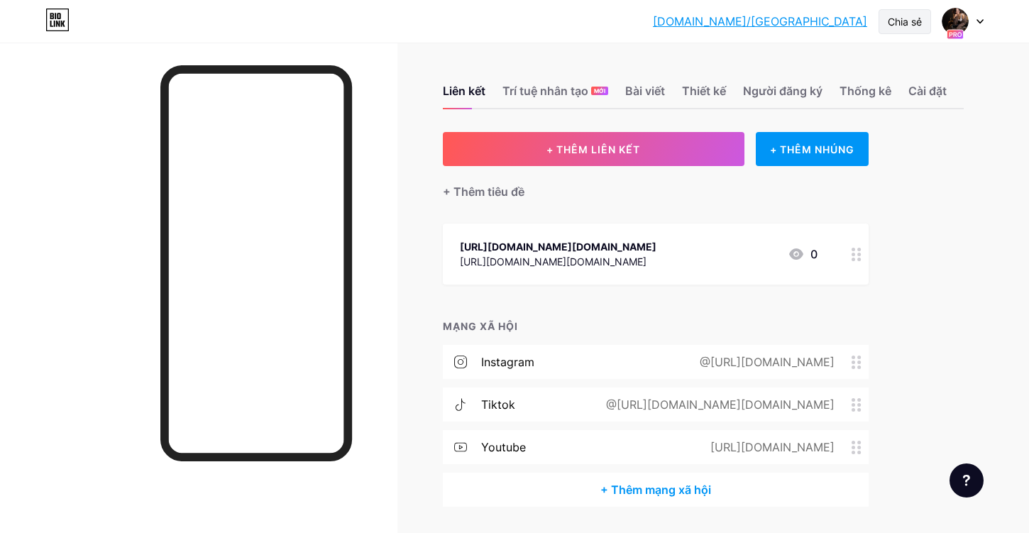
click at [897, 14] on div "Chia sẻ" at bounding box center [905, 21] width 34 height 15
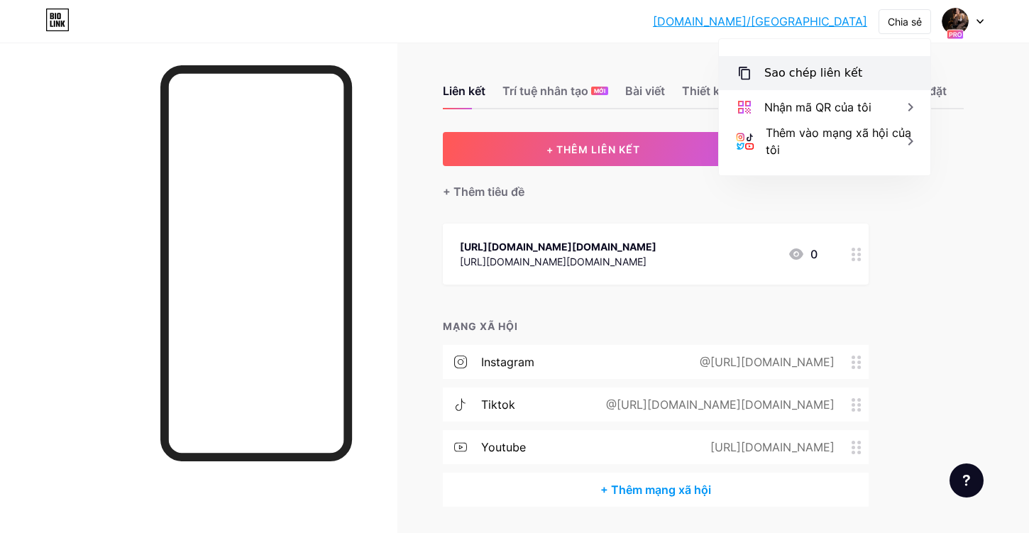
click at [754, 75] on div "Sao chép liên kết" at bounding box center [825, 73] width 212 height 34
click at [792, 74] on font "Sao chép liên kết" at bounding box center [813, 72] width 98 height 13
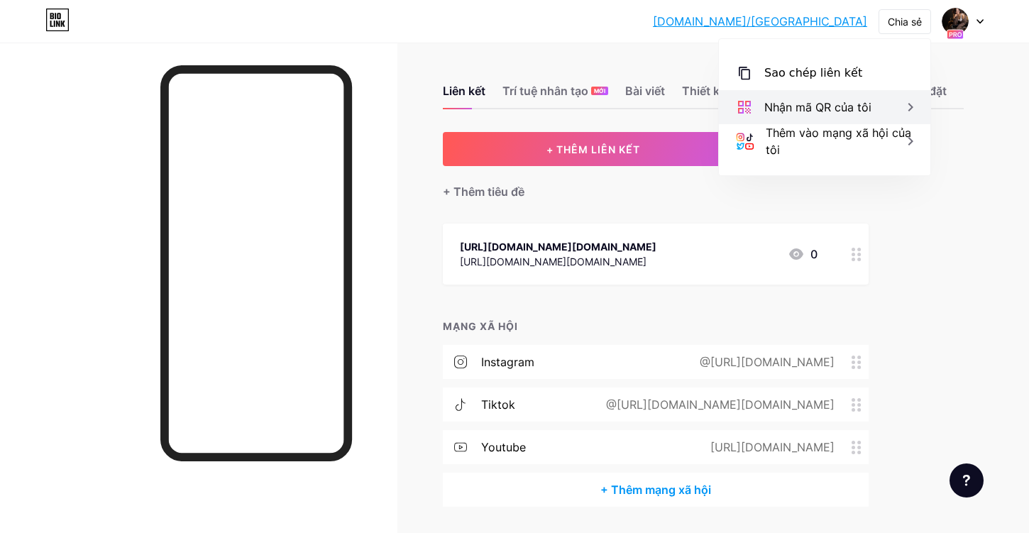
click at [914, 105] on icon at bounding box center [910, 107] width 17 height 17
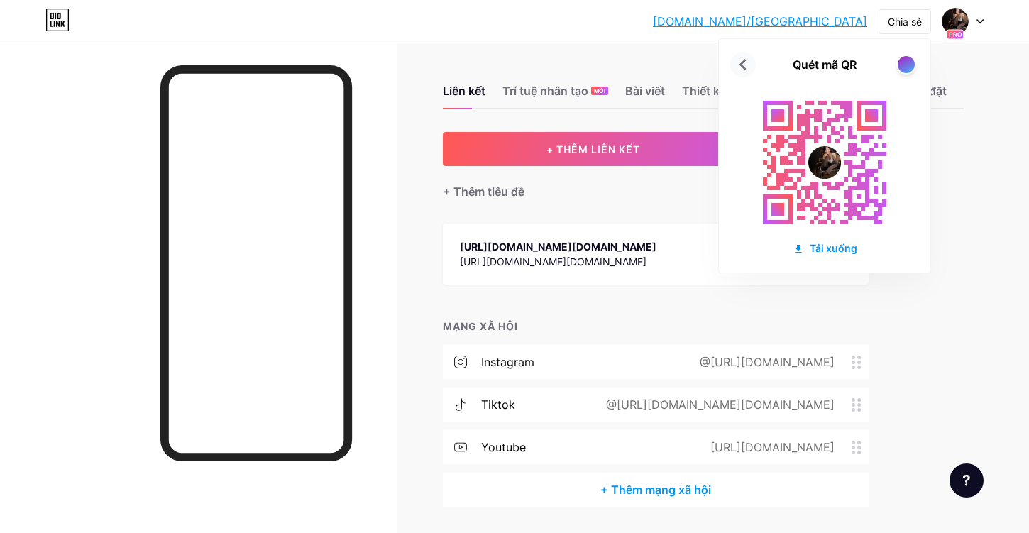
click at [747, 67] on icon at bounding box center [743, 64] width 23 height 23
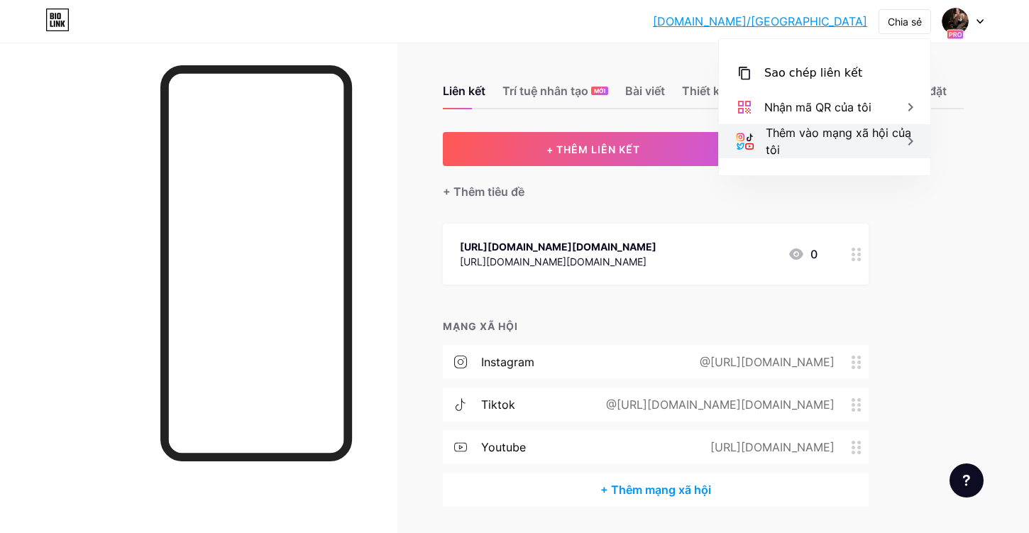
click at [914, 139] on icon at bounding box center [910, 141] width 17 height 17
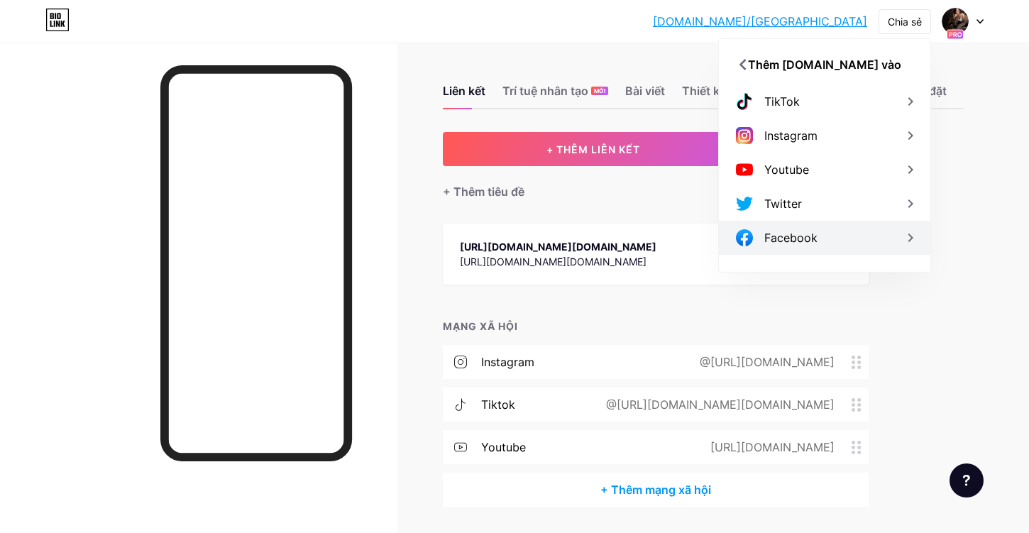
click at [898, 238] on div "Facebook" at bounding box center [825, 238] width 212 height 34
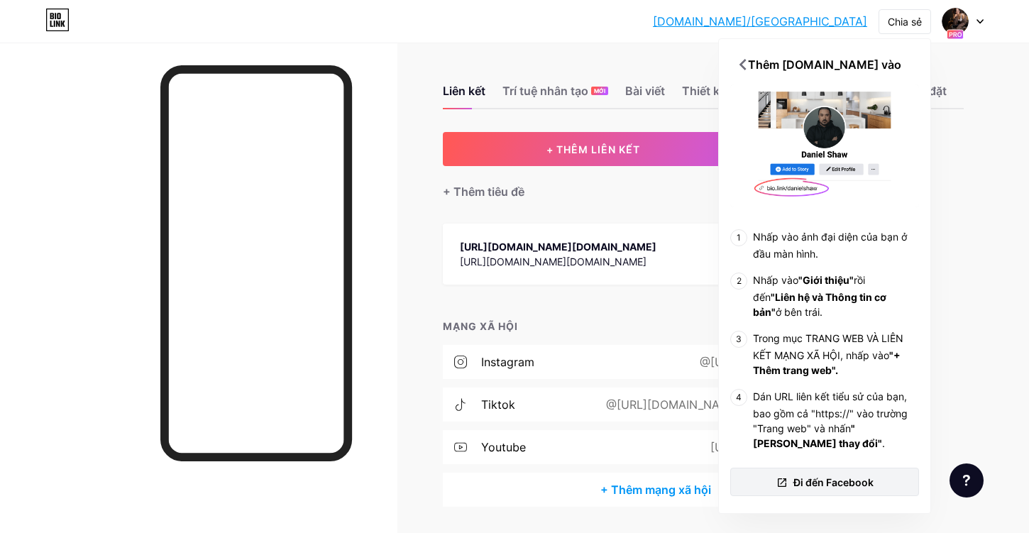
click at [834, 479] on font "Đi đến Facebook" at bounding box center [834, 482] width 80 height 12
click at [402, 153] on div "Liên kết Trí tuệ nhân tạo MỚI Bài viết Thiết kế Người đăng ký Thống kê Cài đặt …" at bounding box center [512, 310] width 1024 height 535
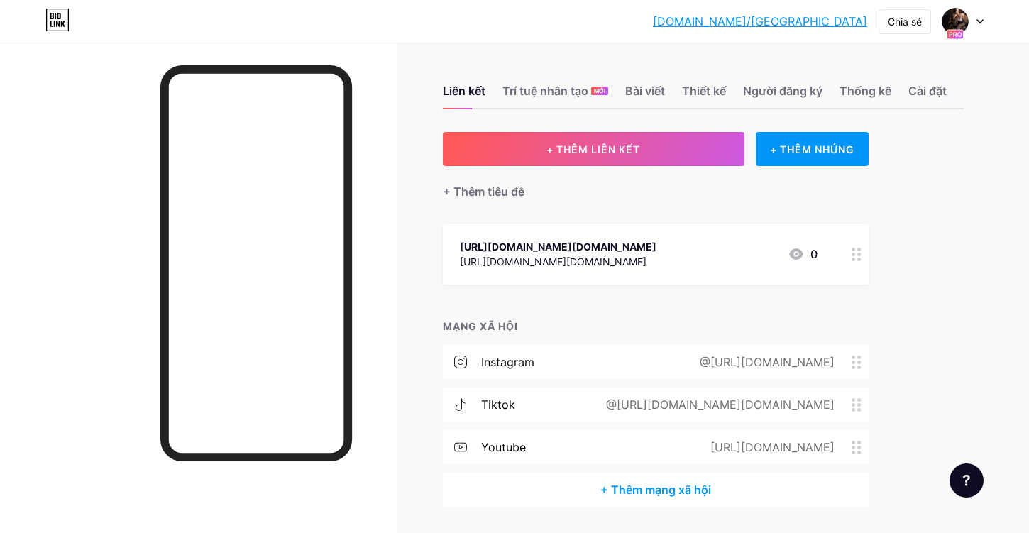
click at [395, 258] on div at bounding box center [198, 309] width 397 height 533
click at [508, 188] on font "+ Thêm tiêu đề" at bounding box center [484, 192] width 82 height 14
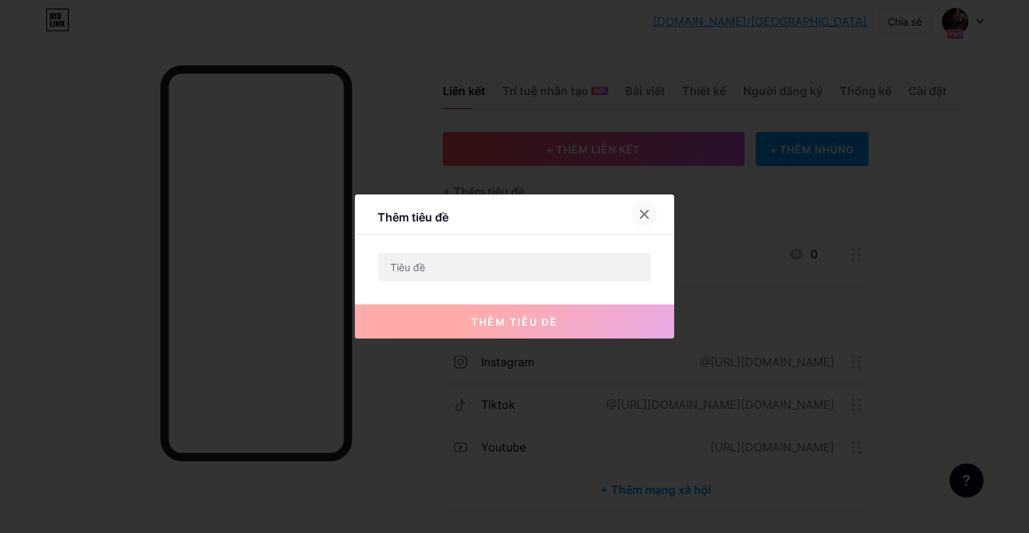
click at [644, 214] on icon at bounding box center [645, 215] width 8 height 8
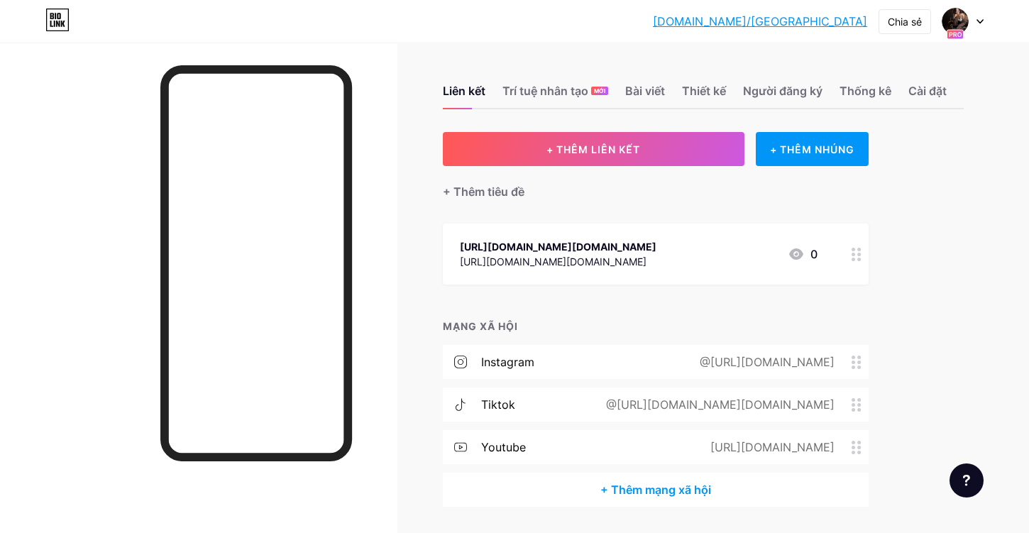
click at [361, 371] on div at bounding box center [198, 309] width 397 height 533
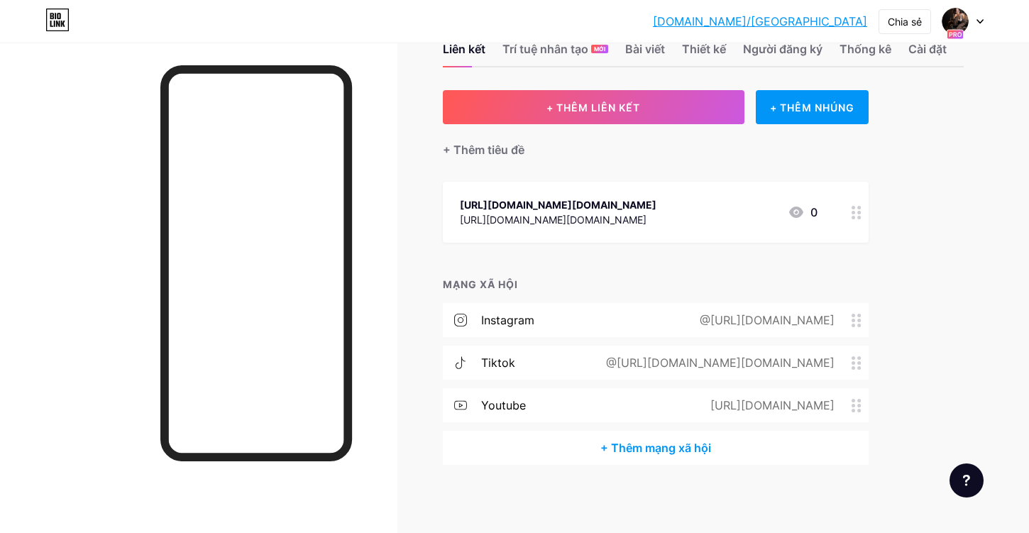
scroll to position [59, 0]
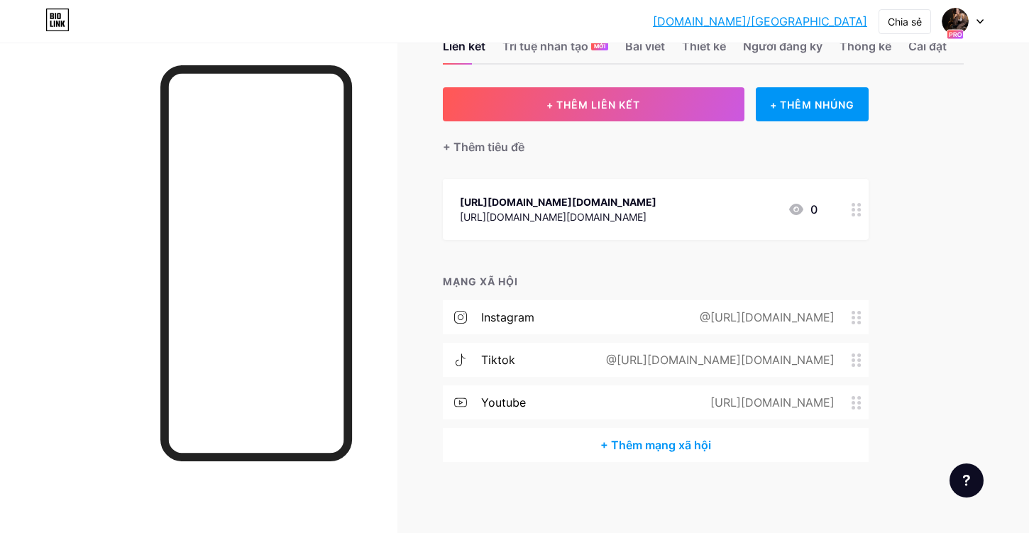
click at [657, 194] on div "https://www.tiktok.com/@kol.nana?is_from_webapp=1&sender_device=pc" at bounding box center [558, 201] width 197 height 15
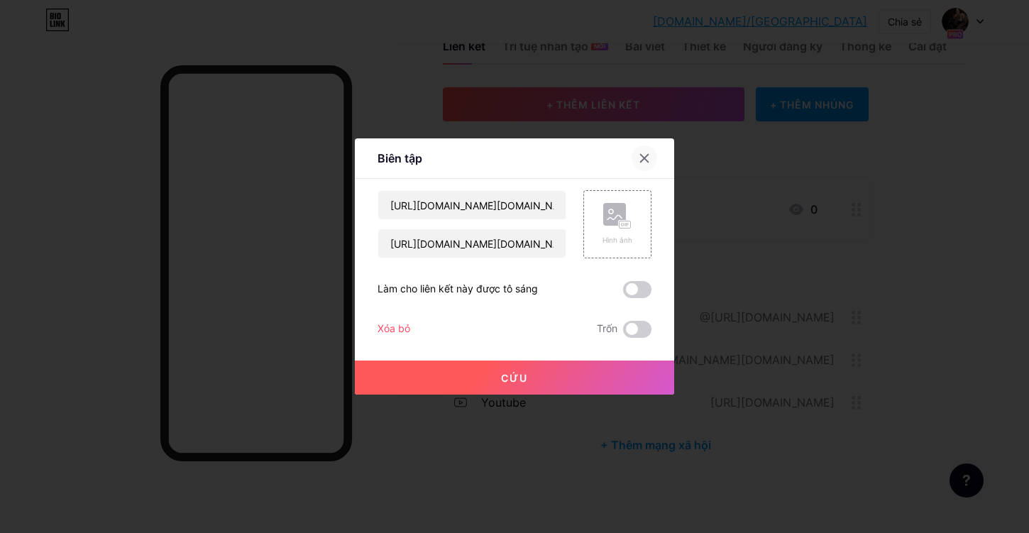
click at [642, 162] on icon at bounding box center [644, 158] width 11 height 11
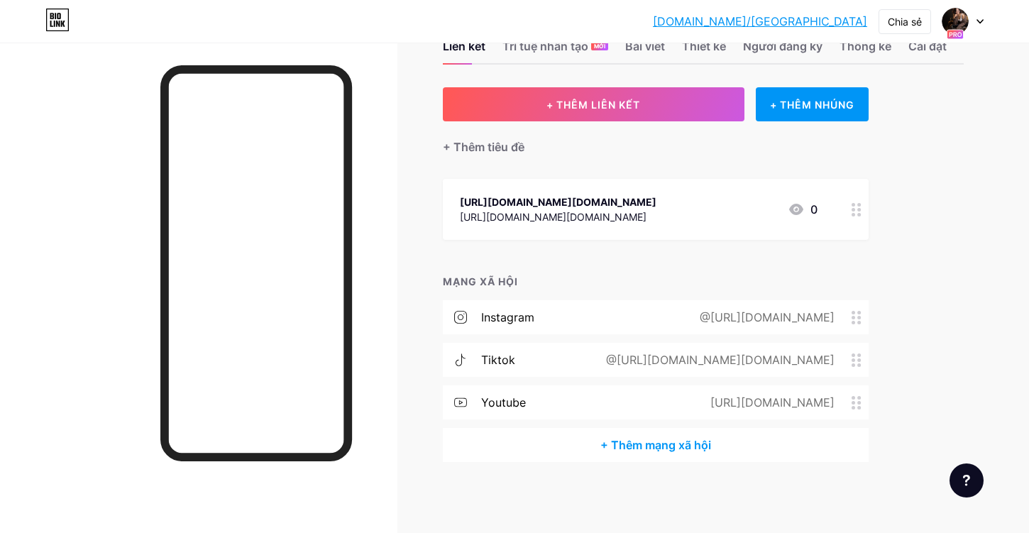
click at [700, 312] on font "@https://www.instagram.com/accounts/settings/v2/sharing_and_reuse/" at bounding box center [767, 317] width 135 height 14
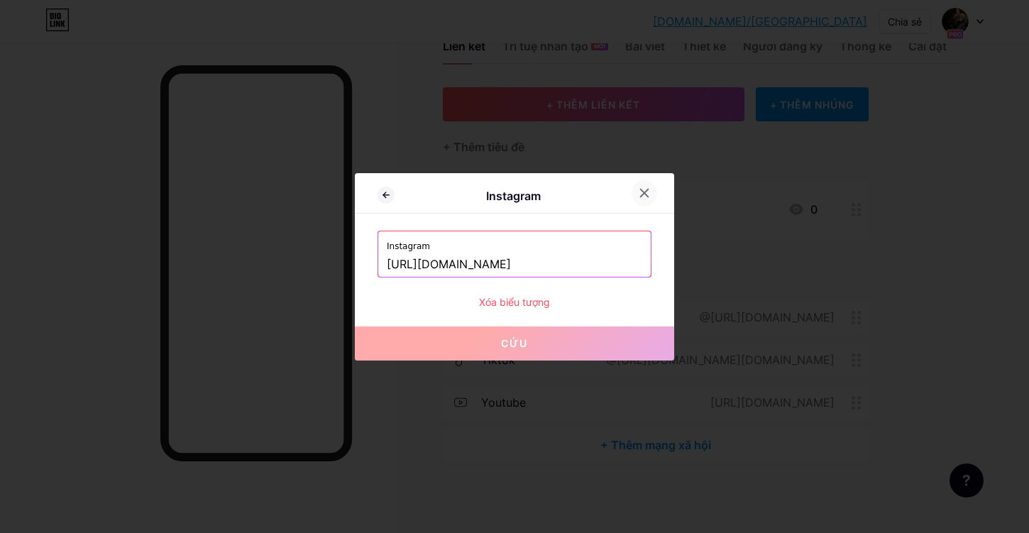
click at [643, 194] on icon at bounding box center [644, 192] width 11 height 11
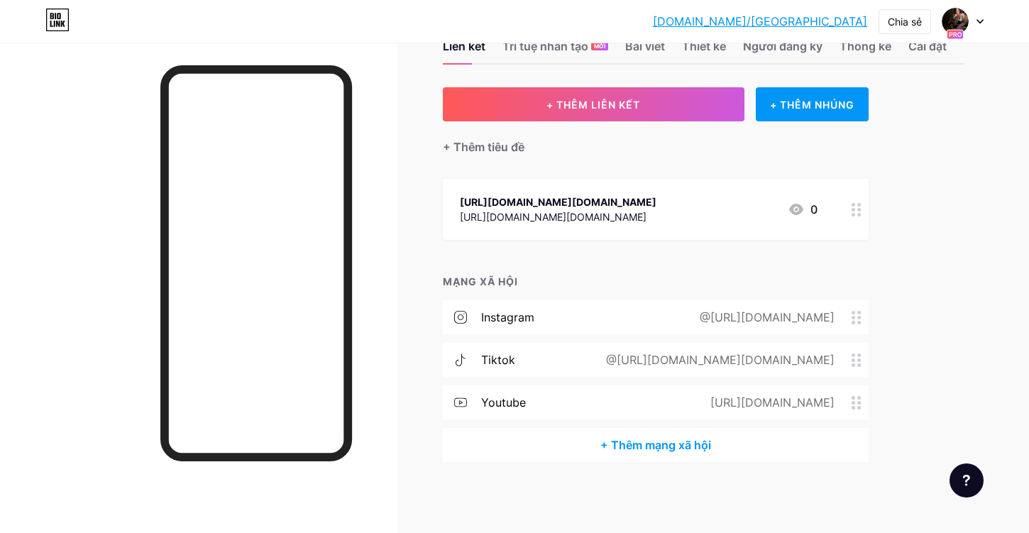
click at [554, 128] on div "+ Thêm tiêu đề" at bounding box center [656, 138] width 426 height 35
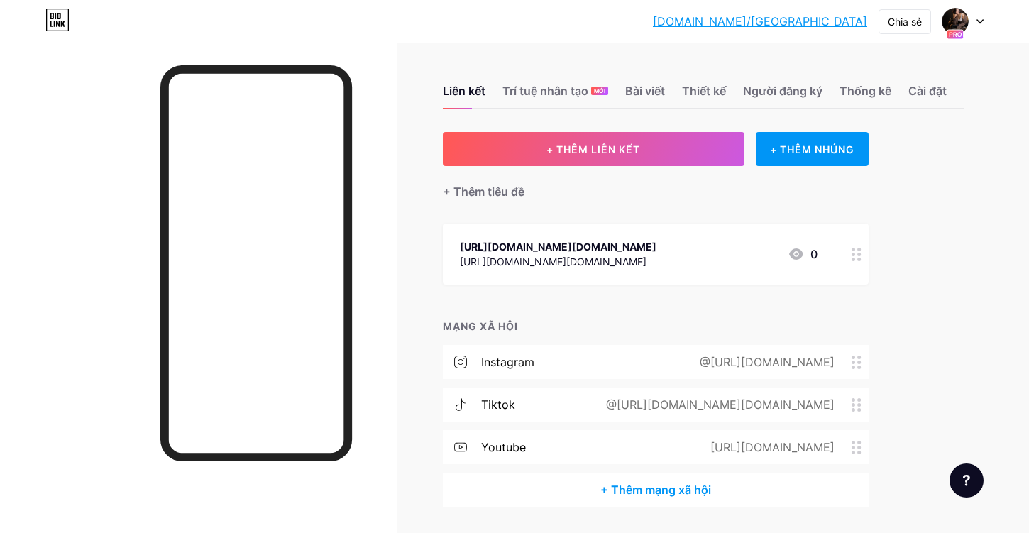
click at [52, 26] on icon at bounding box center [51, 24] width 3 height 6
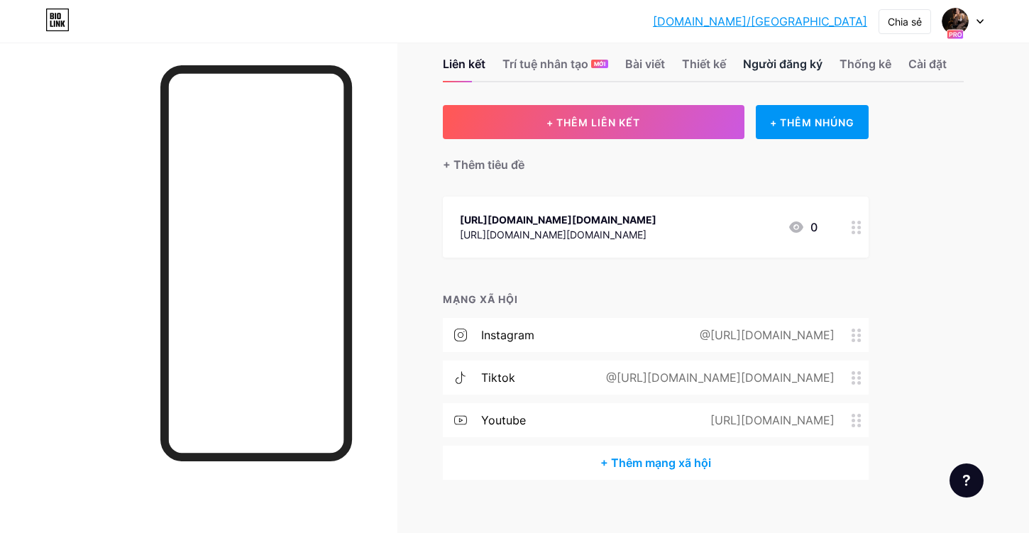
scroll to position [59, 0]
